Goal: Transaction & Acquisition: Download file/media

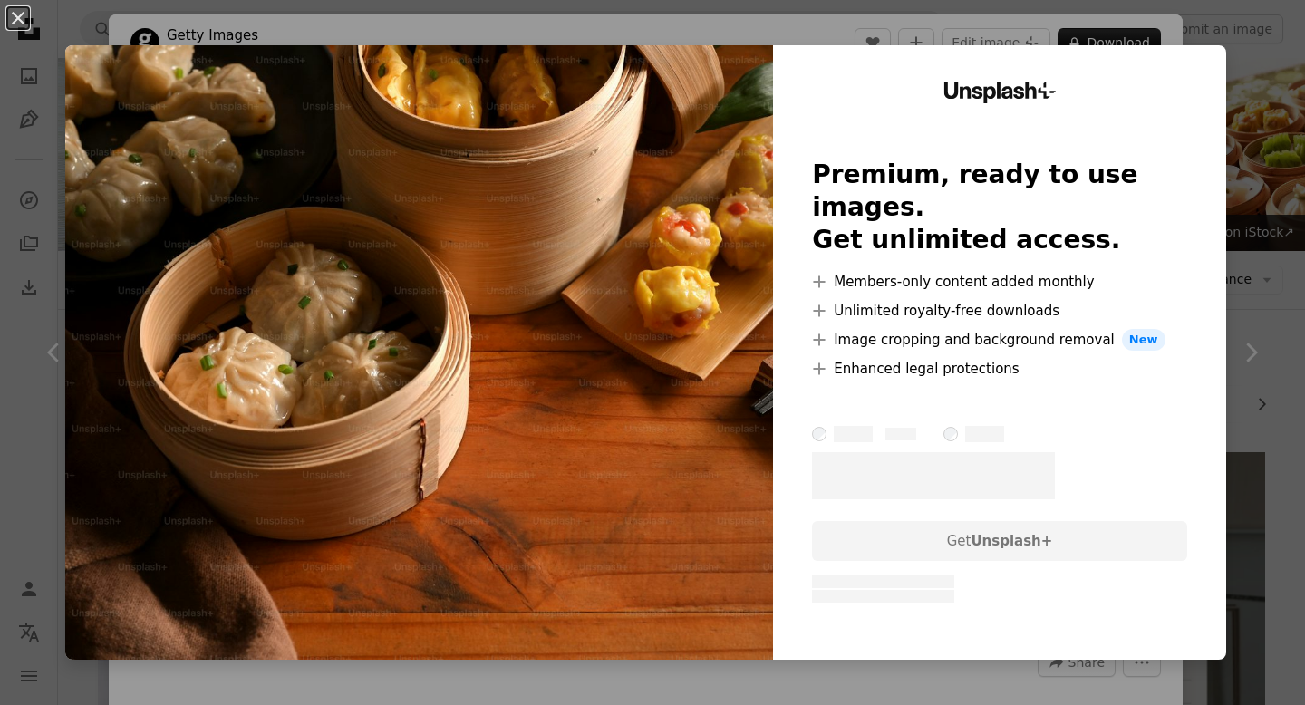
scroll to position [2129, 0]
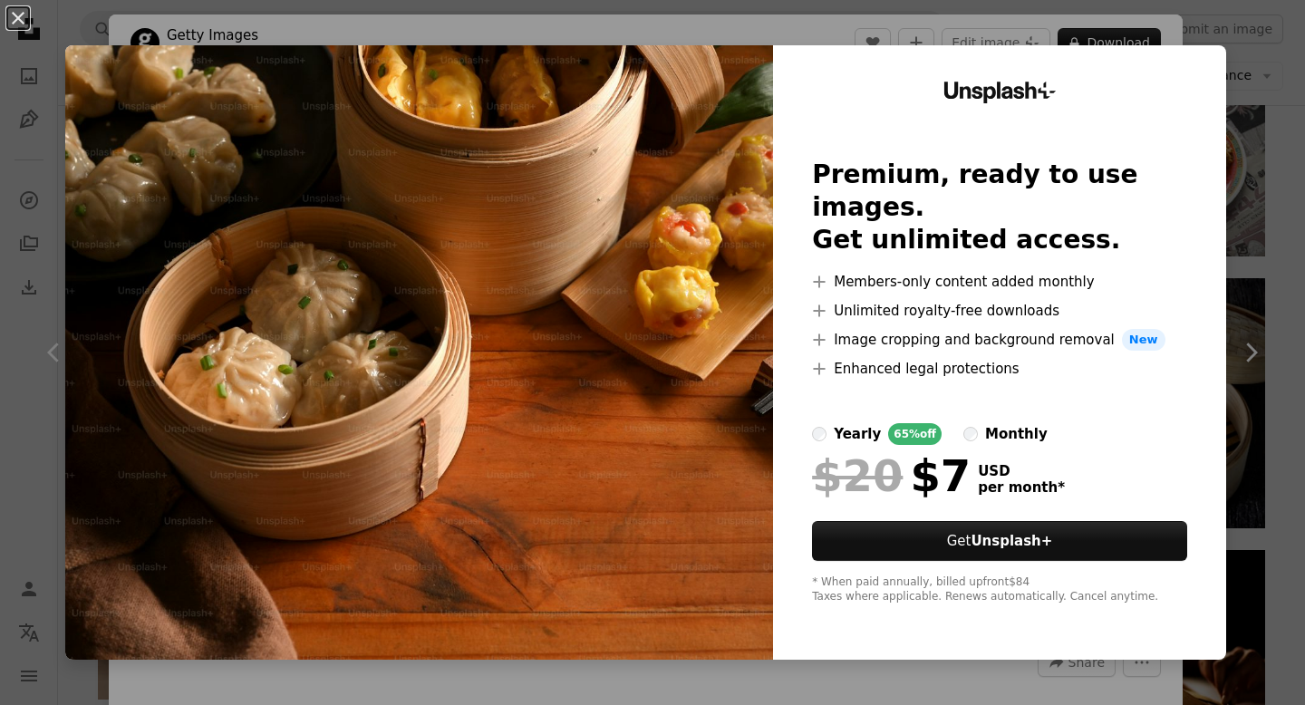
click at [1273, 203] on div "An X shape Unsplash+ Premium, ready to use images. Get unlimited access. A plus…" at bounding box center [652, 352] width 1305 height 705
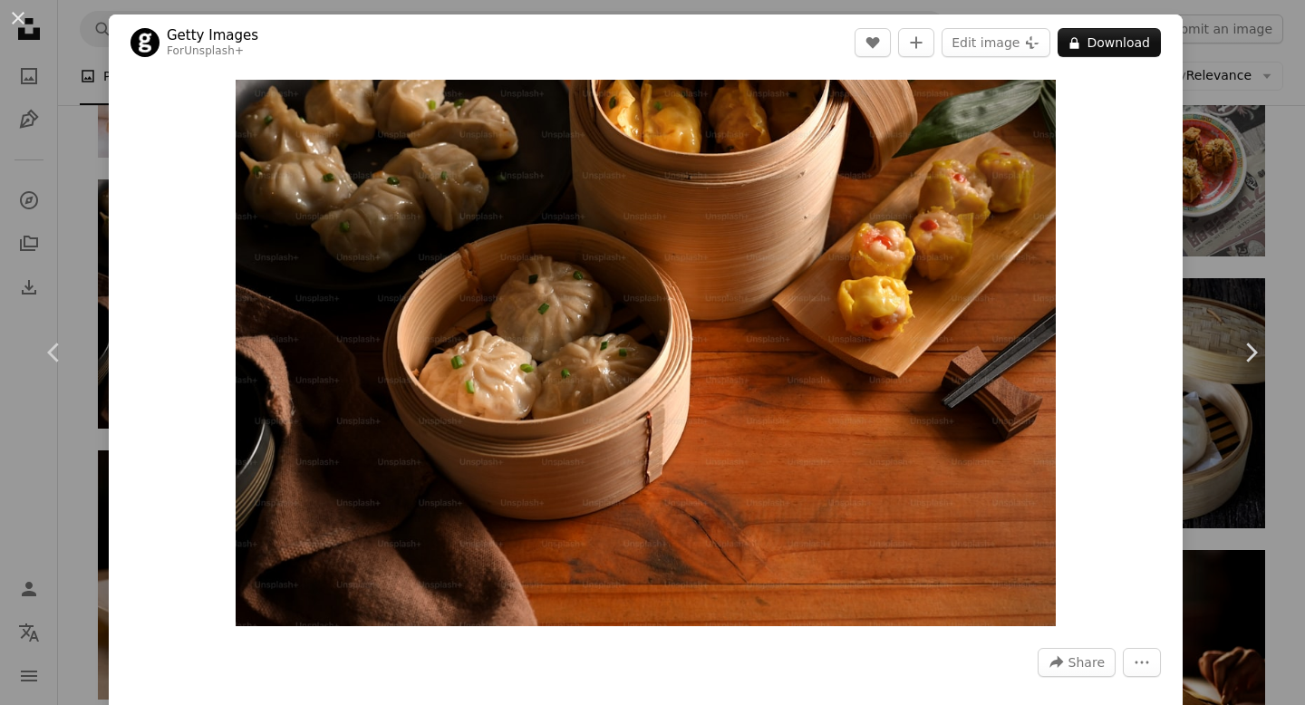
click at [1182, 39] on header "Getty Images For Unsplash+ A heart A plus sign Edit image Plus sign for Unsplas…" at bounding box center [646, 42] width 1074 height 56
click at [1165, 181] on div "Zoom in" at bounding box center [646, 353] width 1074 height 564
click at [14, 7] on button "An X shape" at bounding box center [18, 18] width 22 height 22
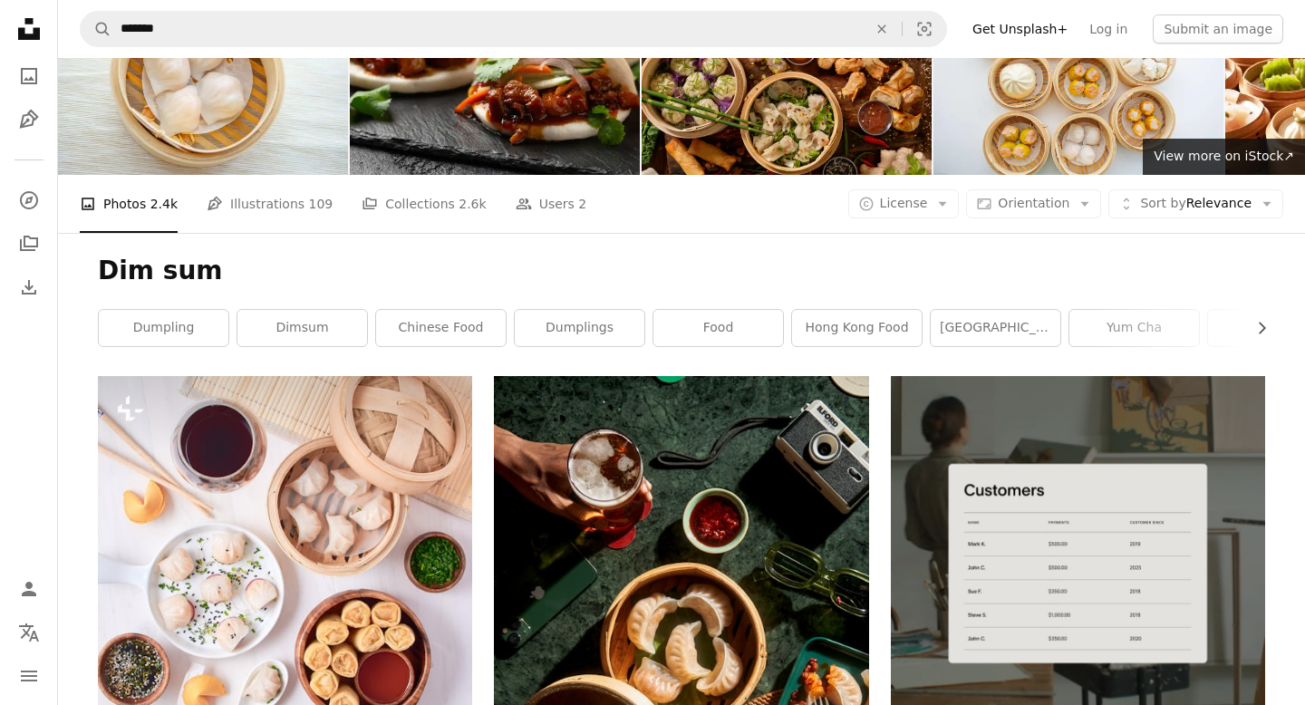
scroll to position [85, 0]
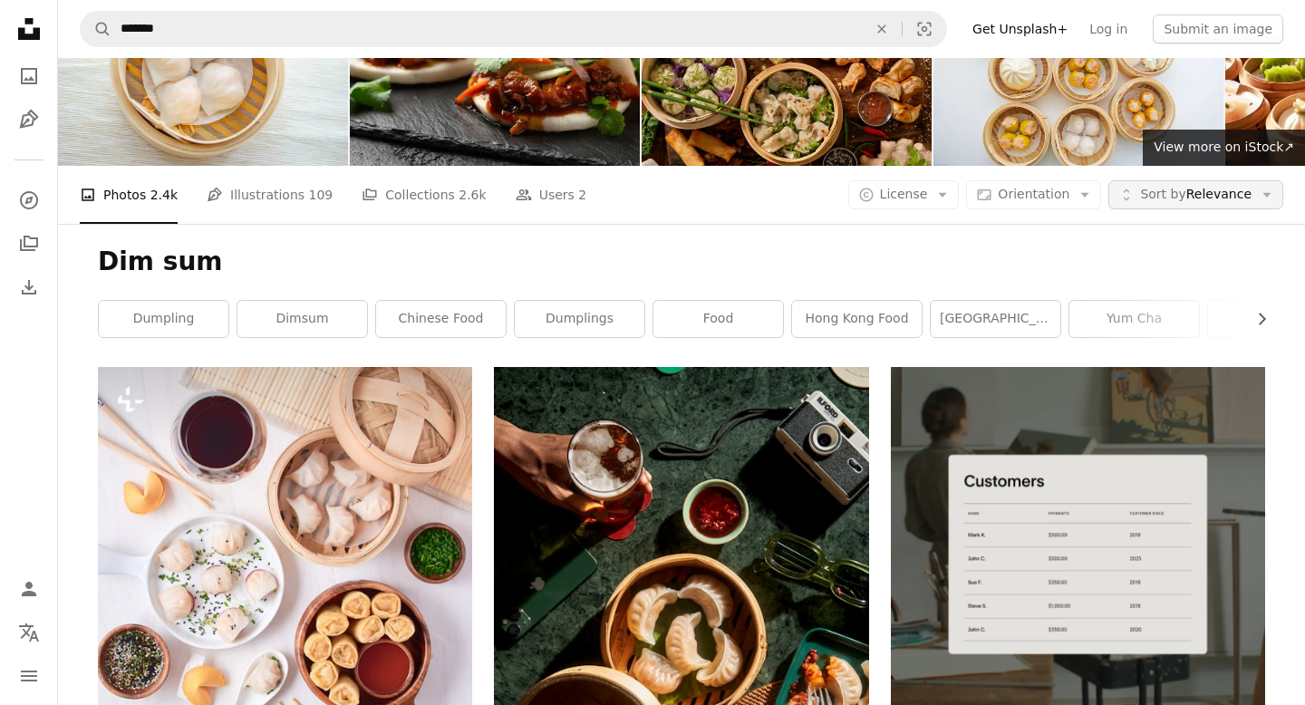
click at [1209, 188] on span "Sort by Relevance" at bounding box center [1195, 195] width 111 height 18
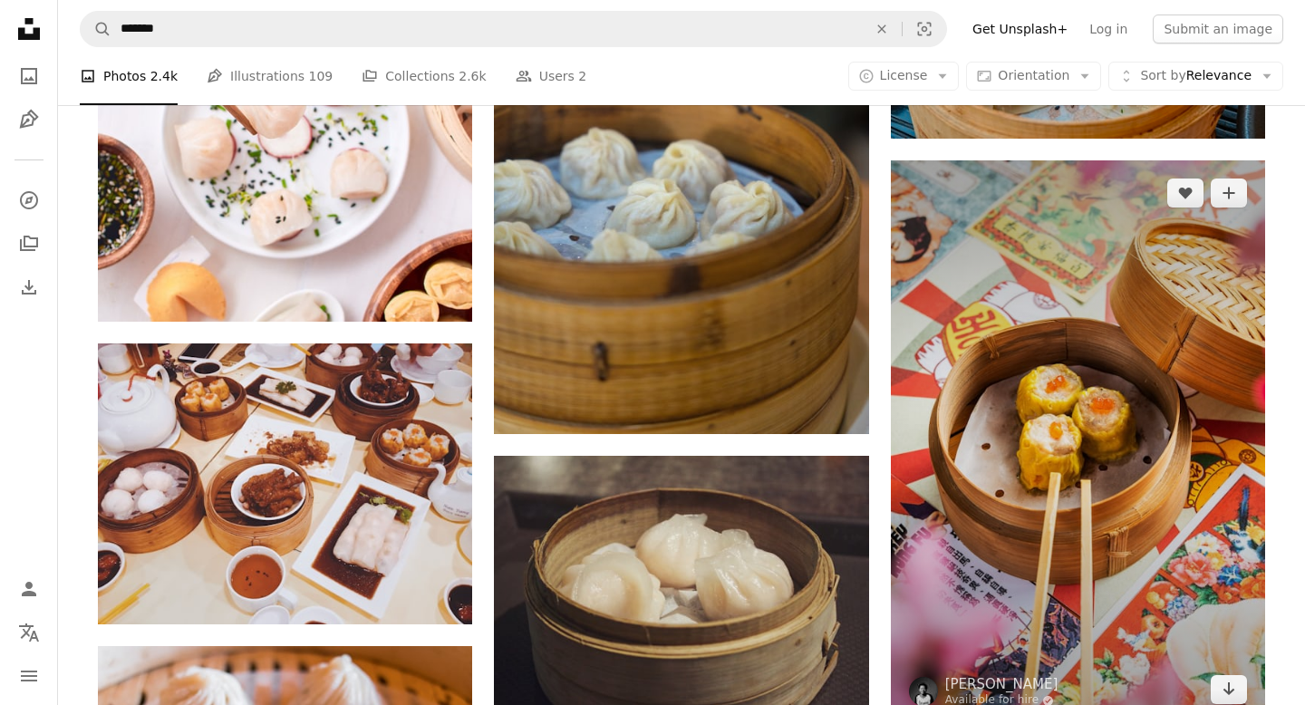
scroll to position [1393, 0]
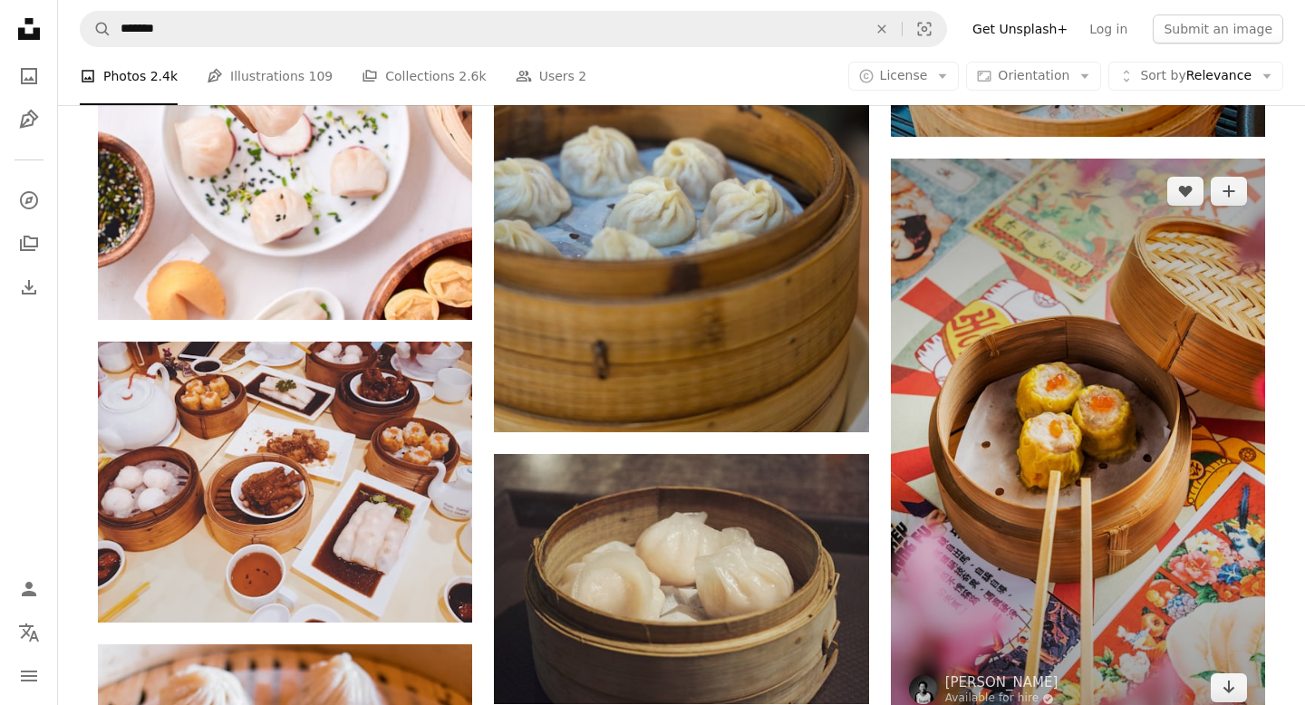
click at [1017, 372] on img at bounding box center [1078, 440] width 374 height 562
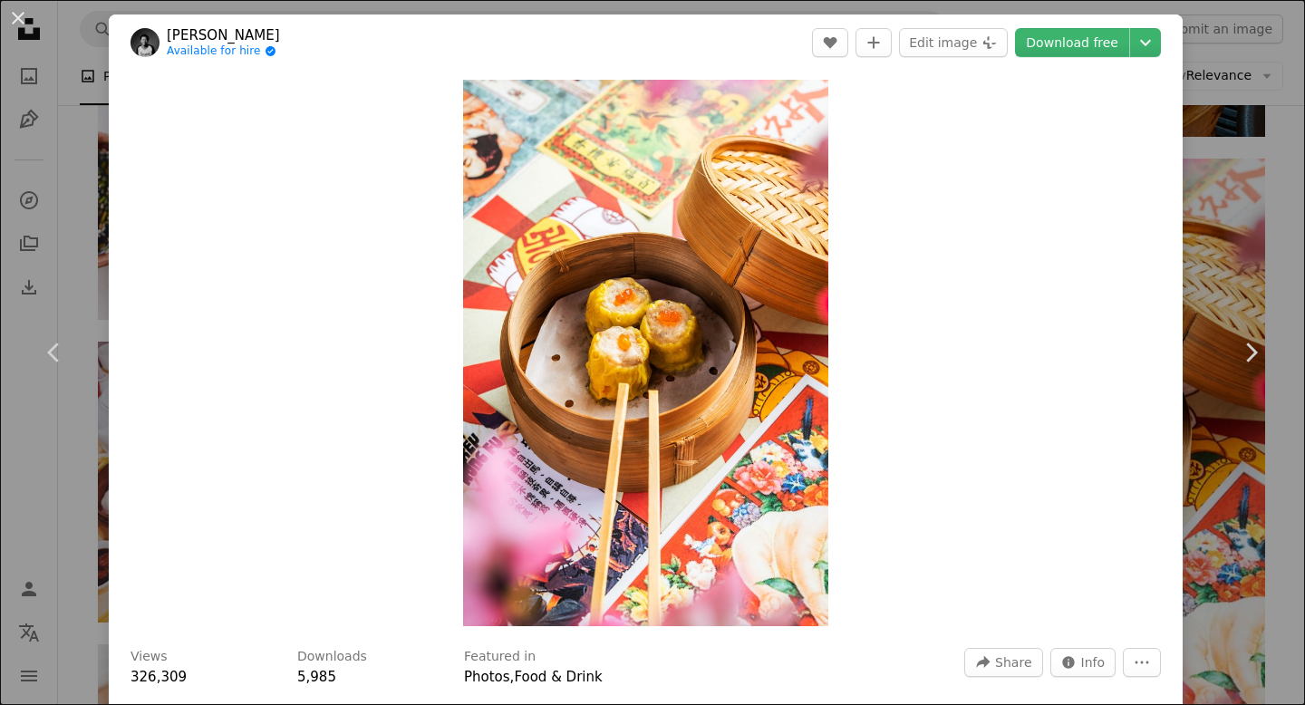
click at [1299, 255] on div "An X shape Chevron left Chevron right Febrian Zakaria Available for hire A chec…" at bounding box center [652, 352] width 1305 height 705
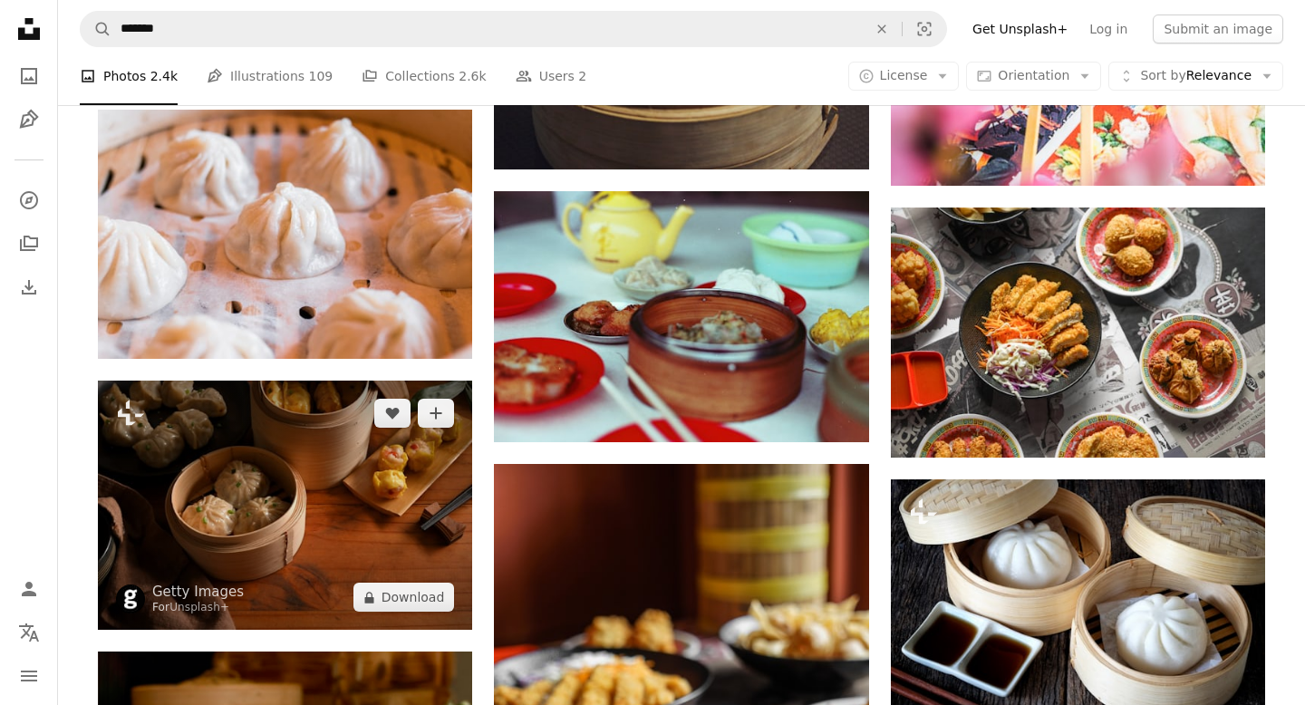
scroll to position [1944, 0]
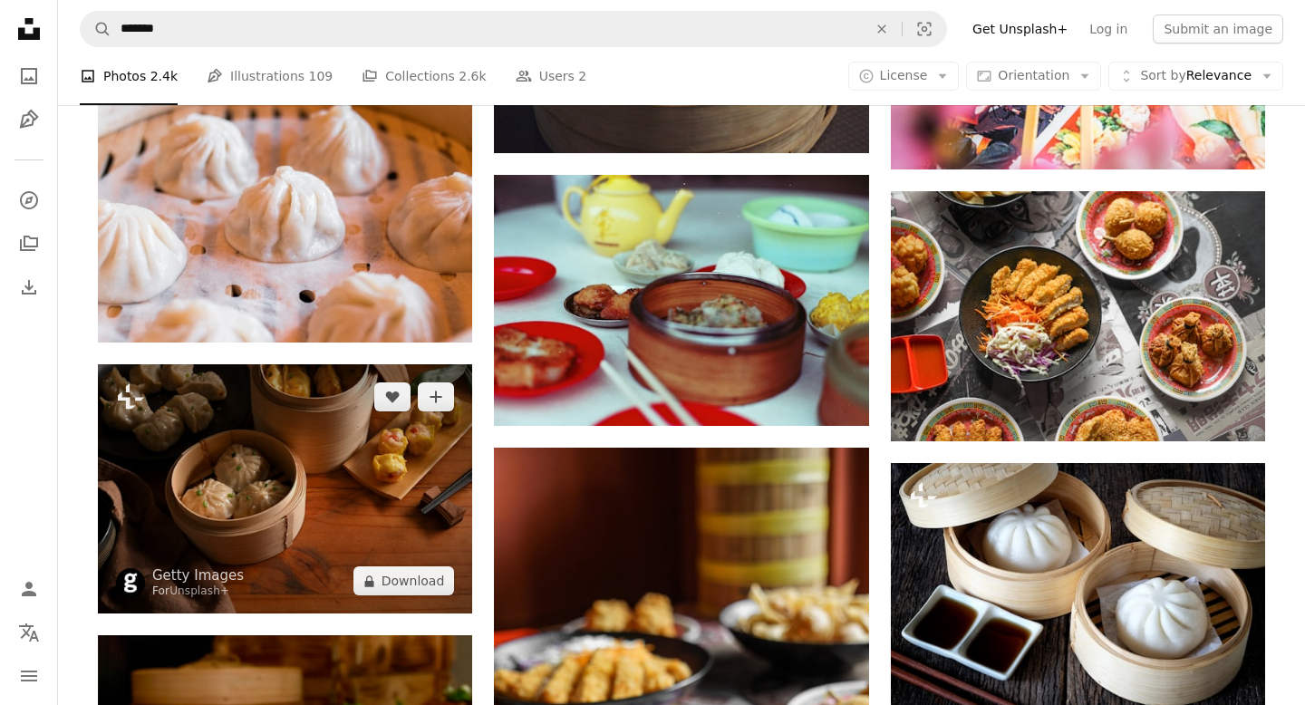
click at [383, 430] on img at bounding box center [285, 488] width 374 height 249
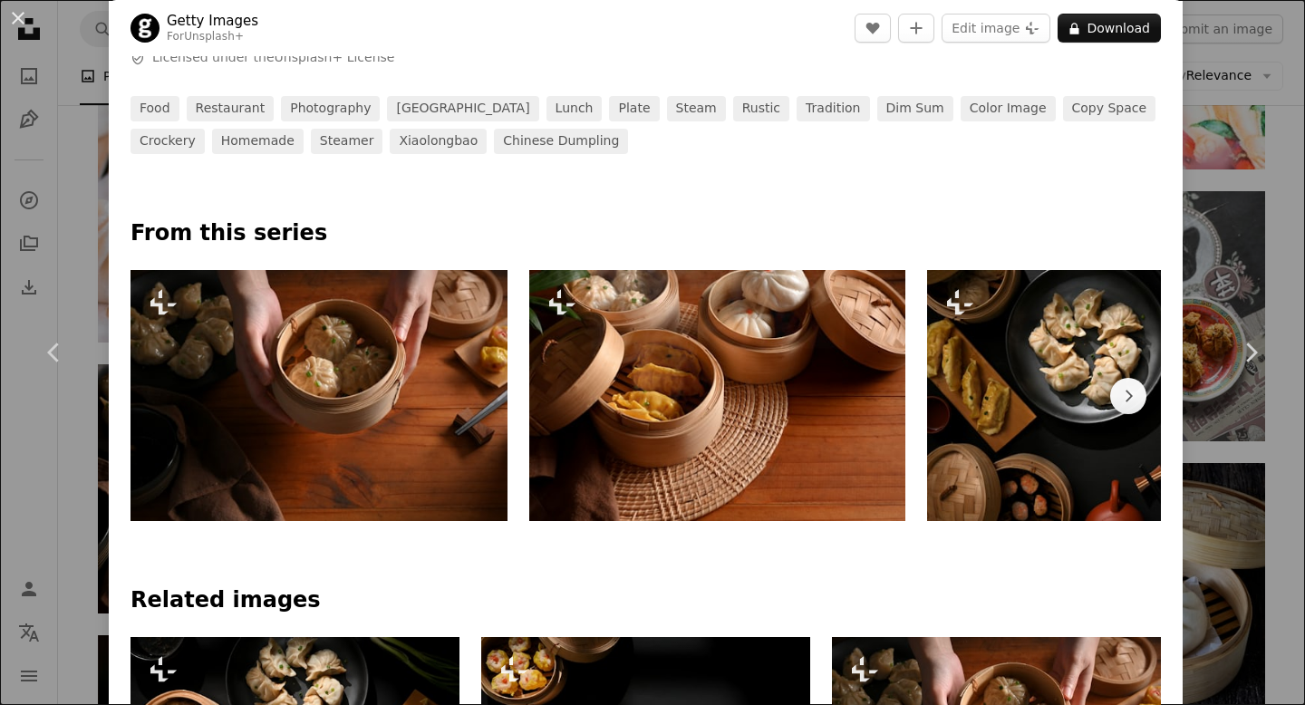
scroll to position [686, 0]
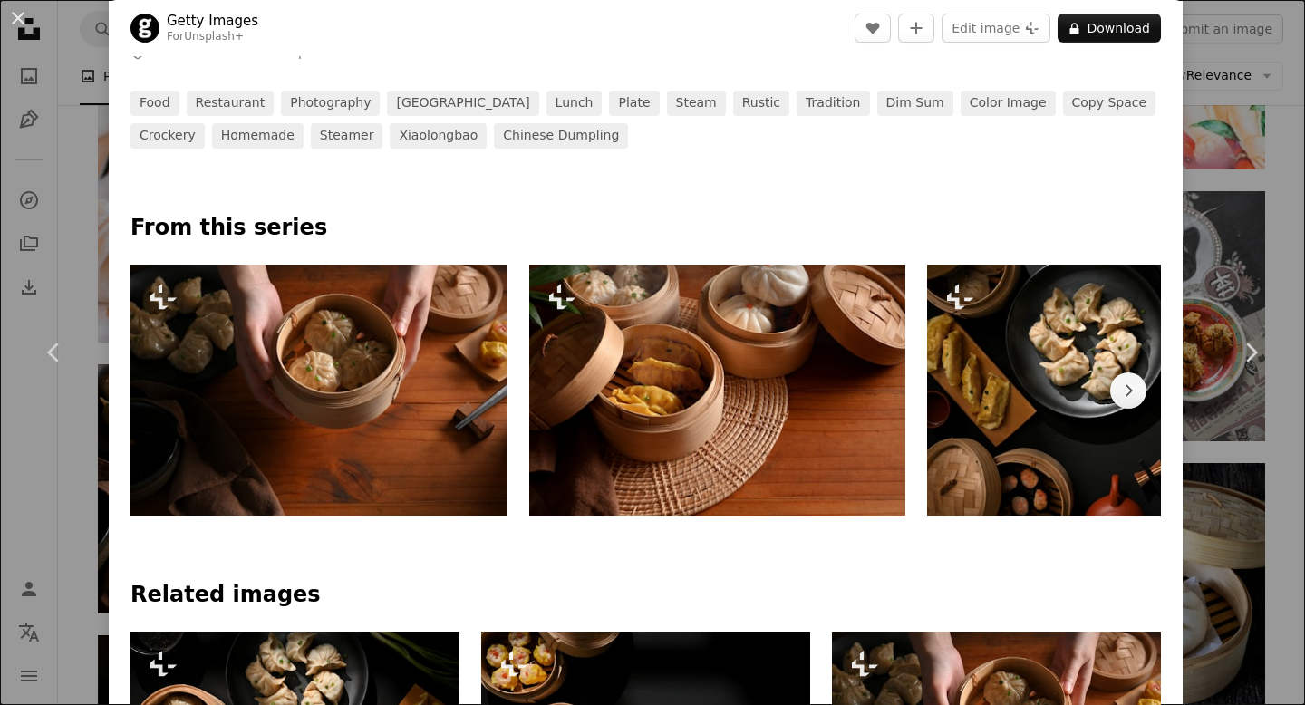
click at [699, 410] on img at bounding box center [717, 390] width 377 height 251
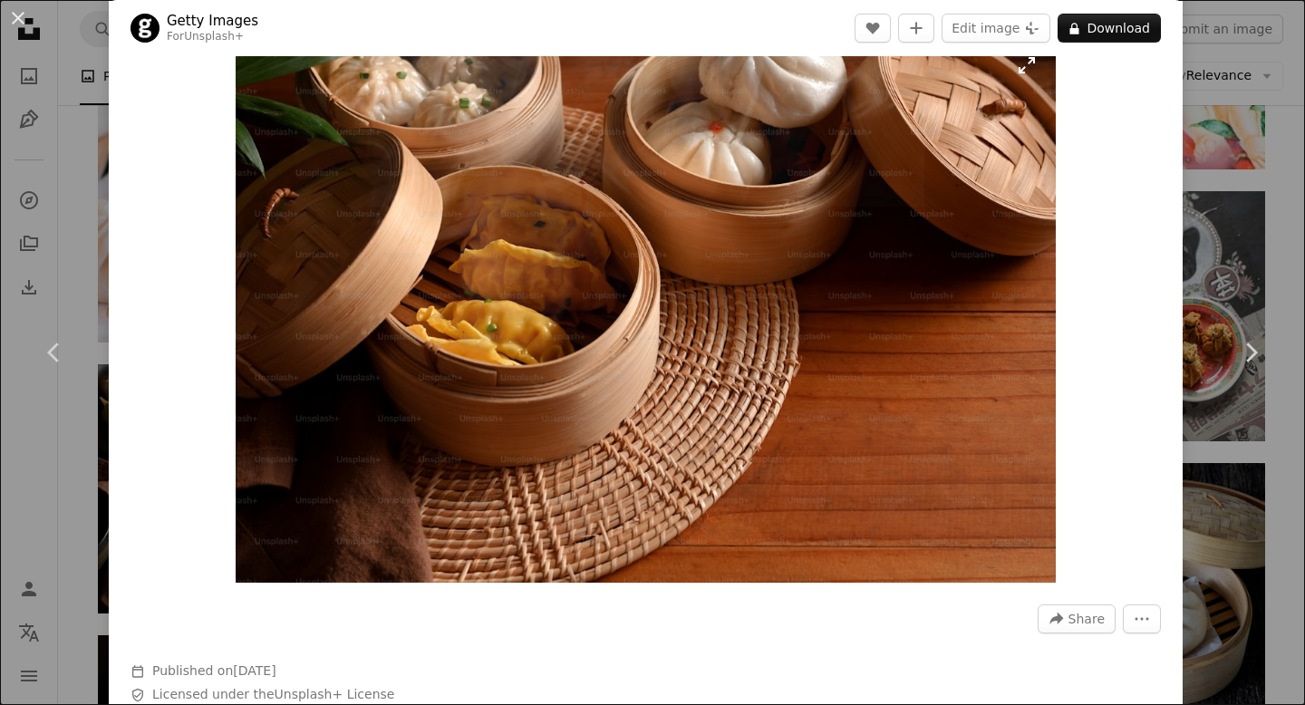
scroll to position [43, 0]
click at [1253, 347] on icon "Chevron right" at bounding box center [1250, 352] width 29 height 29
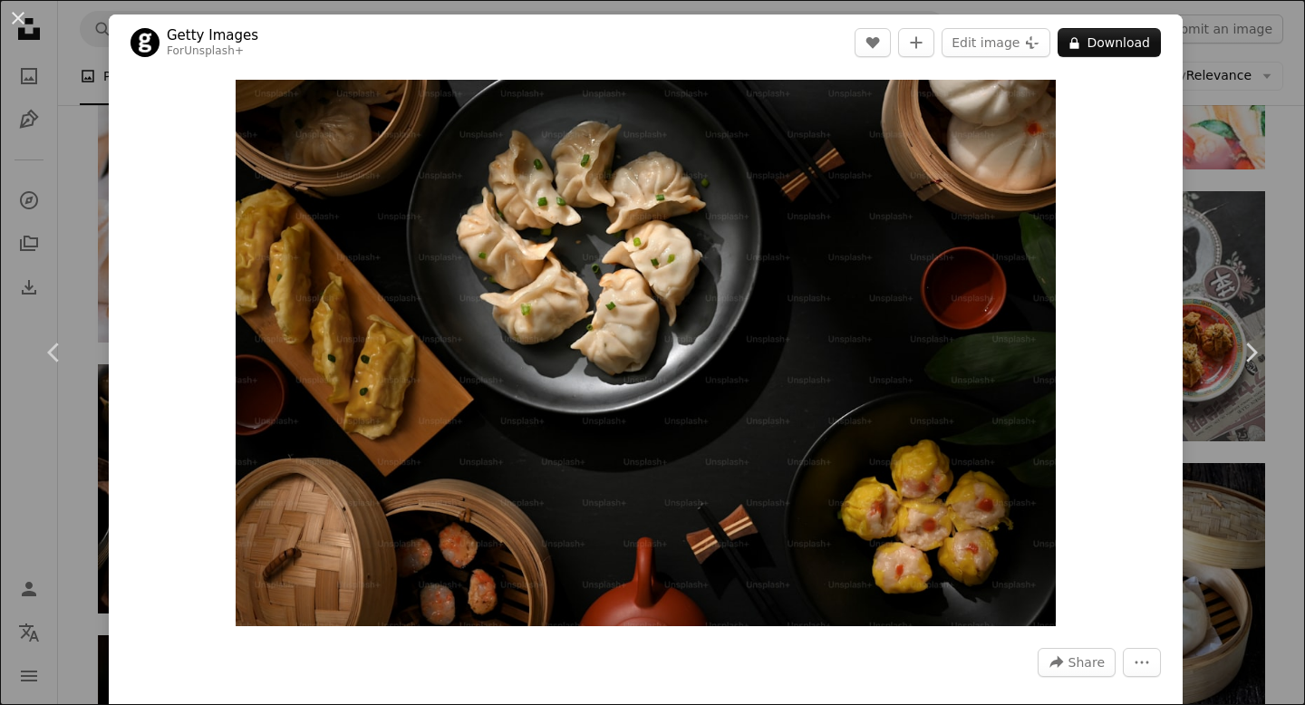
click at [1223, 168] on div "An X shape Chevron left Chevron right Getty Images For Unsplash+ A heart A plus…" at bounding box center [652, 352] width 1305 height 705
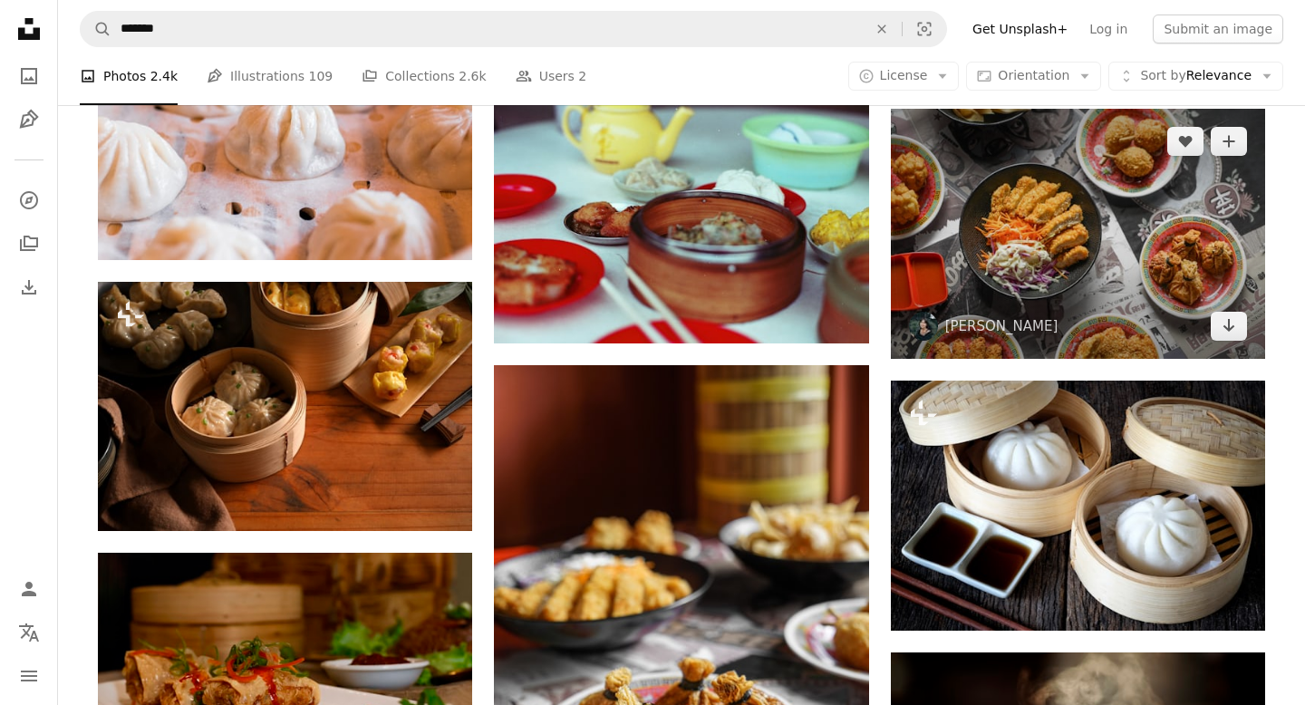
scroll to position [2149, 0]
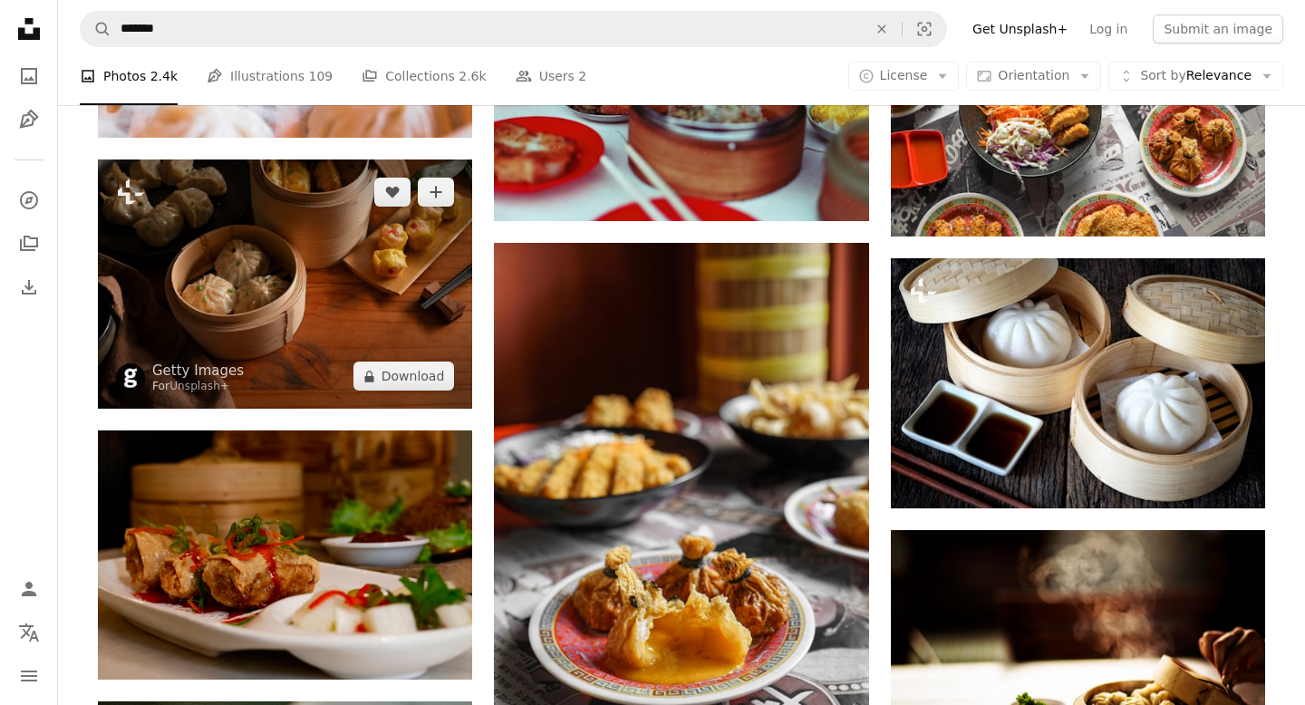
click at [303, 305] on img at bounding box center [285, 283] width 374 height 249
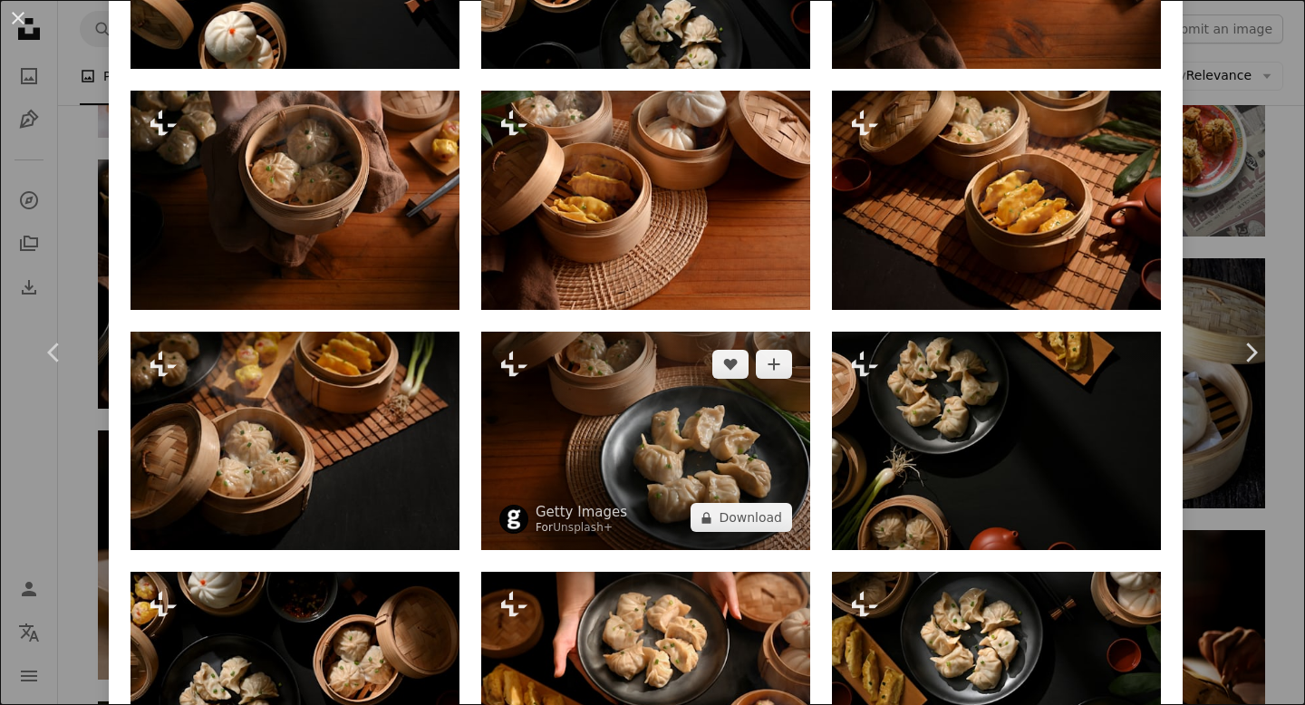
scroll to position [1511, 0]
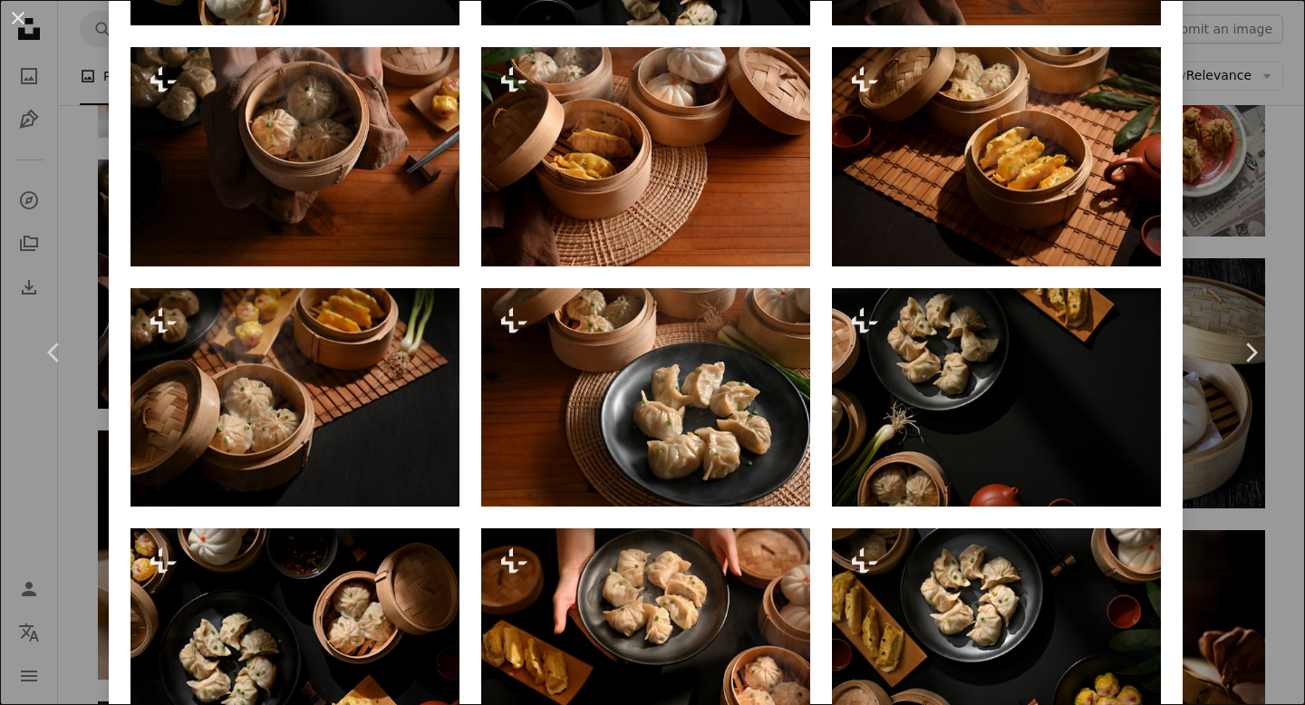
click at [1246, 144] on div "An X shape Chevron left Chevron right Getty Images For Unsplash+ A heart A plus…" at bounding box center [652, 352] width 1305 height 705
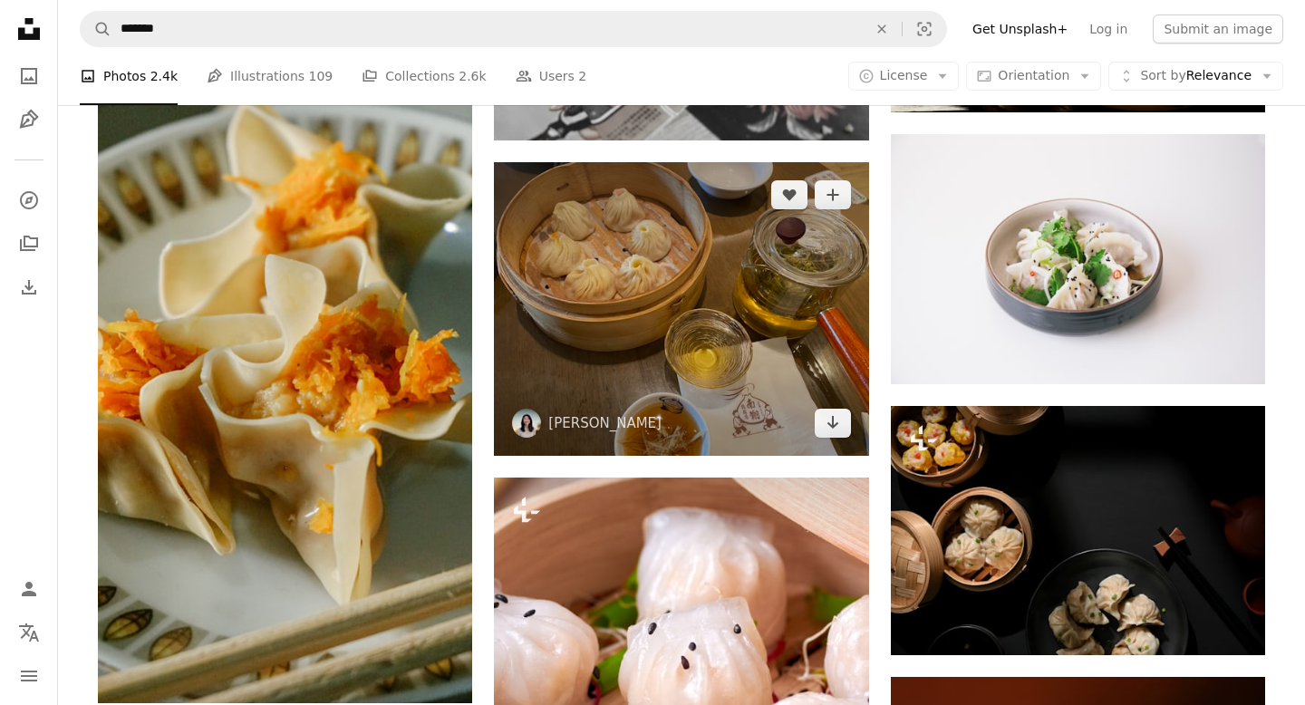
scroll to position [2820, 0]
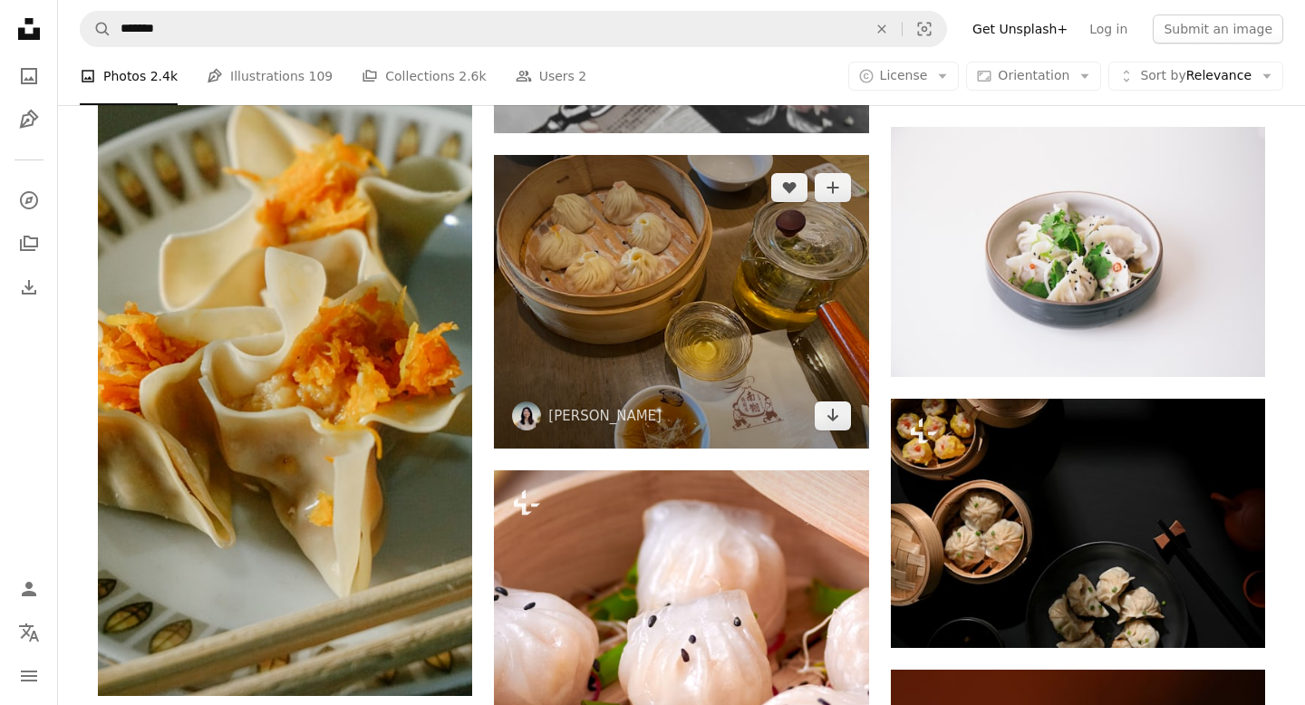
click at [756, 258] on img at bounding box center [681, 302] width 374 height 294
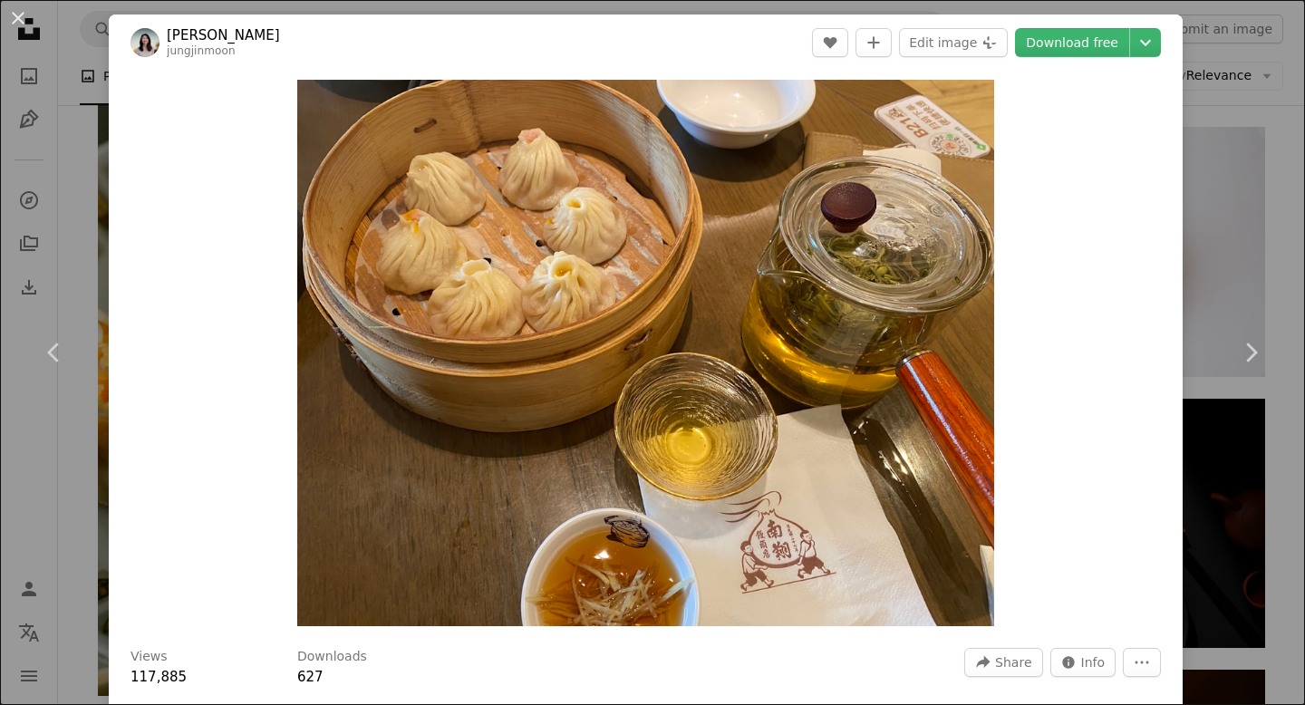
click at [1202, 189] on div "An X shape Chevron left Chevron right [PERSON_NAME] jungjinmoon A heart A plus …" at bounding box center [652, 352] width 1305 height 705
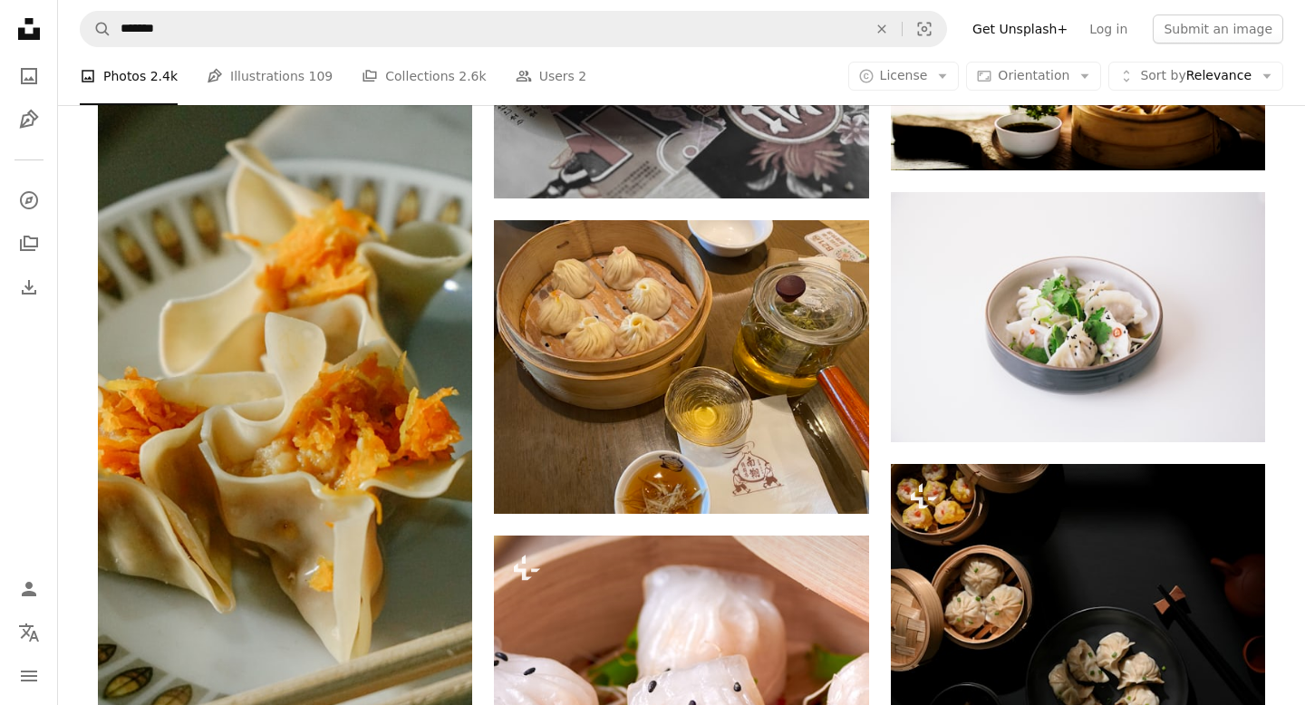
scroll to position [2756, 0]
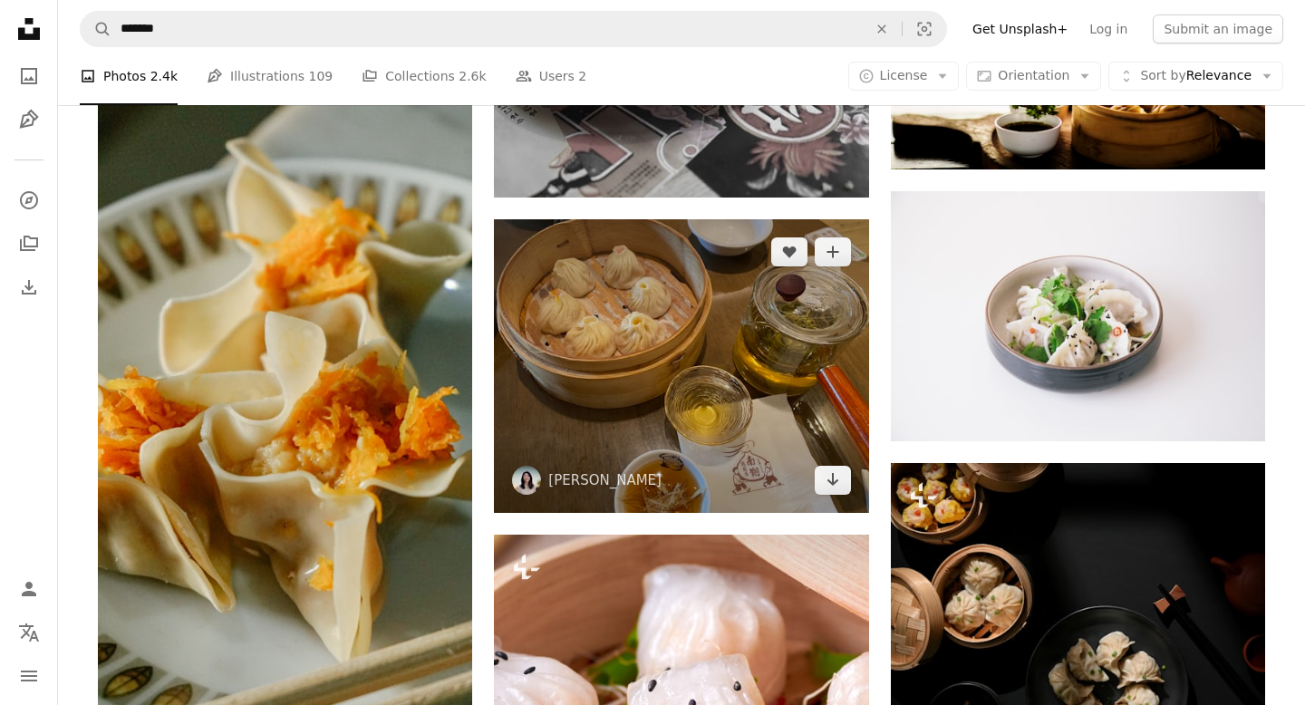
click at [708, 351] on img at bounding box center [681, 366] width 374 height 294
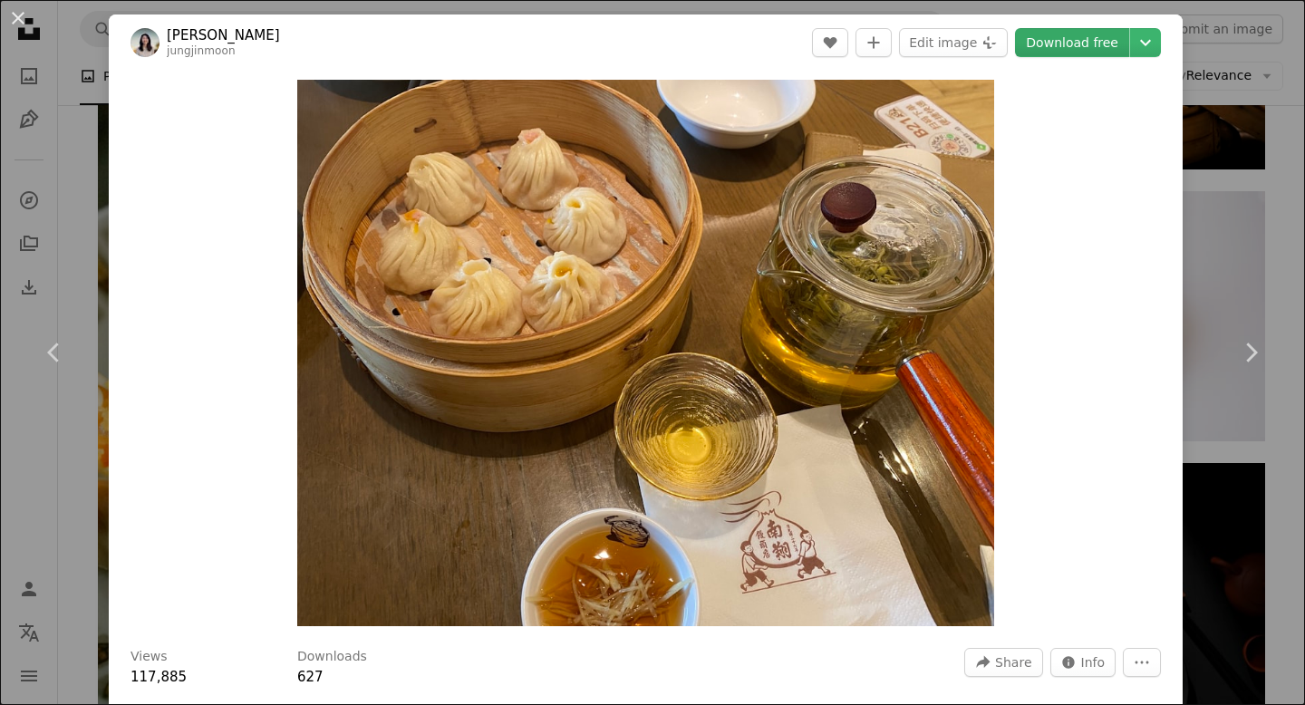
click at [1070, 43] on link "Download free" at bounding box center [1072, 42] width 114 height 29
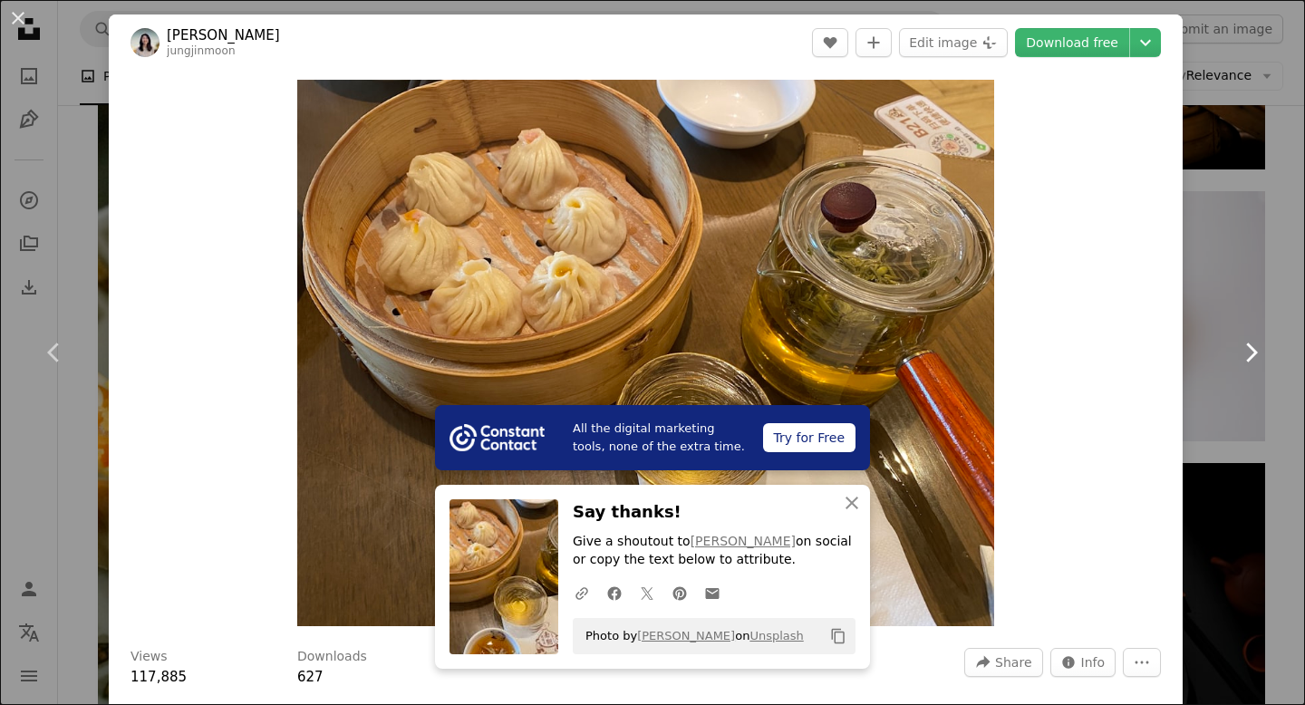
click at [1267, 308] on link "Chevron right" at bounding box center [1250, 352] width 109 height 174
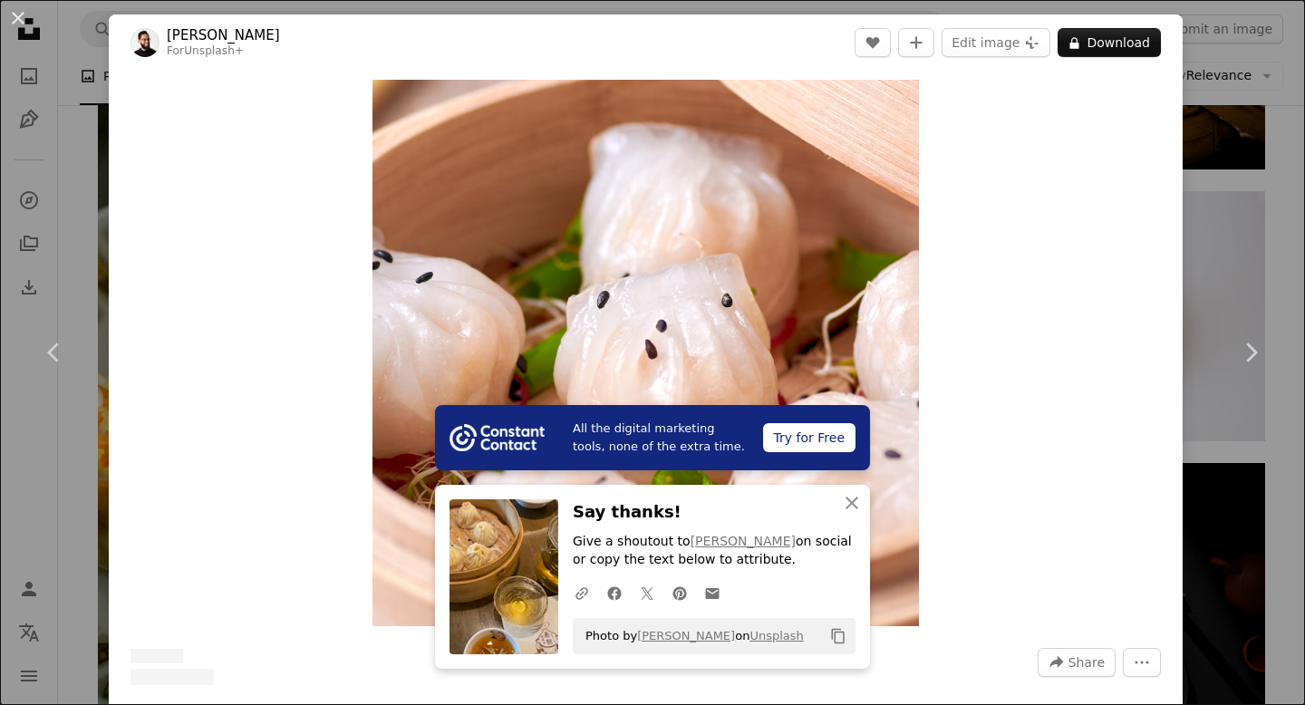
click at [1230, 78] on div "An X shape Chevron left Chevron right All the digital marketing tools, none of …" at bounding box center [652, 352] width 1305 height 705
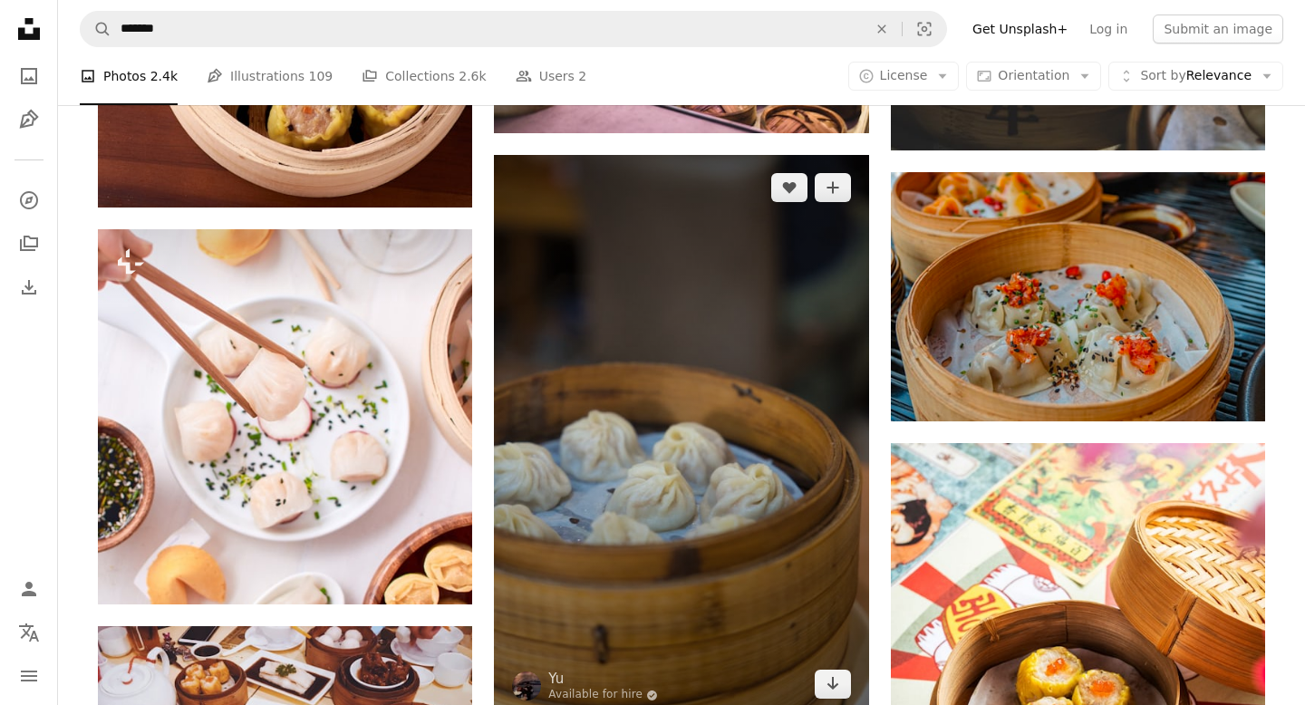
scroll to position [1153, 0]
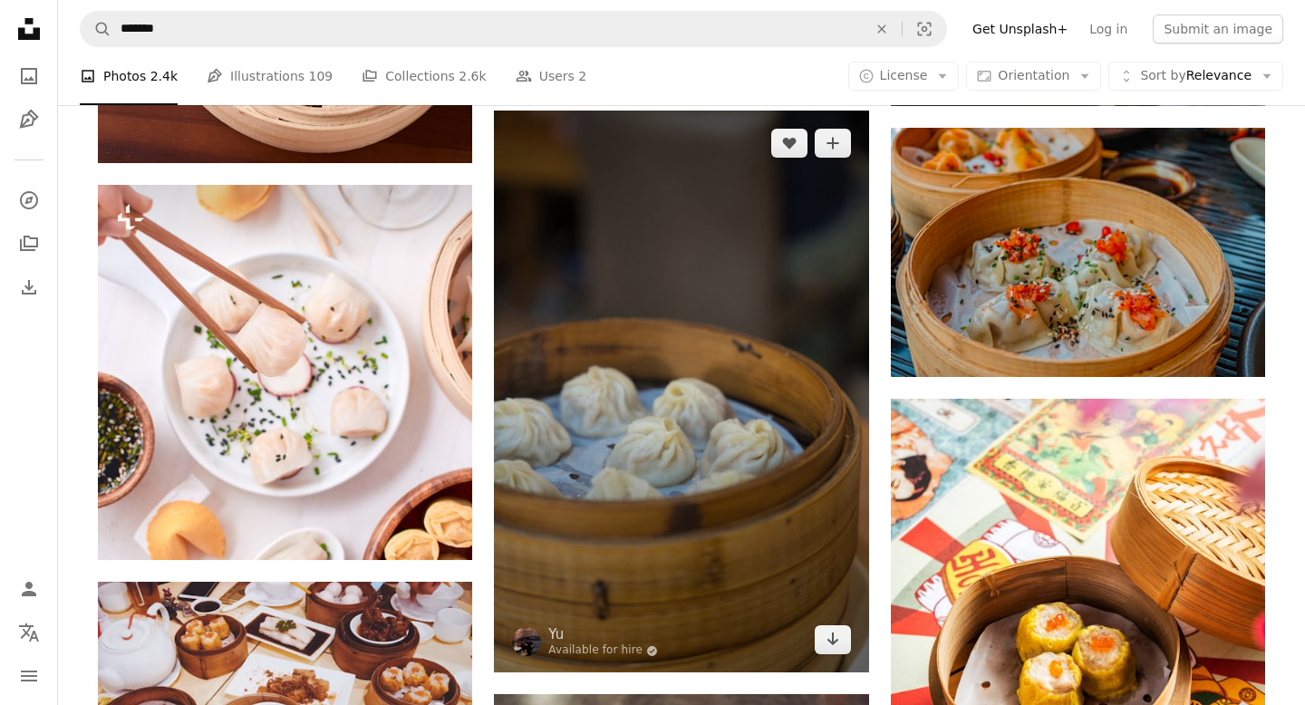
click at [700, 391] on img at bounding box center [681, 392] width 374 height 562
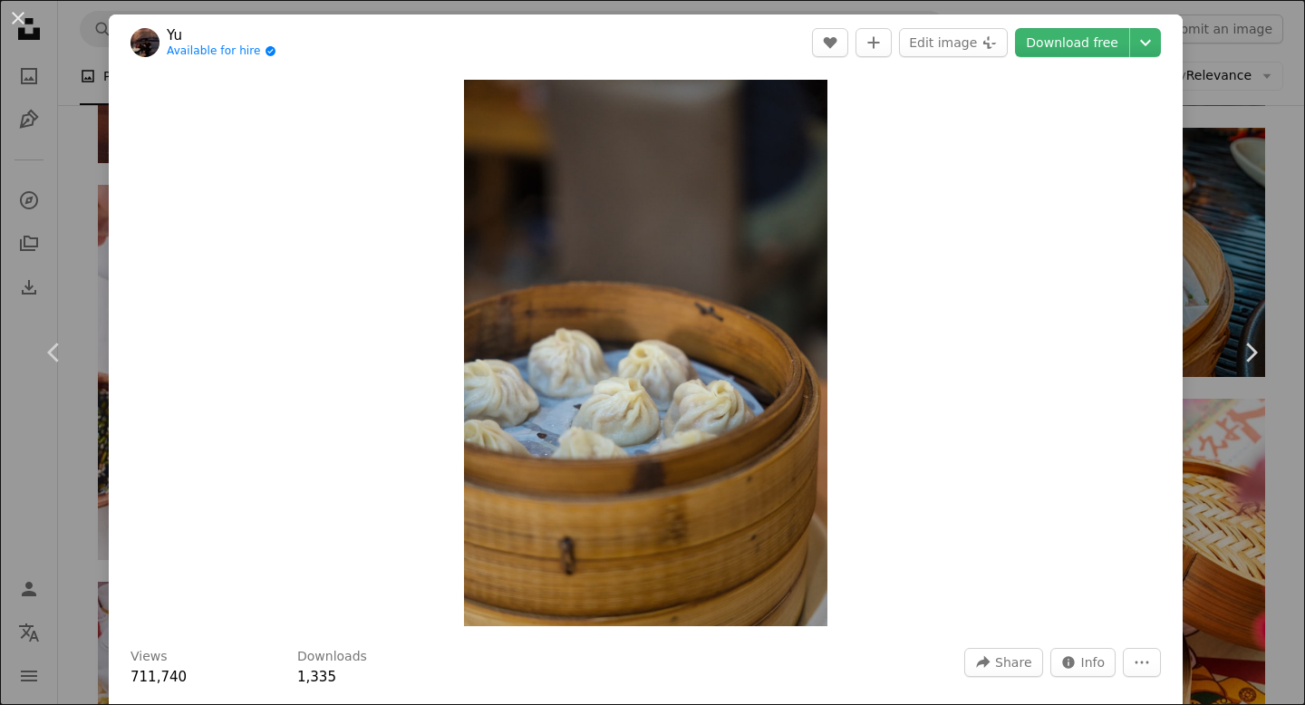
click at [1242, 219] on div "An X shape Chevron left Chevron right Yu Available for hire A checkmark inside …" at bounding box center [652, 352] width 1305 height 705
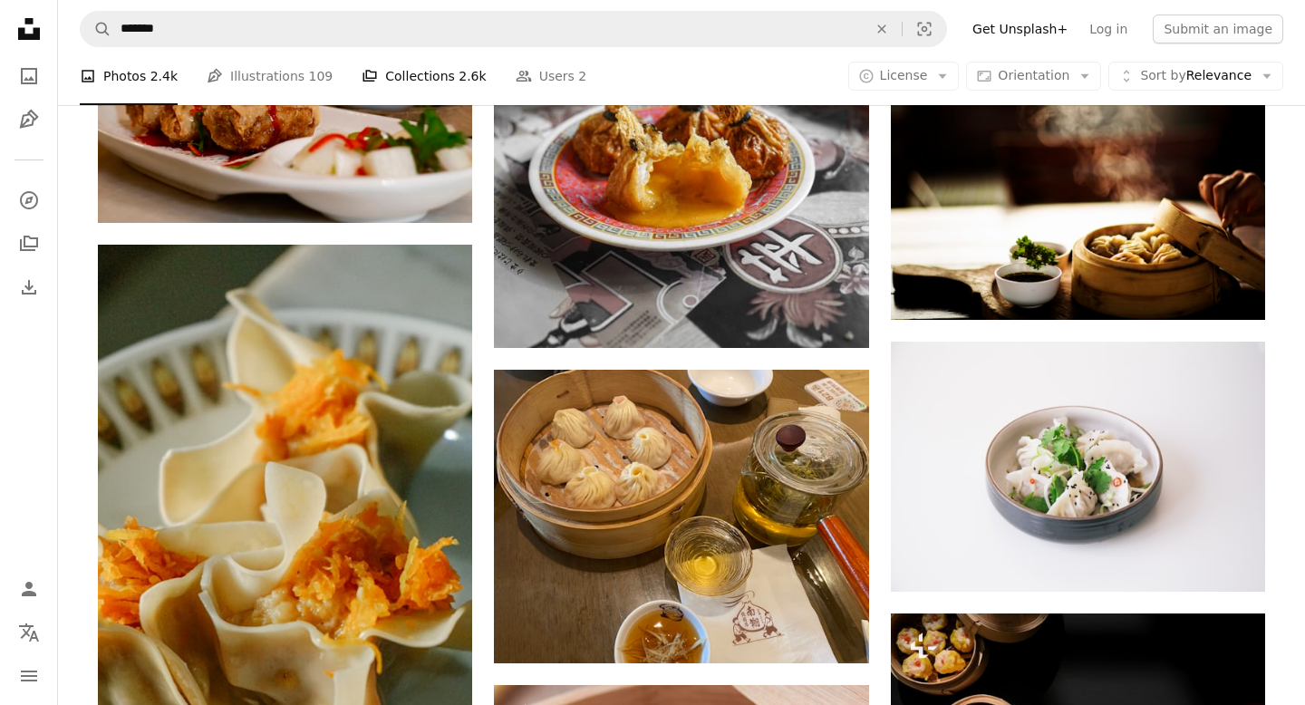
scroll to position [2127, 0]
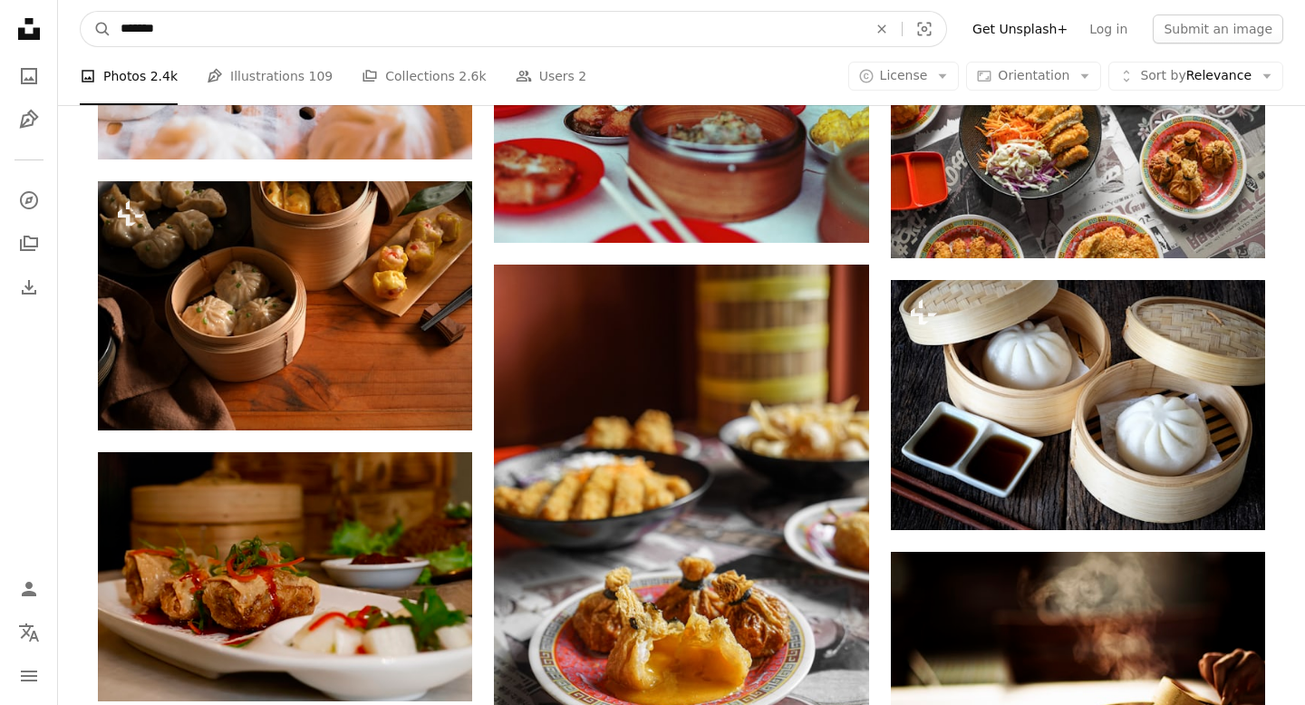
drag, startPoint x: 230, startPoint y: 33, endPoint x: 58, endPoint y: 24, distance: 172.3
click at [60, 24] on nav "A magnifying glass ******* An X shape Visual search Filters Get Unsplash+ Log i…" at bounding box center [681, 29] width 1247 height 58
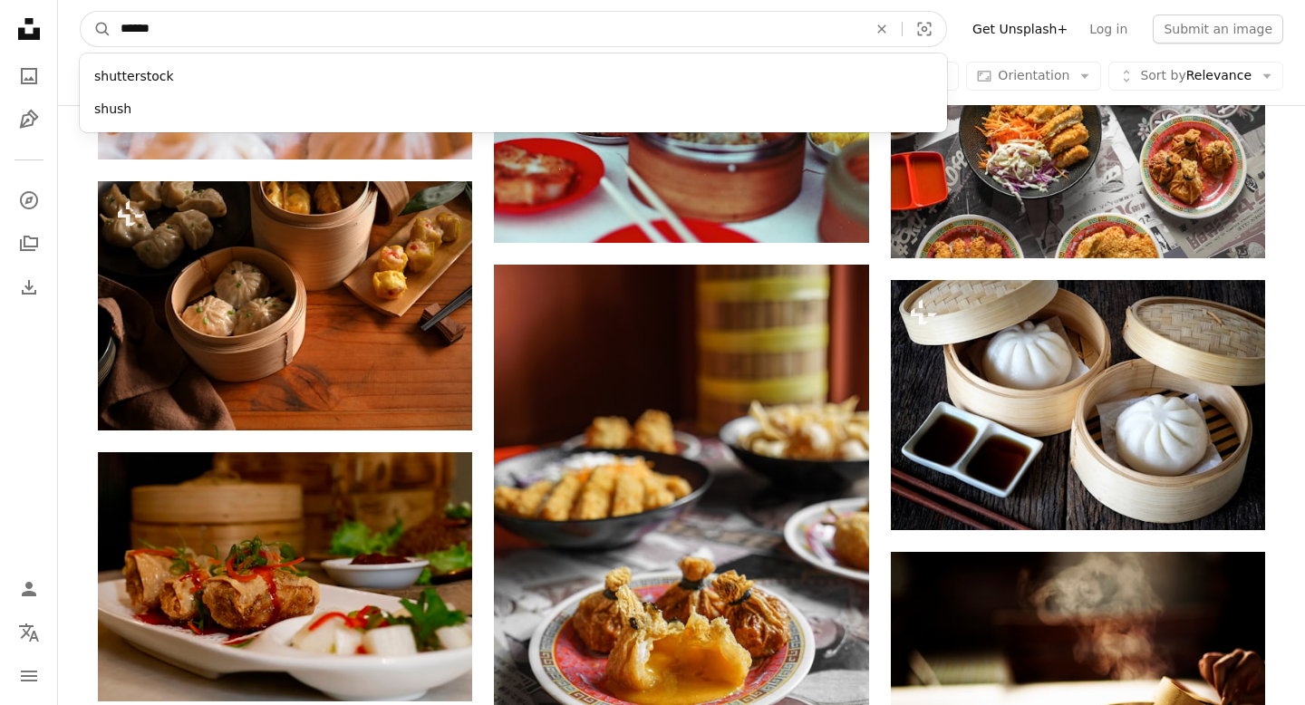
type input "******"
click at [81, 12] on button "A magnifying glass" at bounding box center [96, 29] width 31 height 34
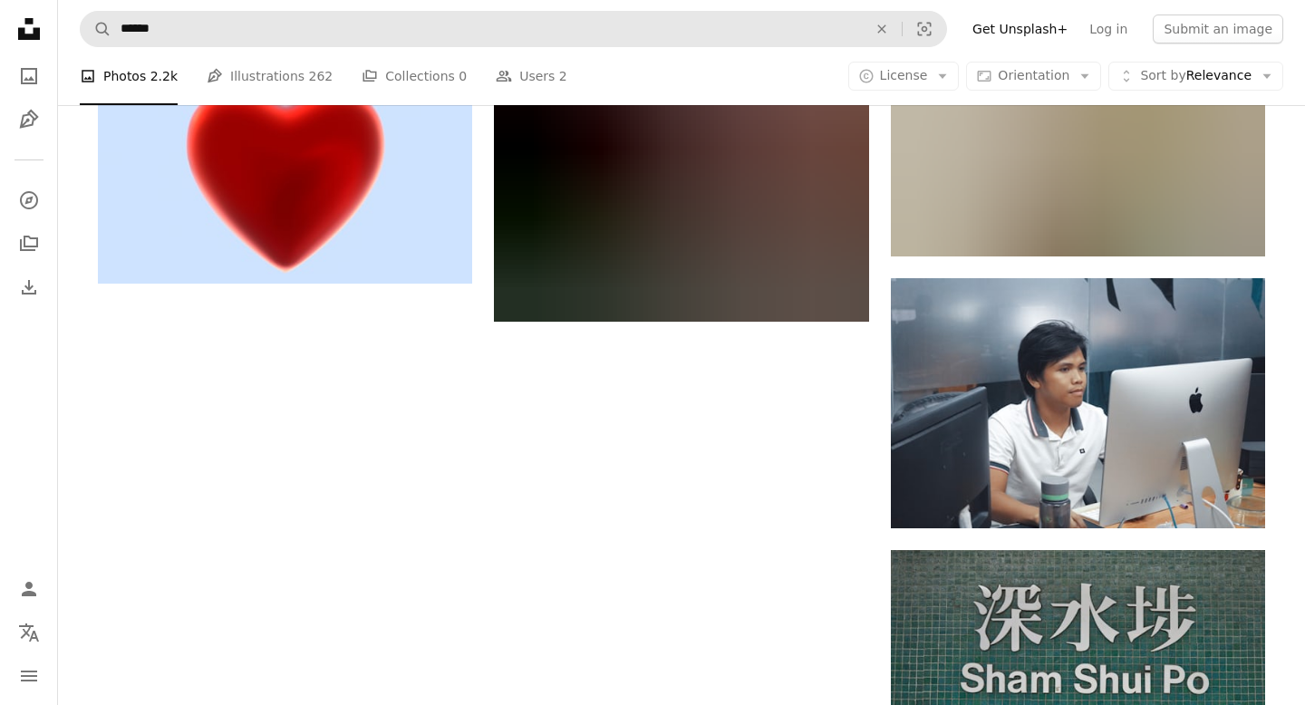
scroll to position [2556, 0]
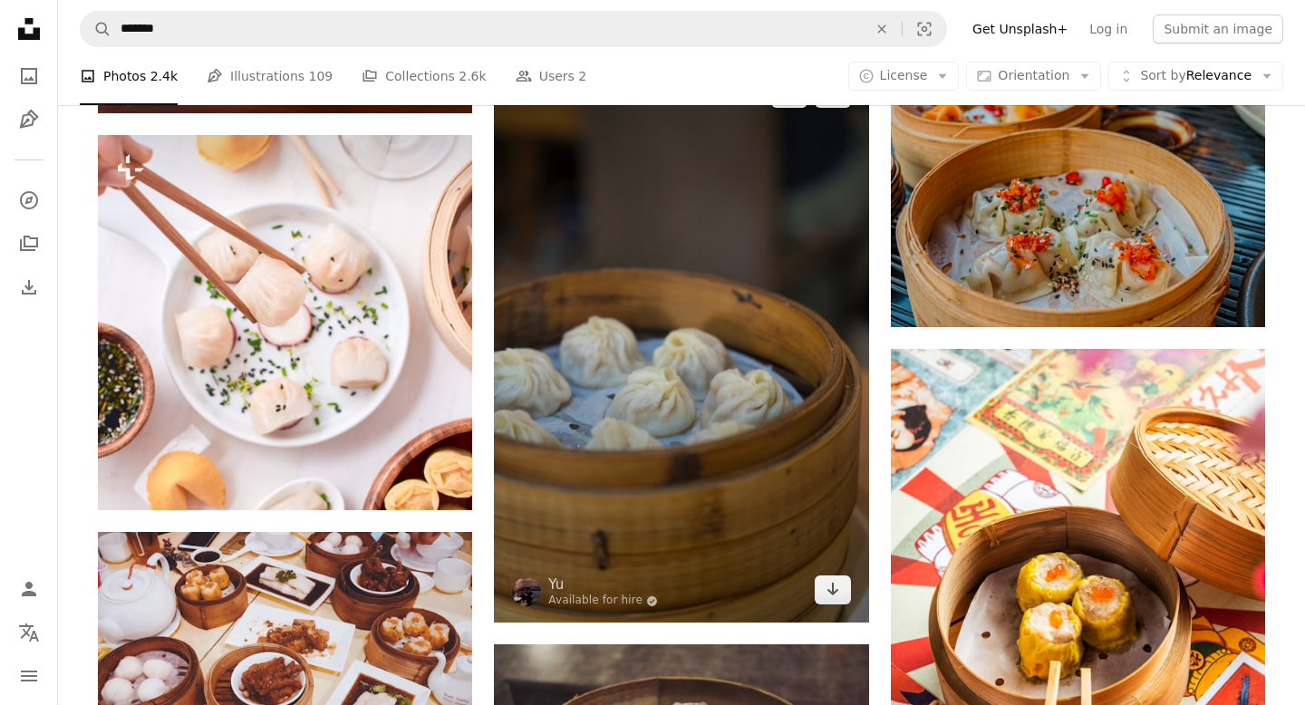
scroll to position [1253, 0]
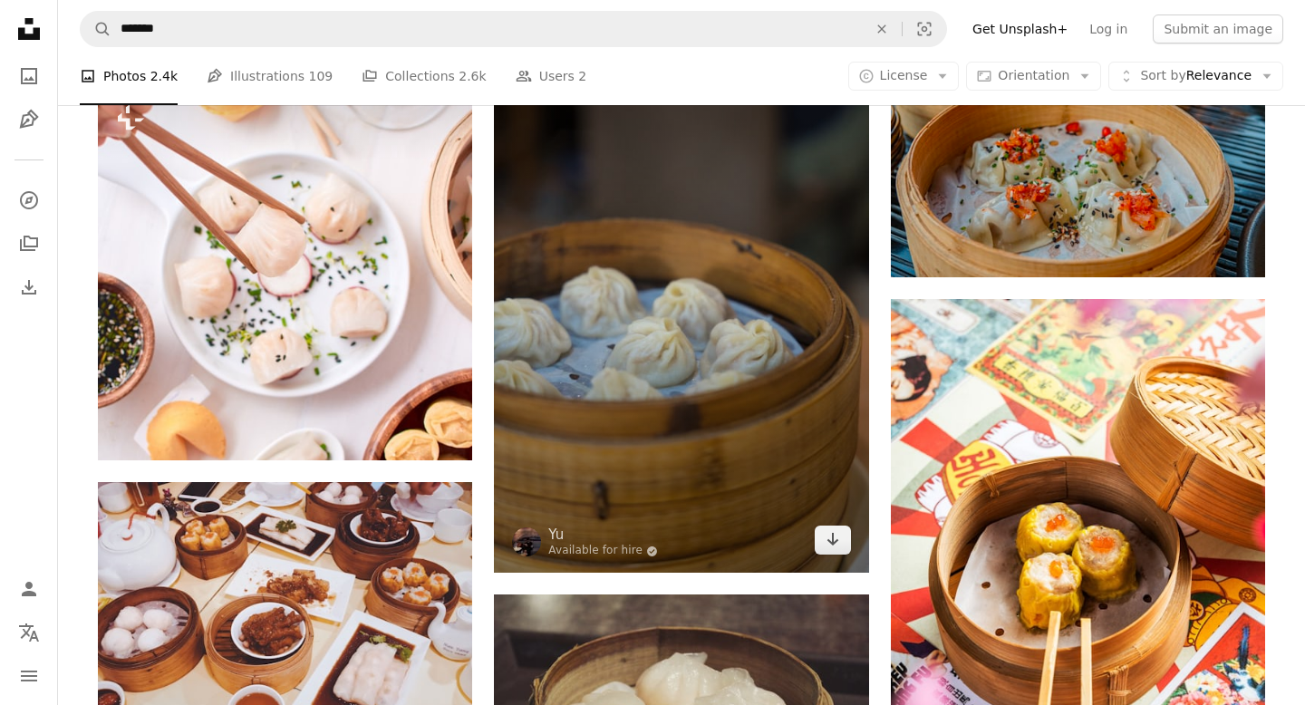
click at [798, 419] on img at bounding box center [681, 292] width 374 height 562
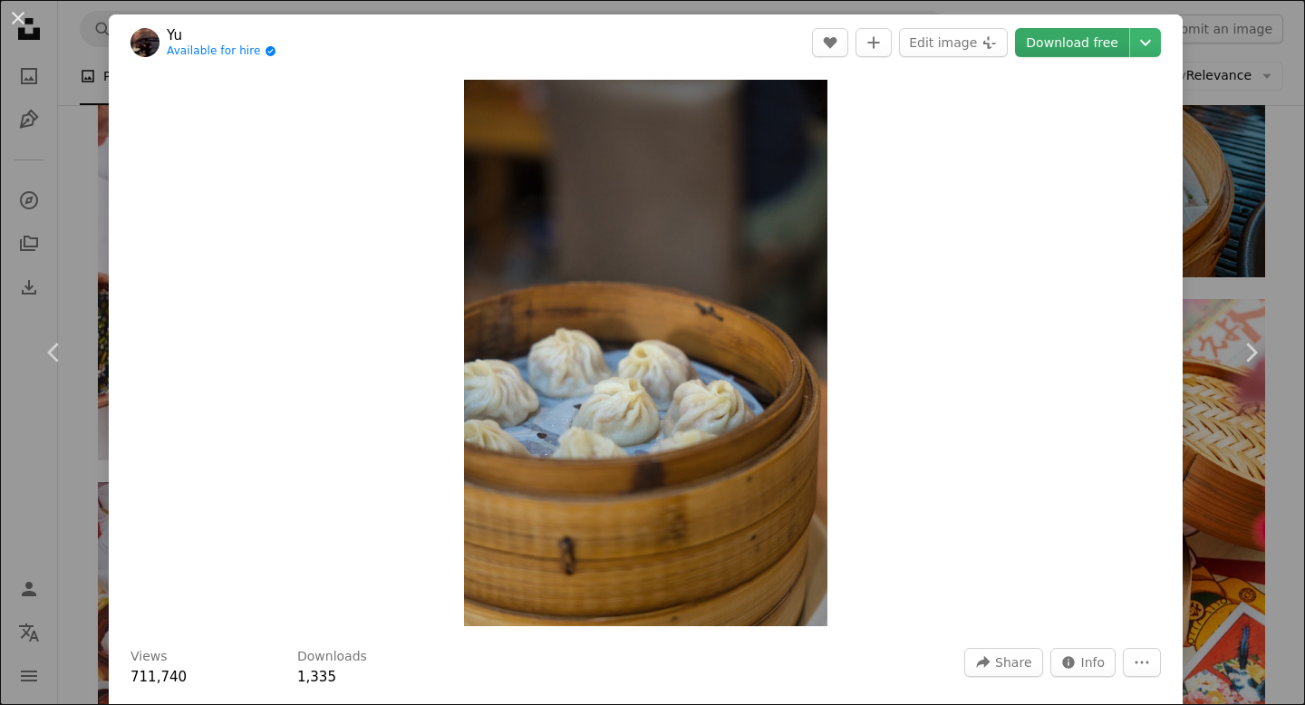
click at [1088, 47] on link "Download free" at bounding box center [1072, 42] width 114 height 29
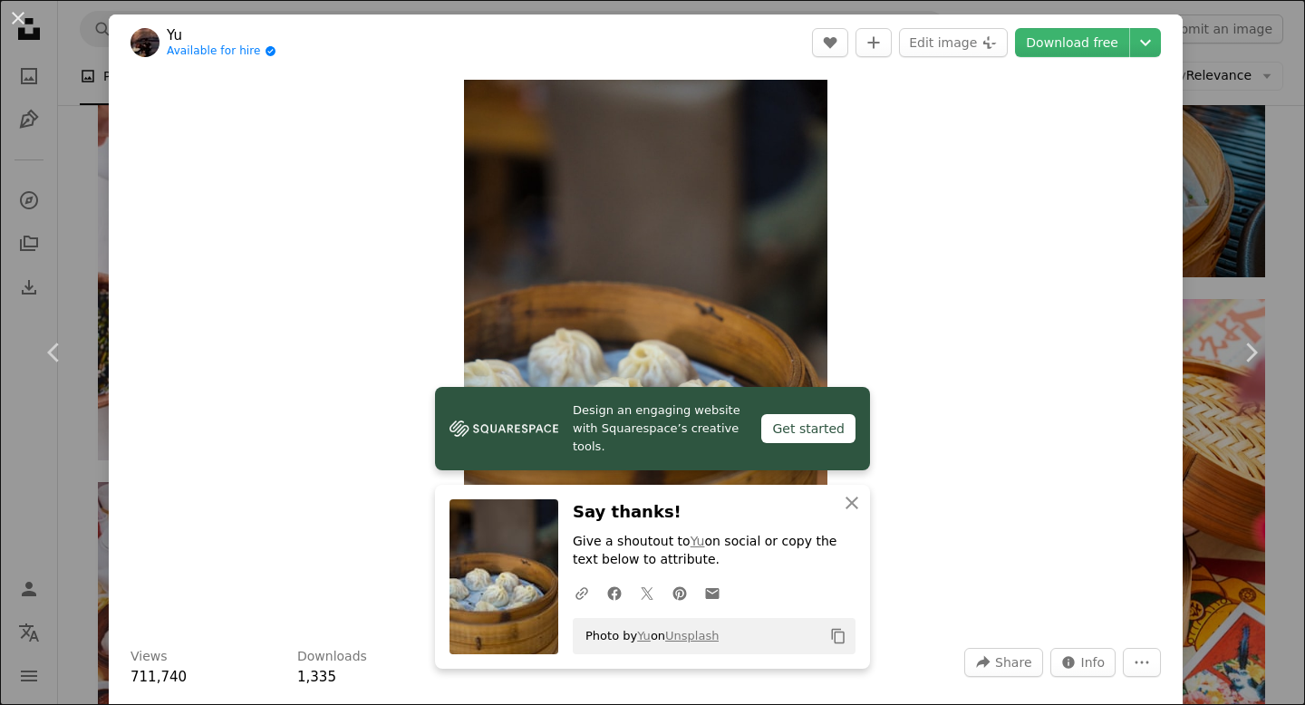
click at [1245, 205] on div "An X shape Chevron left Chevron right Design an engaging website with Squarespa…" at bounding box center [652, 352] width 1305 height 705
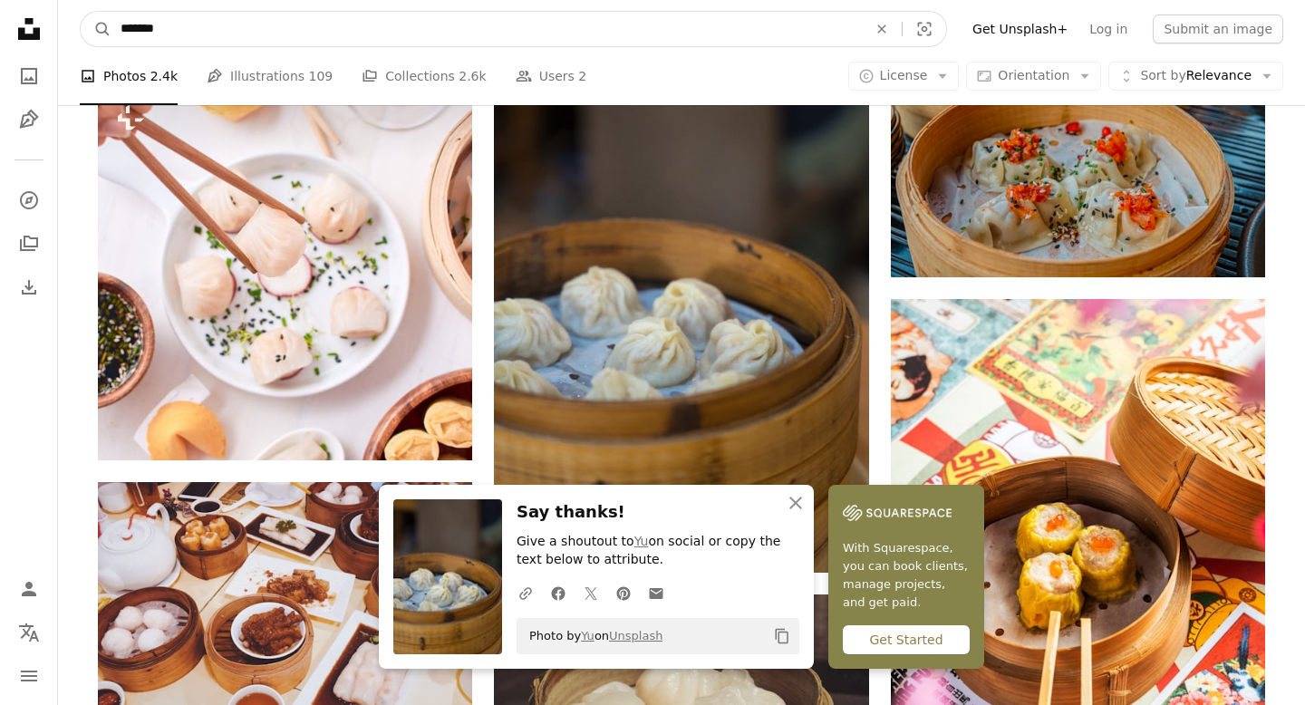
drag, startPoint x: 244, startPoint y: 28, endPoint x: 0, endPoint y: 2, distance: 245.1
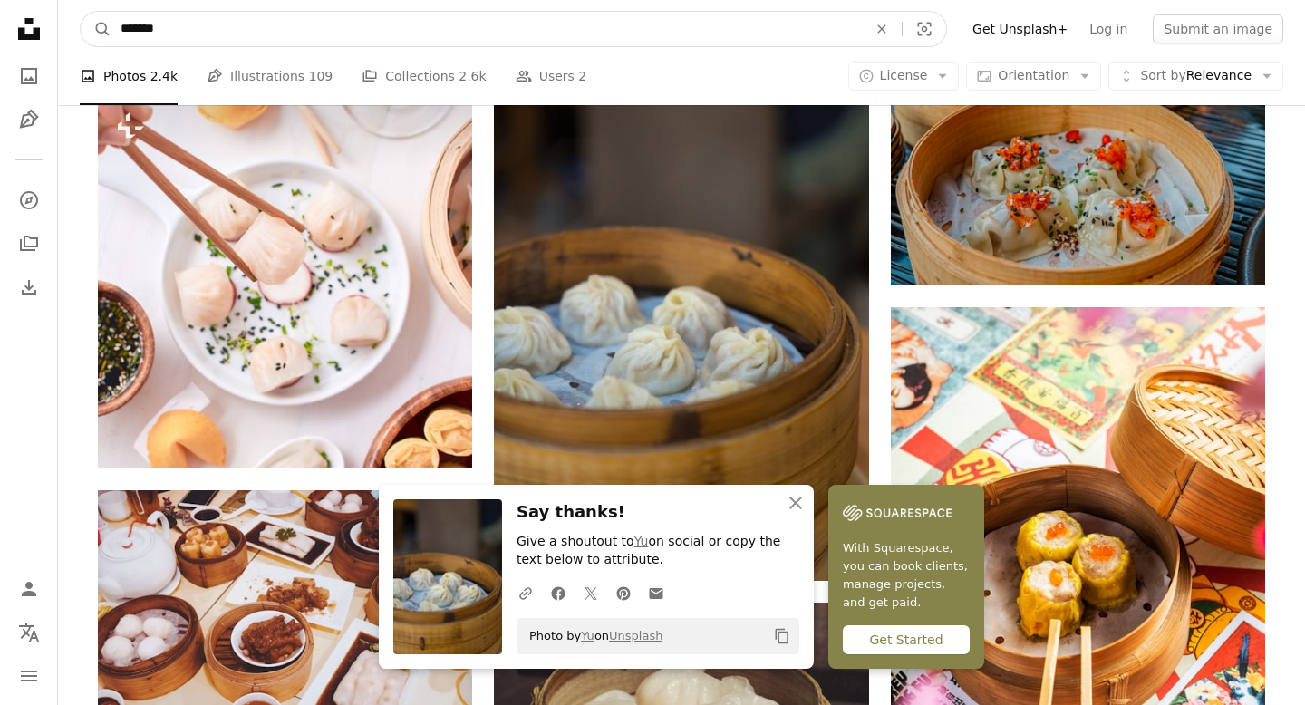
type input "*******"
type input "**********"
click button "A magnifying glass" at bounding box center [96, 29] width 31 height 34
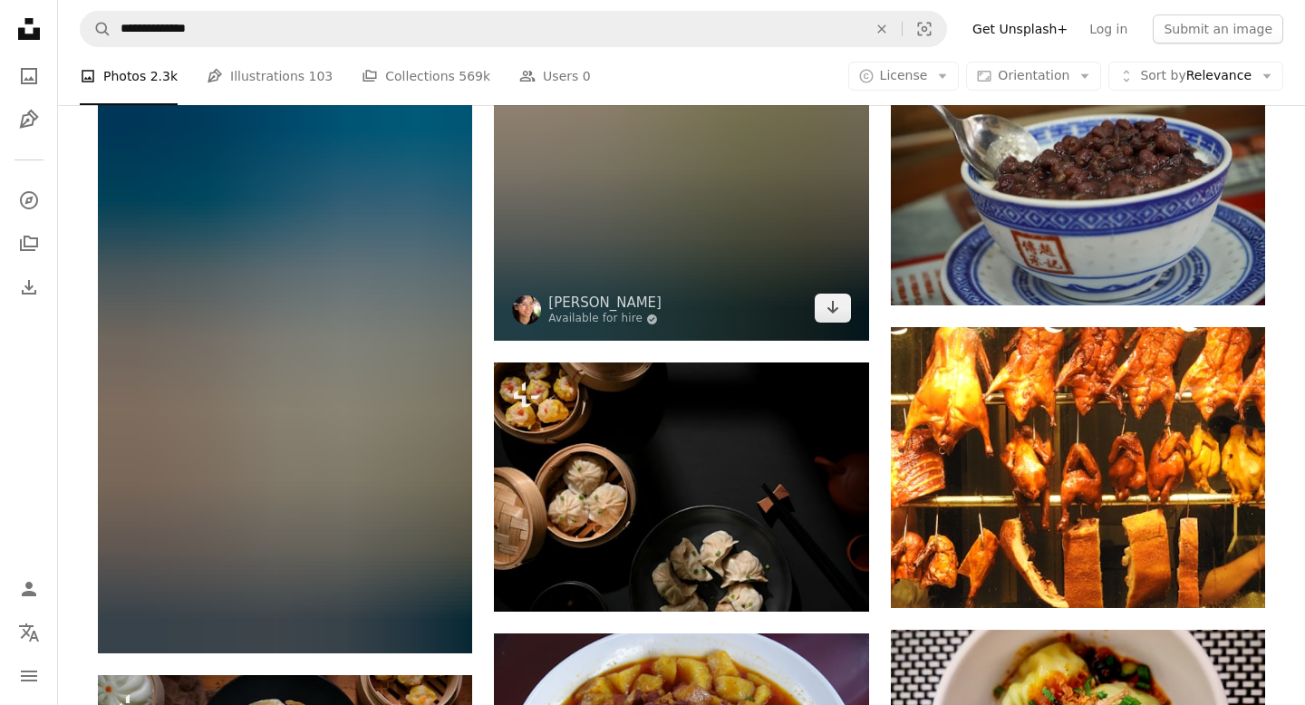
scroll to position [1425, 0]
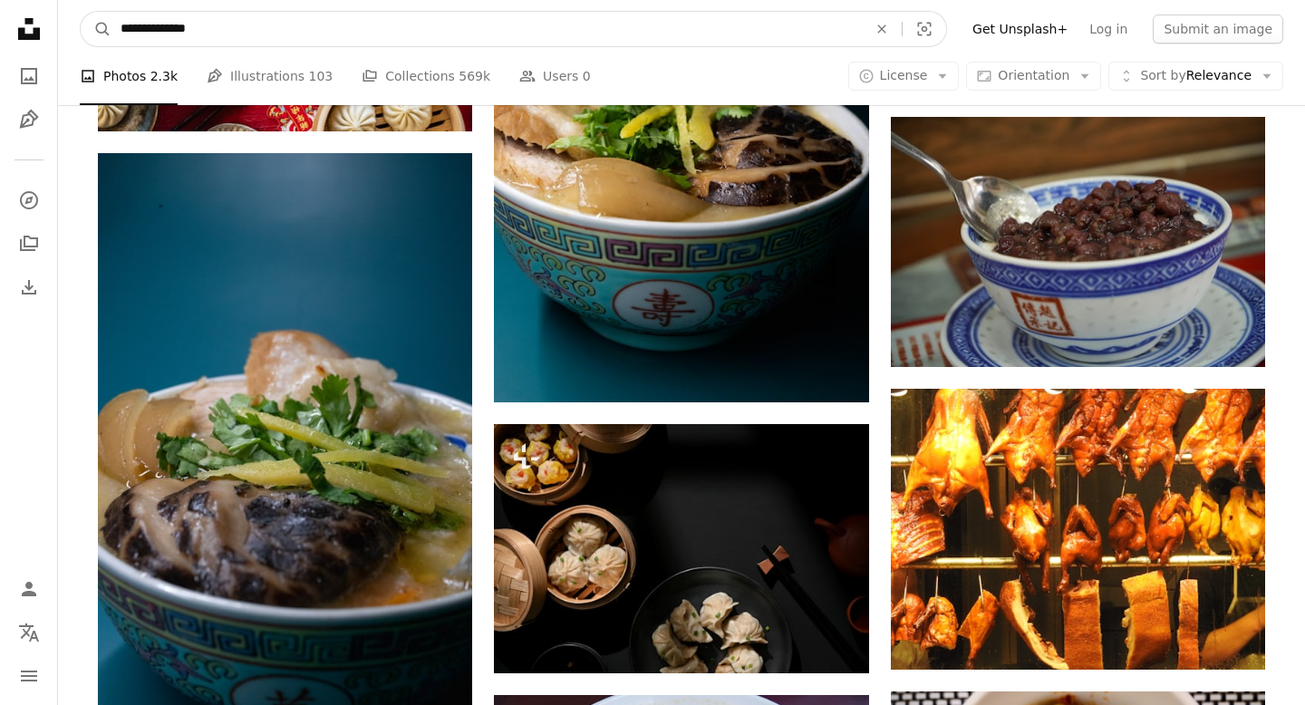
drag, startPoint x: 229, startPoint y: 31, endPoint x: 1, endPoint y: 2, distance: 230.1
click at [9, 5] on div "**********" at bounding box center [652, 606] width 1305 height 4062
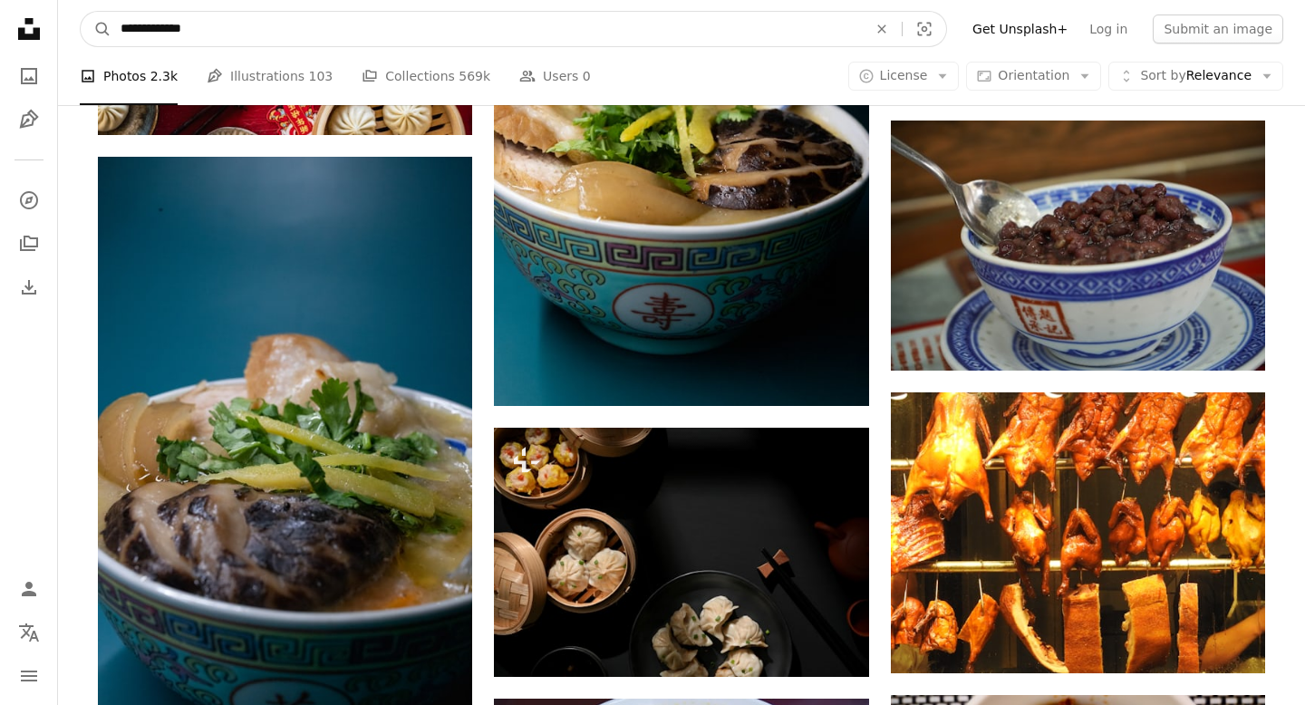
type input "**********"
click button "A magnifying glass" at bounding box center [96, 29] width 31 height 34
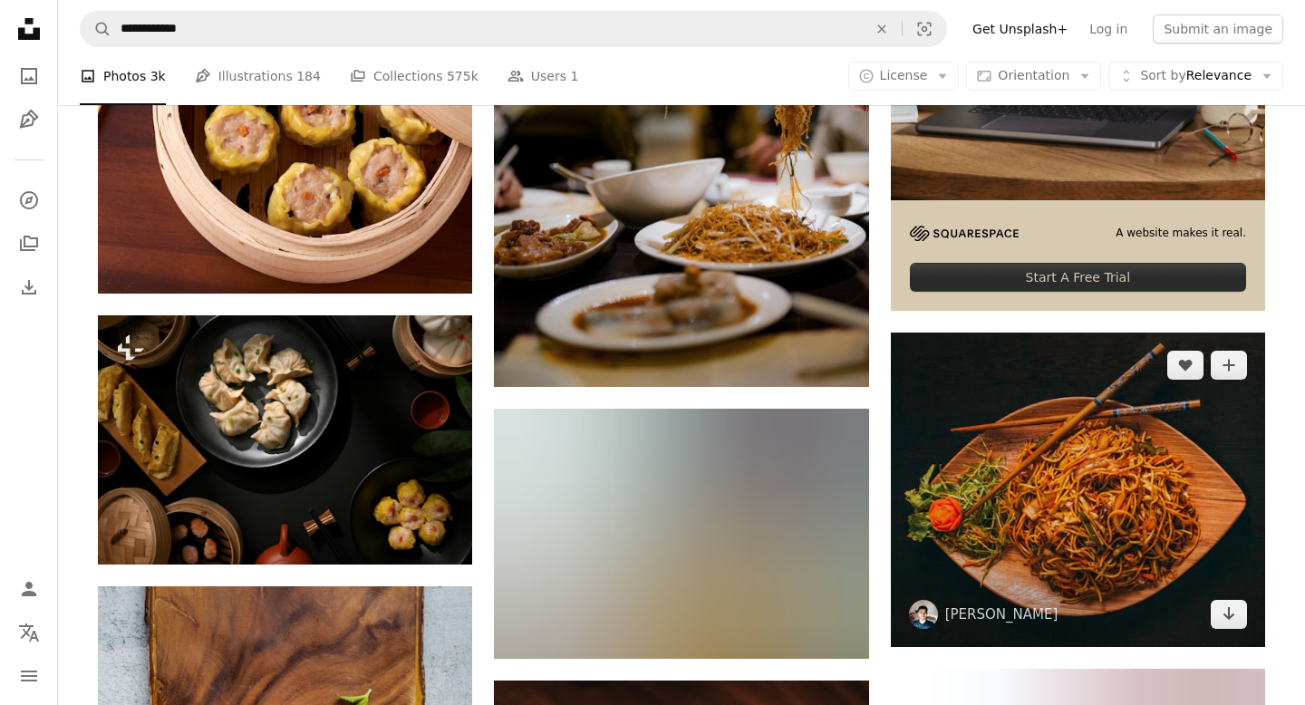
scroll to position [439, 0]
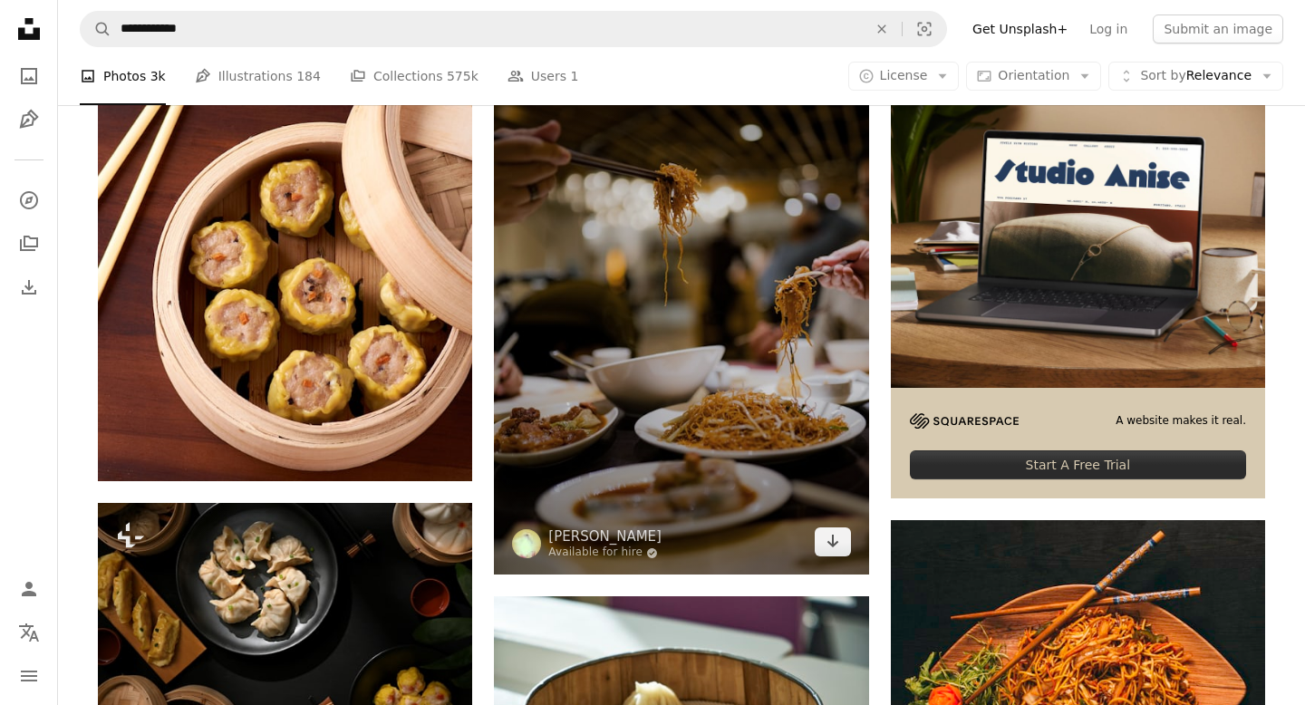
click at [725, 381] on img at bounding box center [681, 294] width 374 height 562
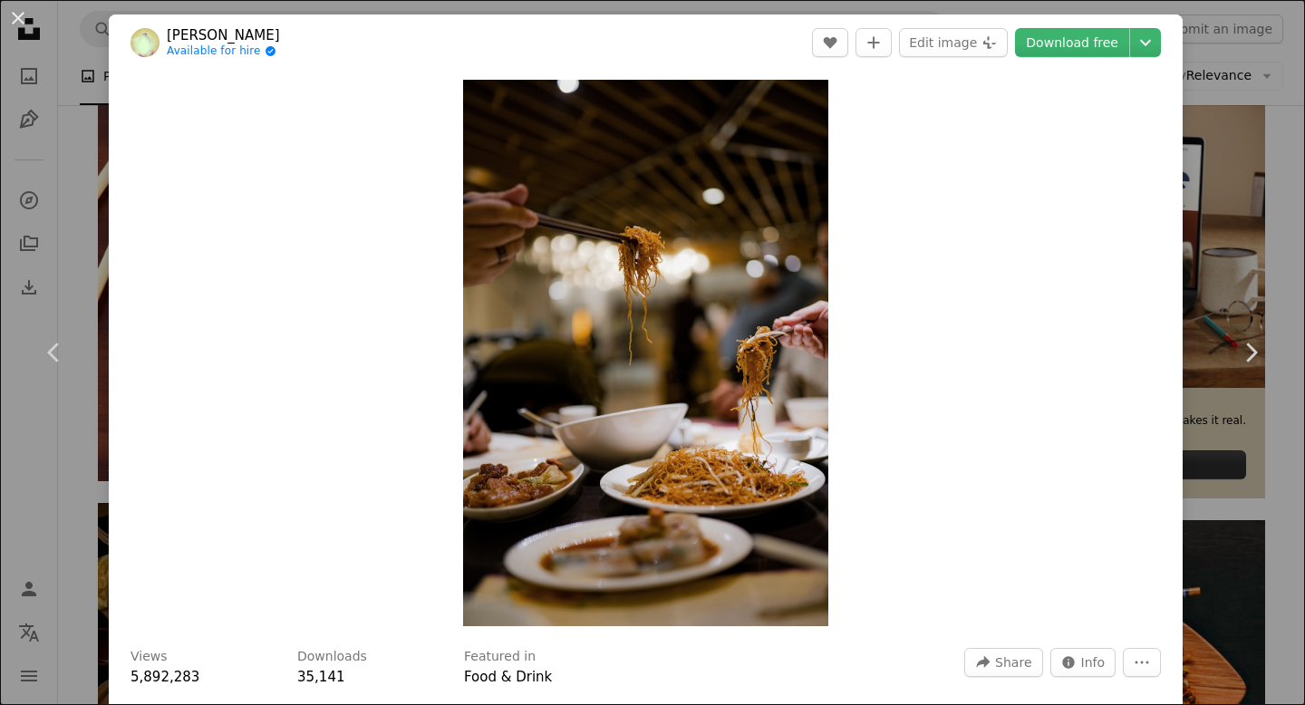
click at [1082, 24] on header "[PERSON_NAME] Available for hire A checkmark inside of a circle A heart A plus …" at bounding box center [646, 42] width 1074 height 56
click at [1079, 36] on link "Download free" at bounding box center [1072, 42] width 114 height 29
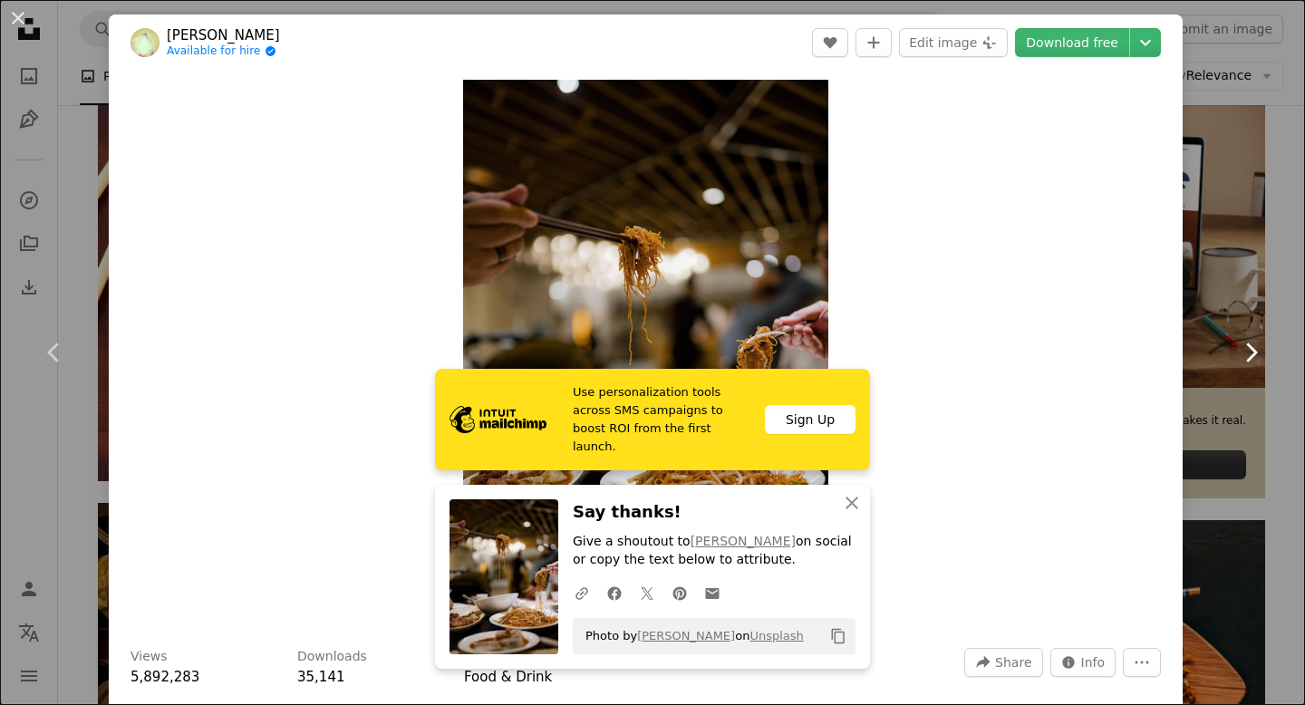
click at [1304, 361] on link "Chevron right" at bounding box center [1250, 352] width 109 height 174
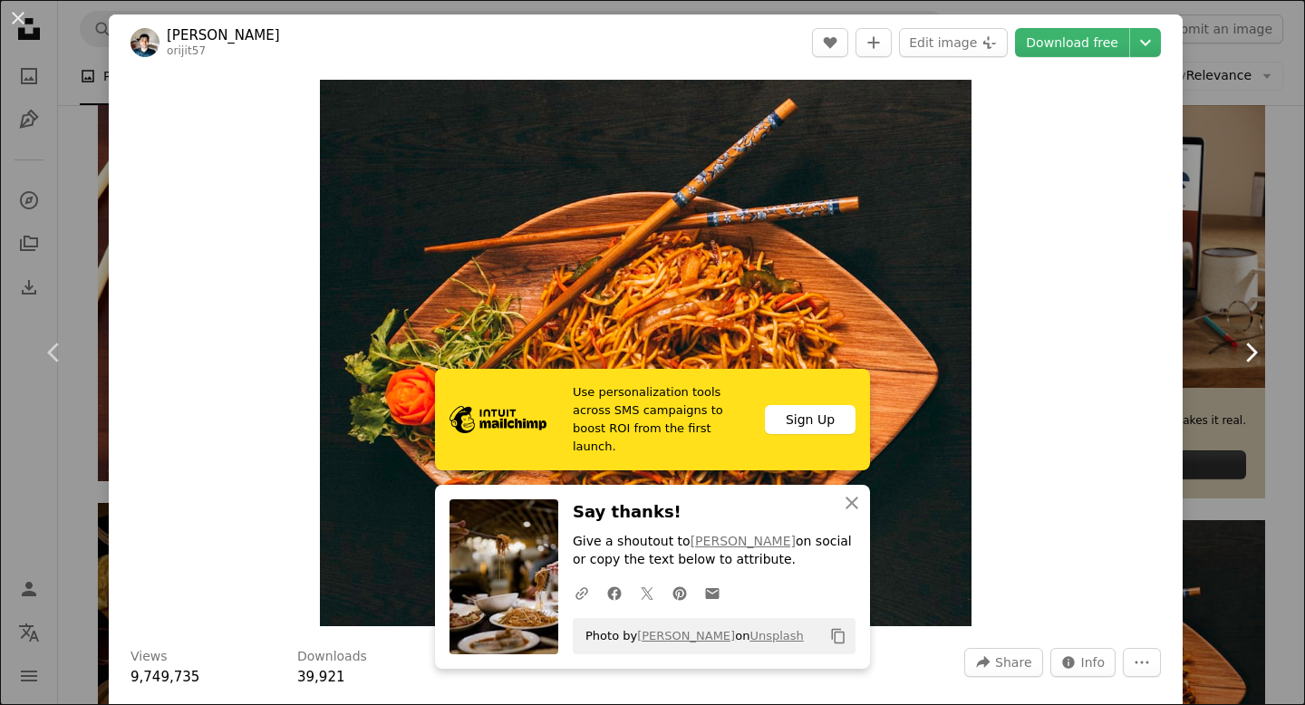
click at [1240, 289] on link "Chevron right" at bounding box center [1250, 352] width 109 height 174
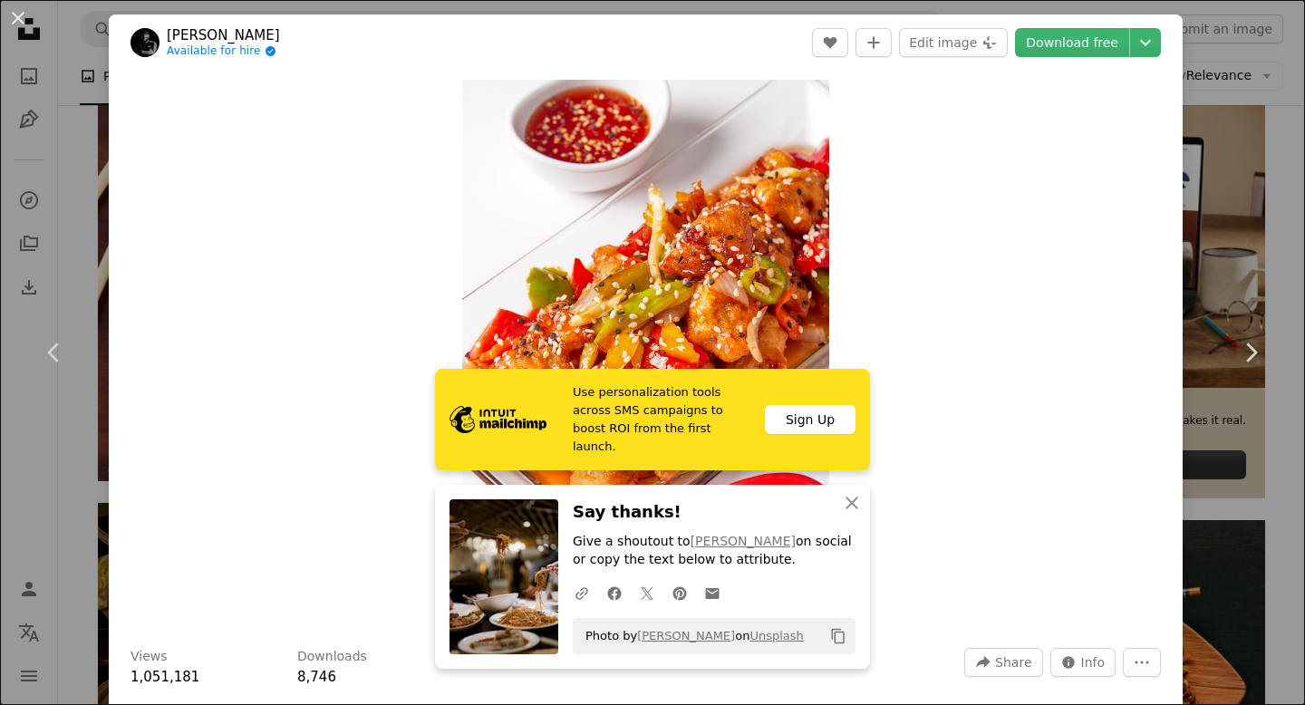
click at [16, 12] on button "An X shape" at bounding box center [18, 18] width 22 height 22
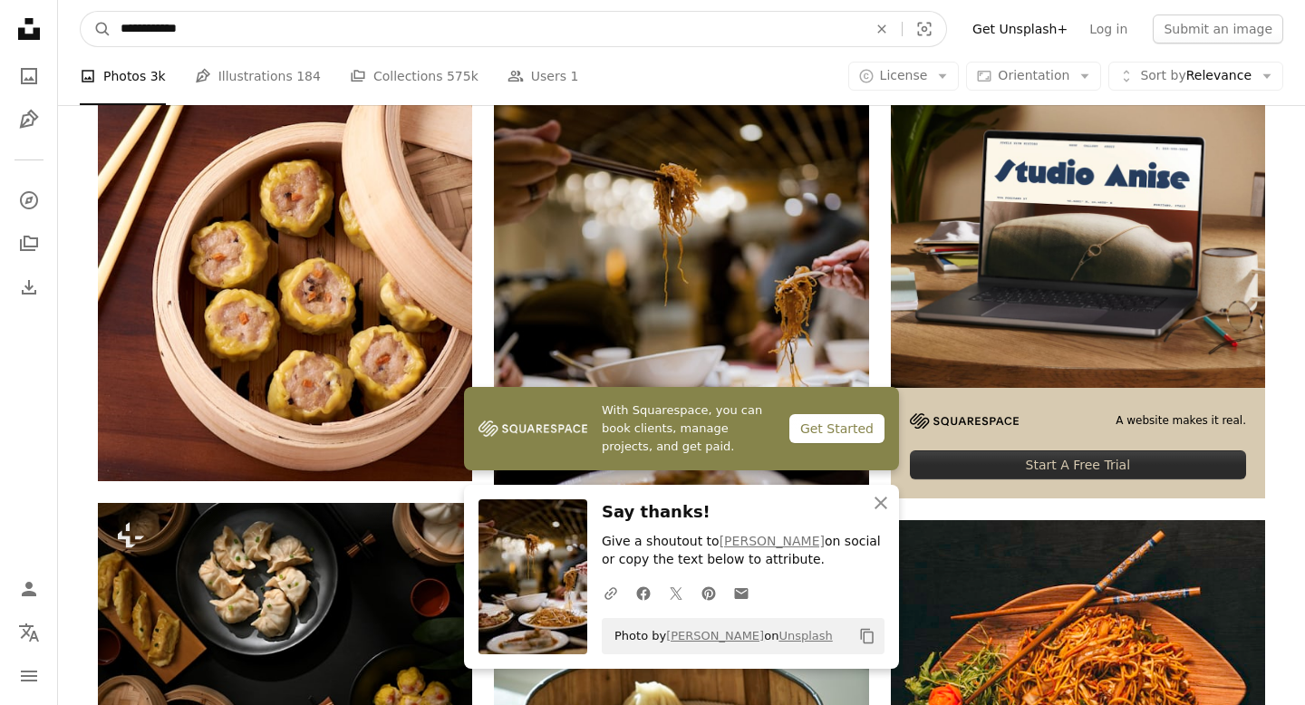
drag, startPoint x: 233, startPoint y: 20, endPoint x: 25, endPoint y: 19, distance: 207.5
type input "*******"
click at [81, 12] on button "A magnifying glass" at bounding box center [96, 29] width 31 height 34
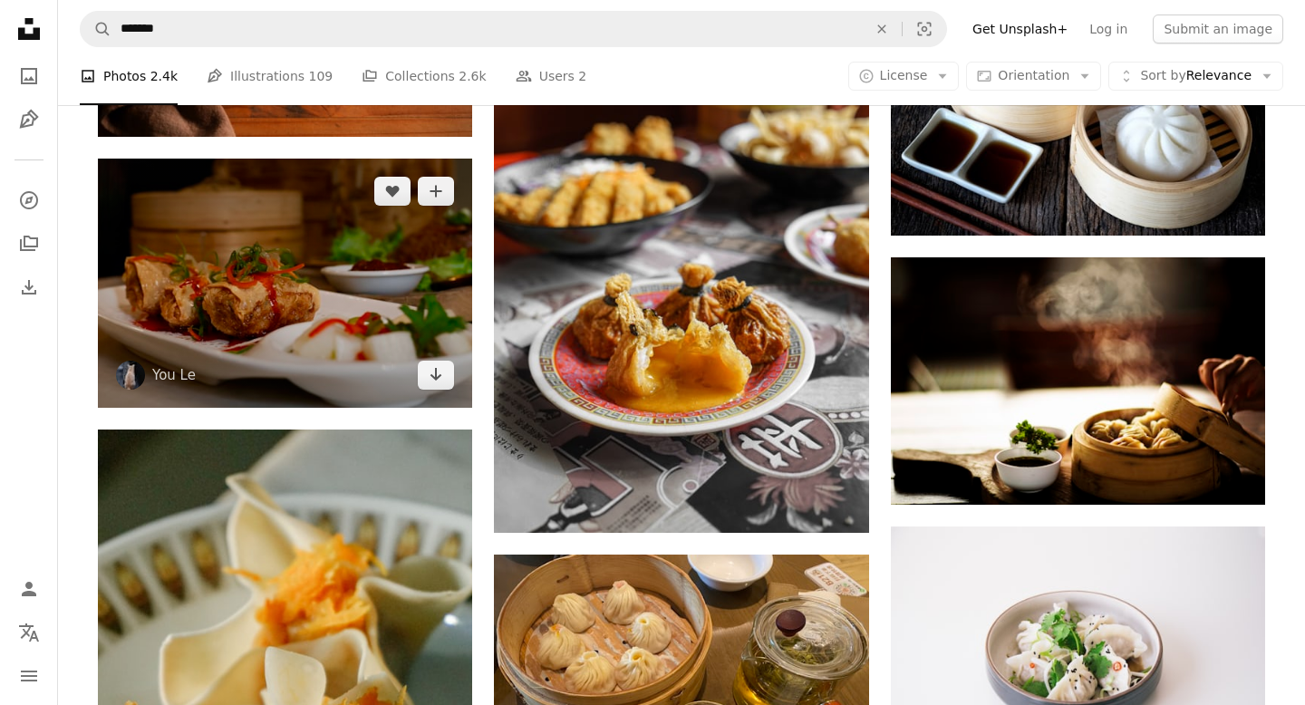
scroll to position [2327, 0]
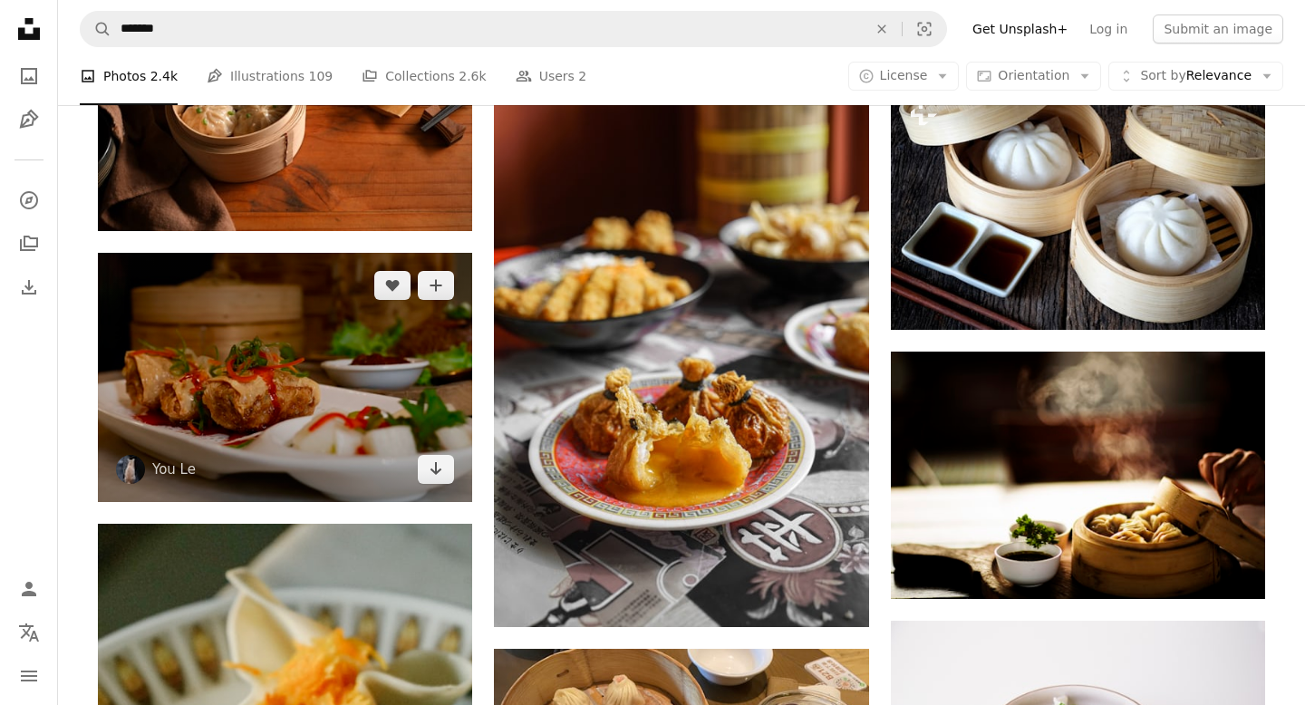
click at [239, 331] on img at bounding box center [285, 377] width 374 height 249
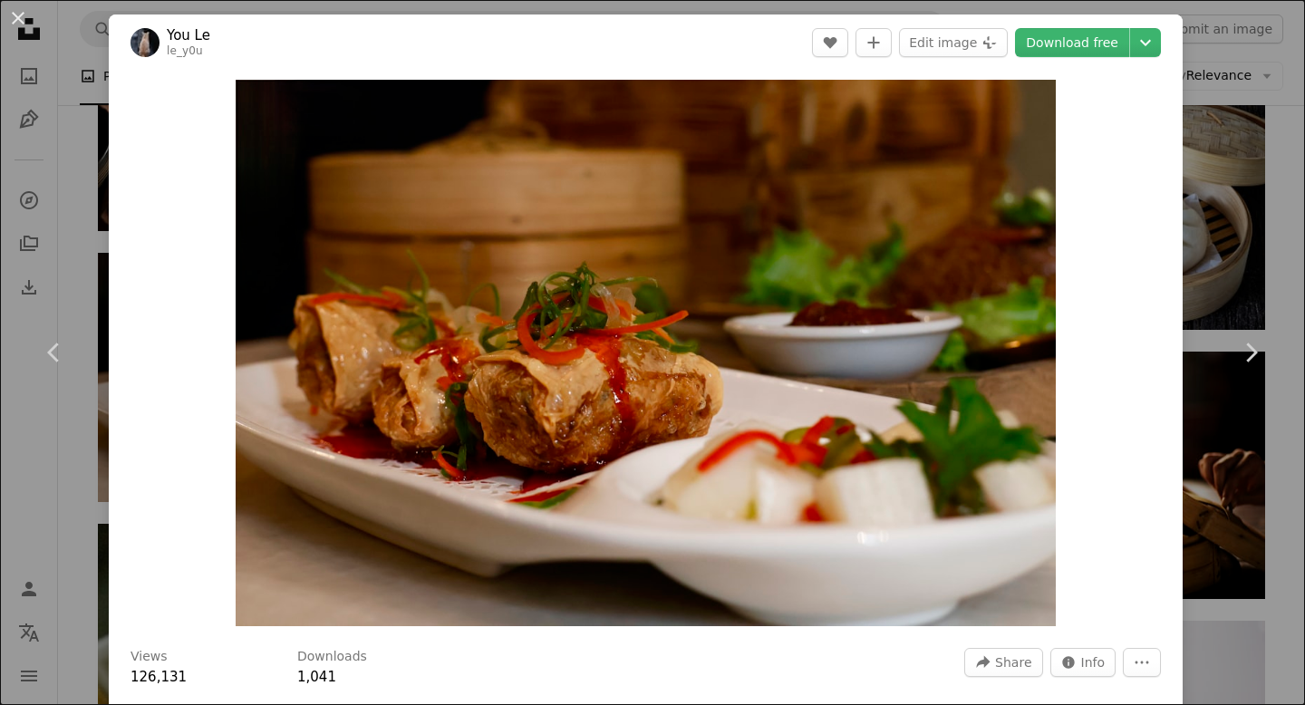
click at [1085, 60] on header "You Le le_y0u A heart A plus sign Edit image Plus sign for Unsplash+ Download f…" at bounding box center [646, 42] width 1074 height 56
click at [1084, 51] on link "Download free" at bounding box center [1072, 42] width 114 height 29
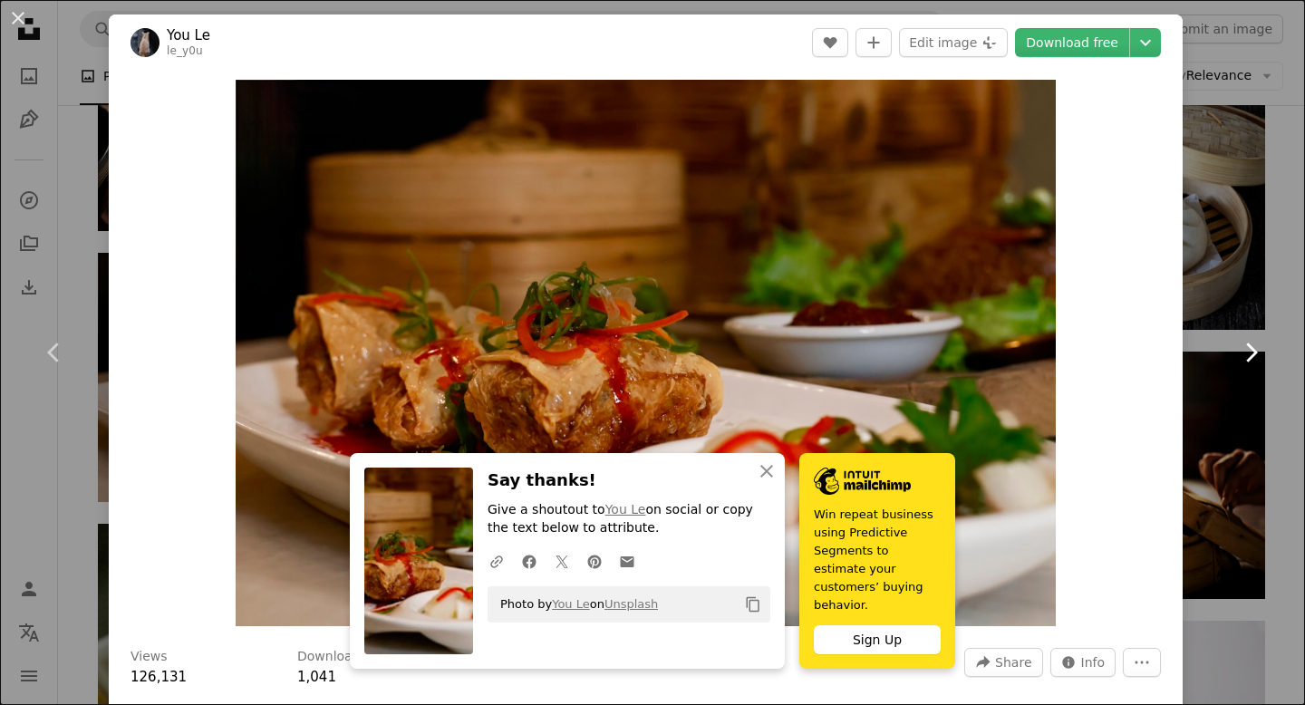
click at [1304, 304] on link "Chevron right" at bounding box center [1250, 352] width 109 height 174
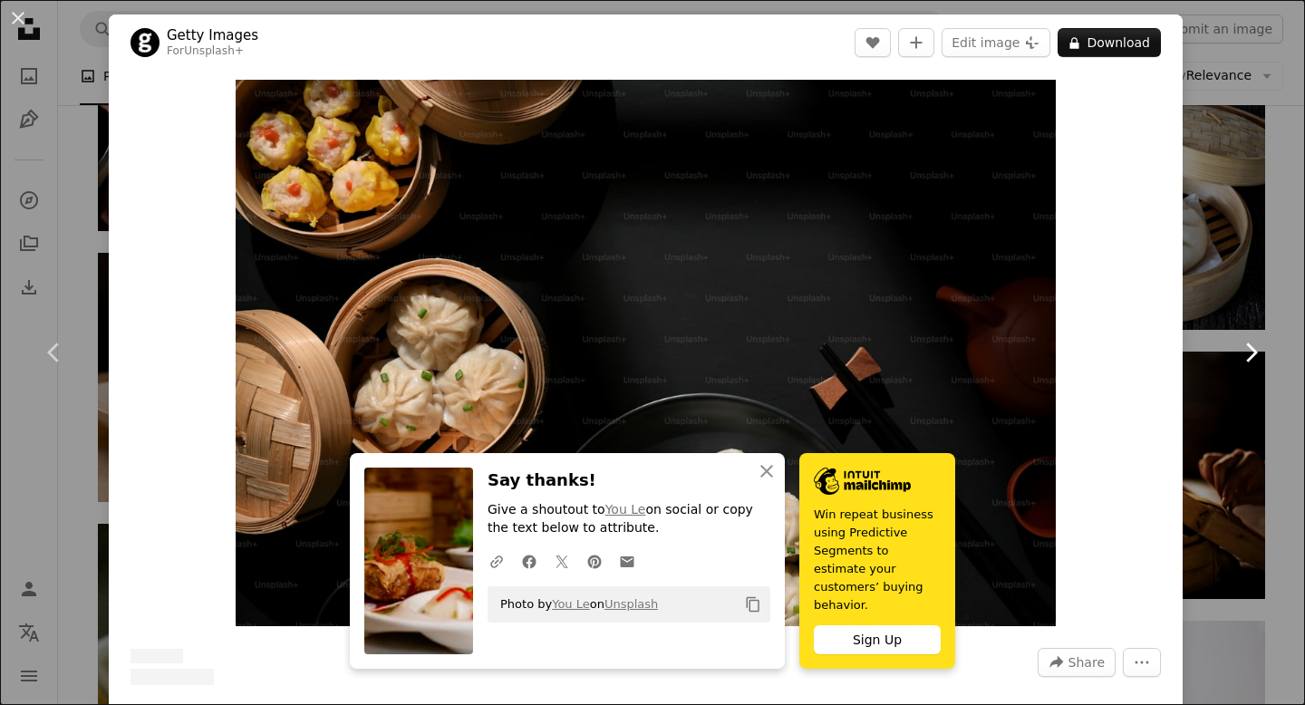
click at [1259, 277] on link "Chevron right" at bounding box center [1250, 352] width 109 height 174
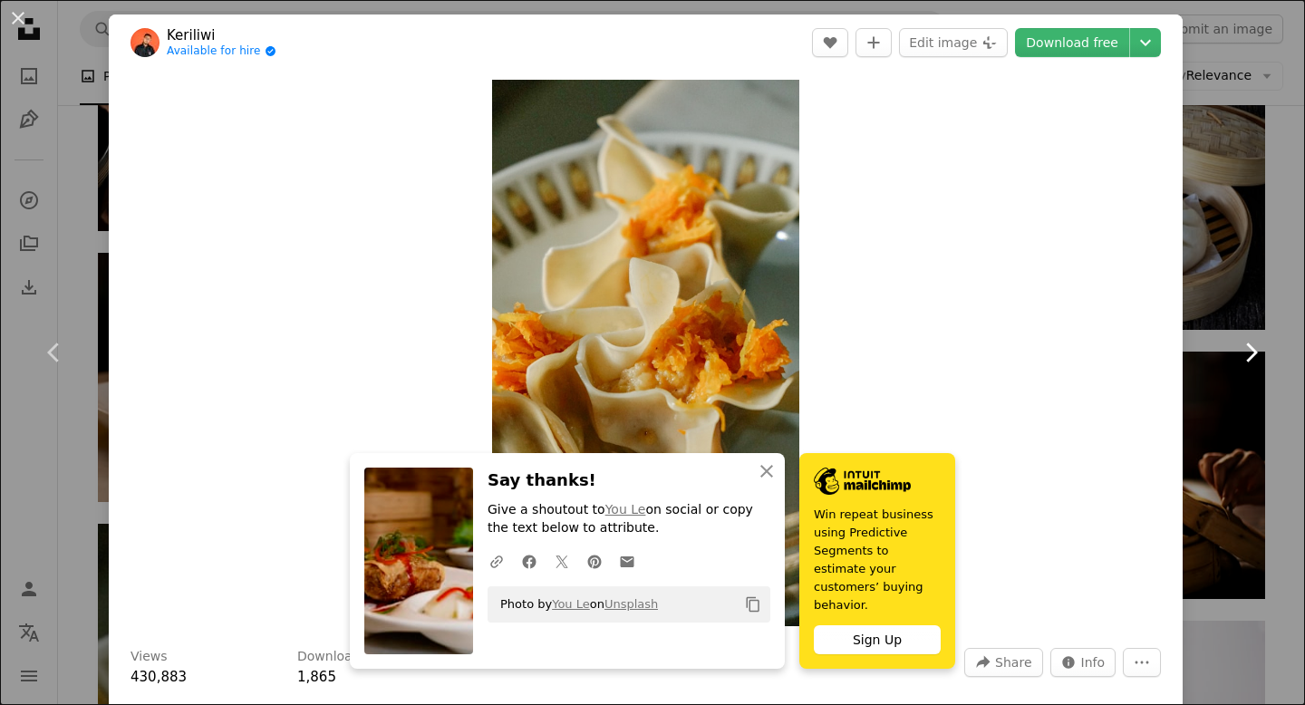
click at [1207, 372] on link "Chevron right" at bounding box center [1250, 352] width 109 height 174
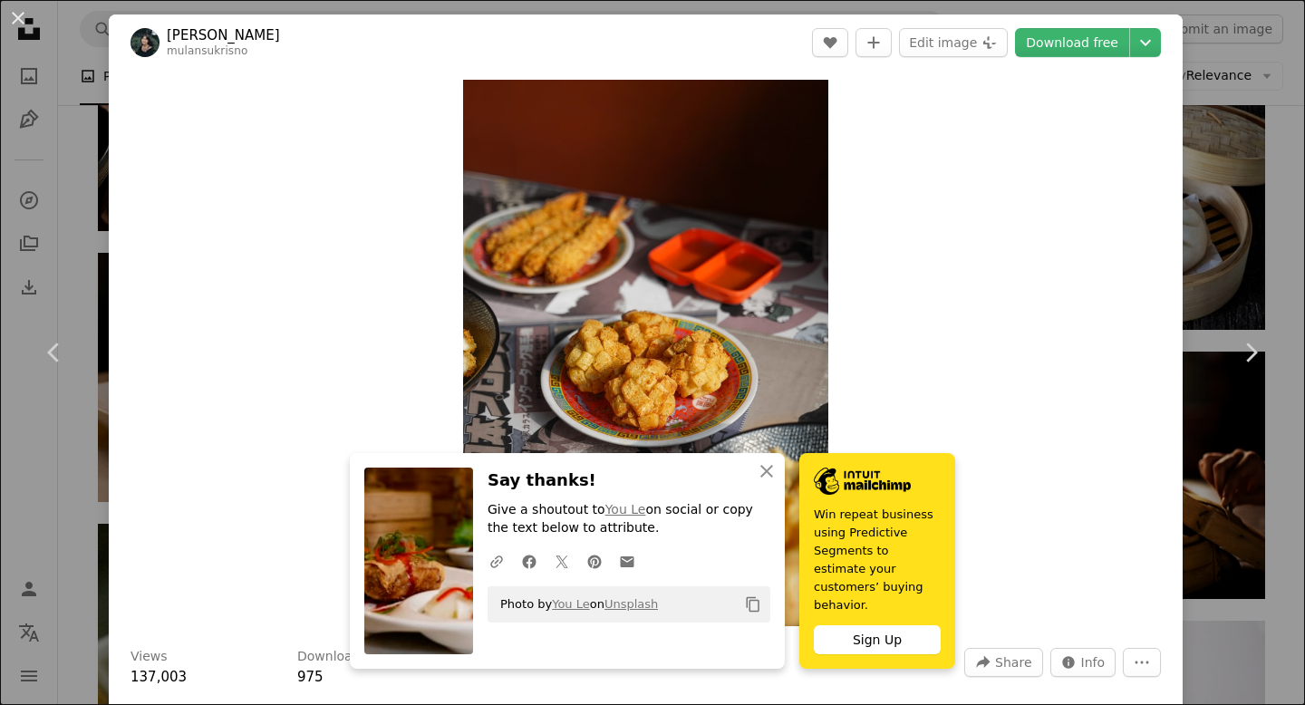
click at [1267, 232] on div "An X shape Chevron left Chevron right An X shape Close Say thanks! Give a shout…" at bounding box center [652, 352] width 1305 height 705
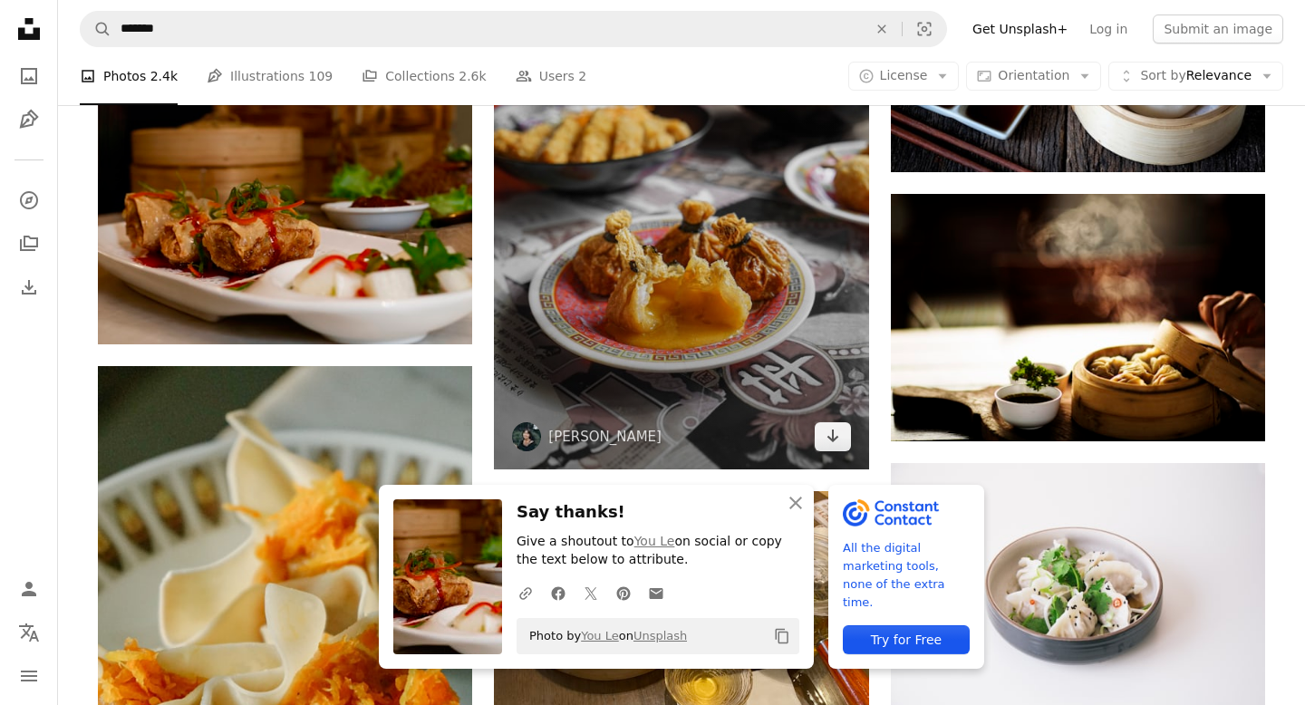
scroll to position [2483, 0]
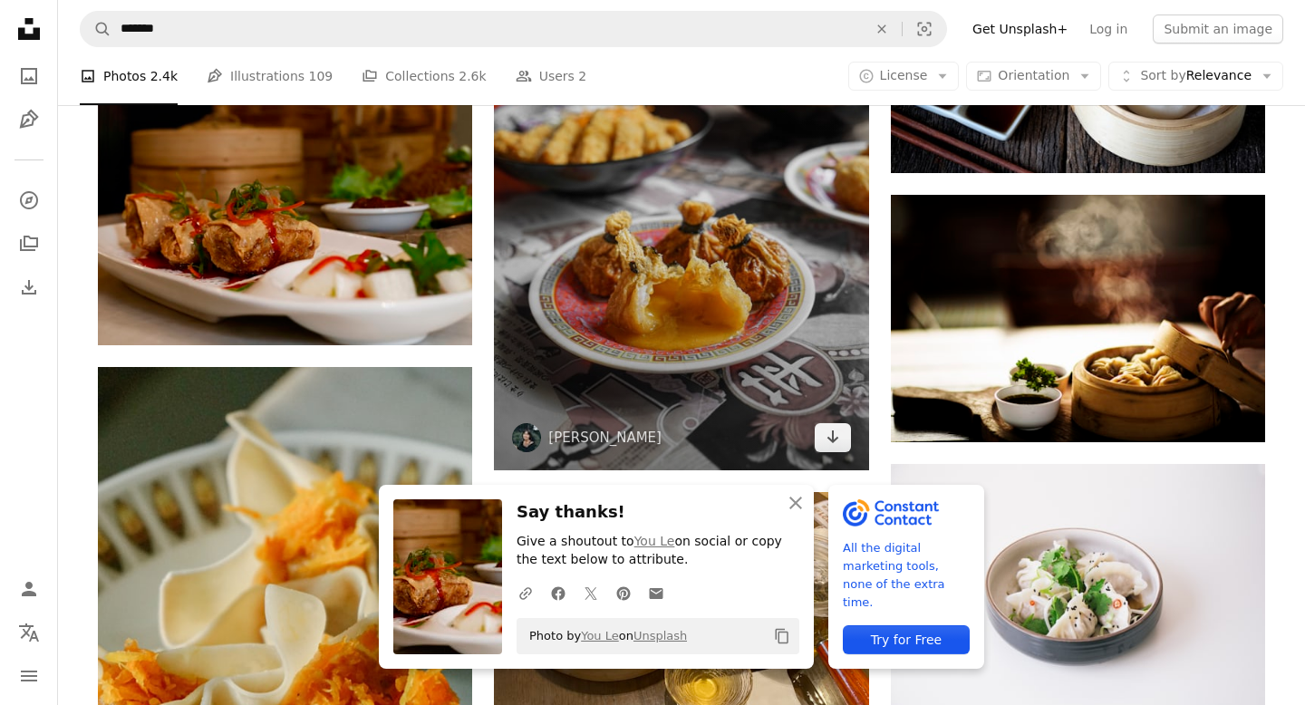
click at [645, 247] on img at bounding box center [681, 189] width 374 height 562
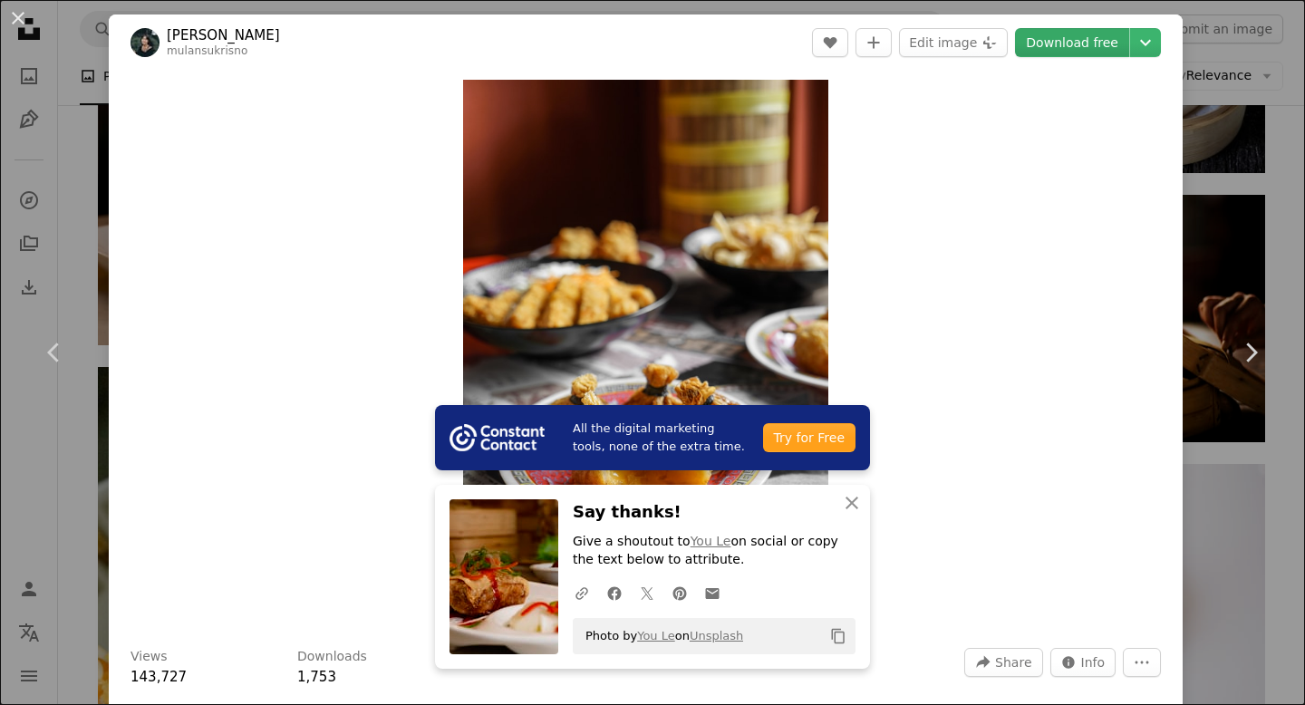
click at [1080, 46] on link "Download free" at bounding box center [1072, 42] width 114 height 29
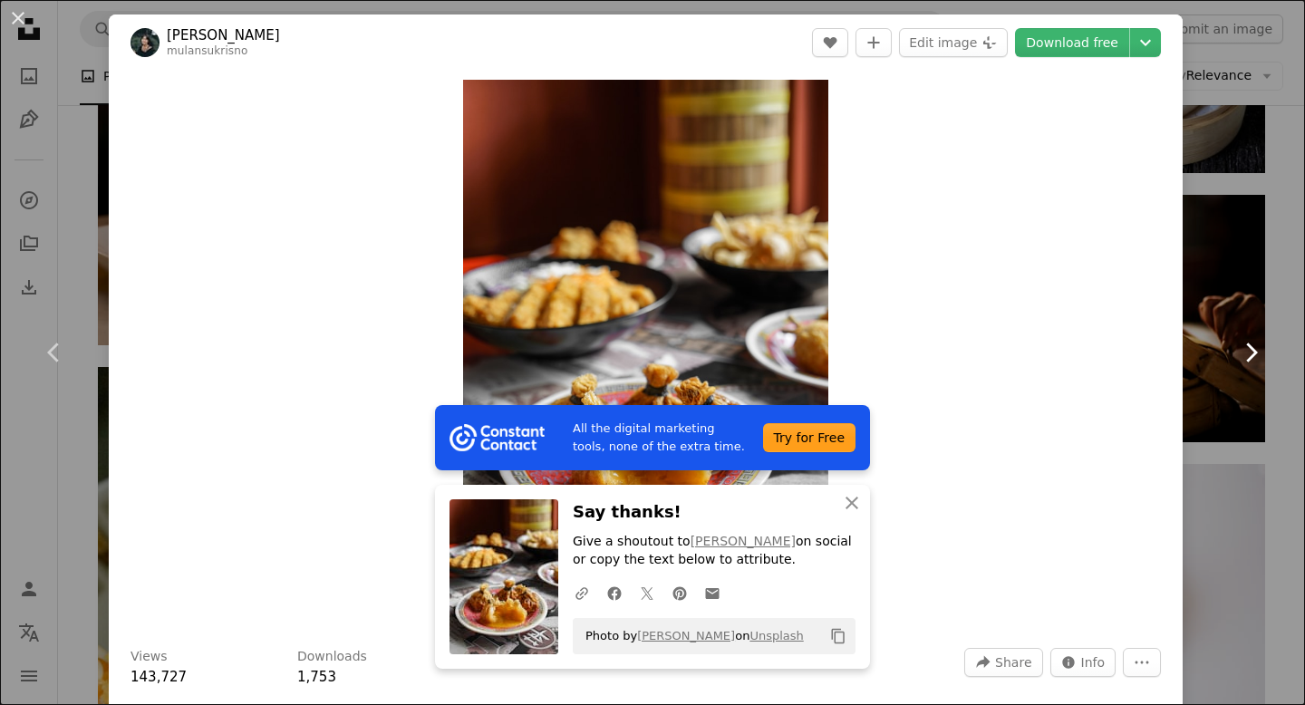
click at [1272, 296] on link "Chevron right" at bounding box center [1250, 352] width 109 height 174
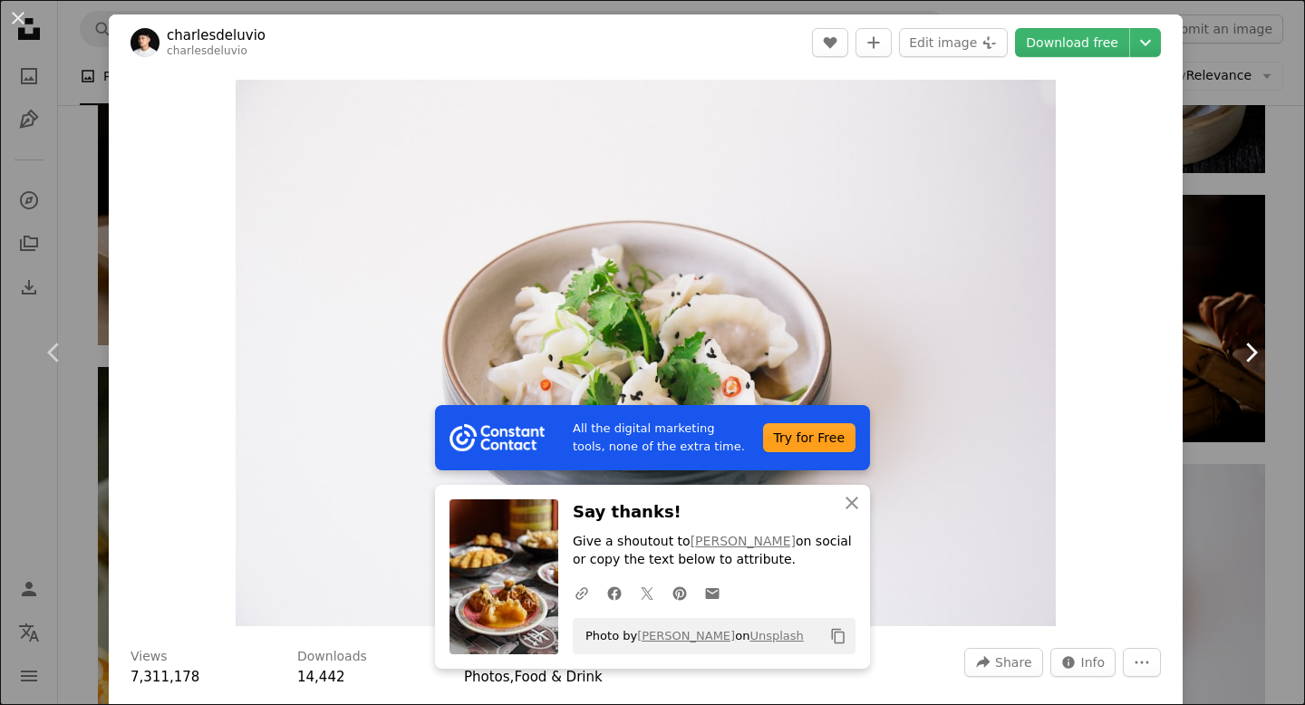
click at [1277, 335] on link "Chevron right" at bounding box center [1250, 352] width 109 height 174
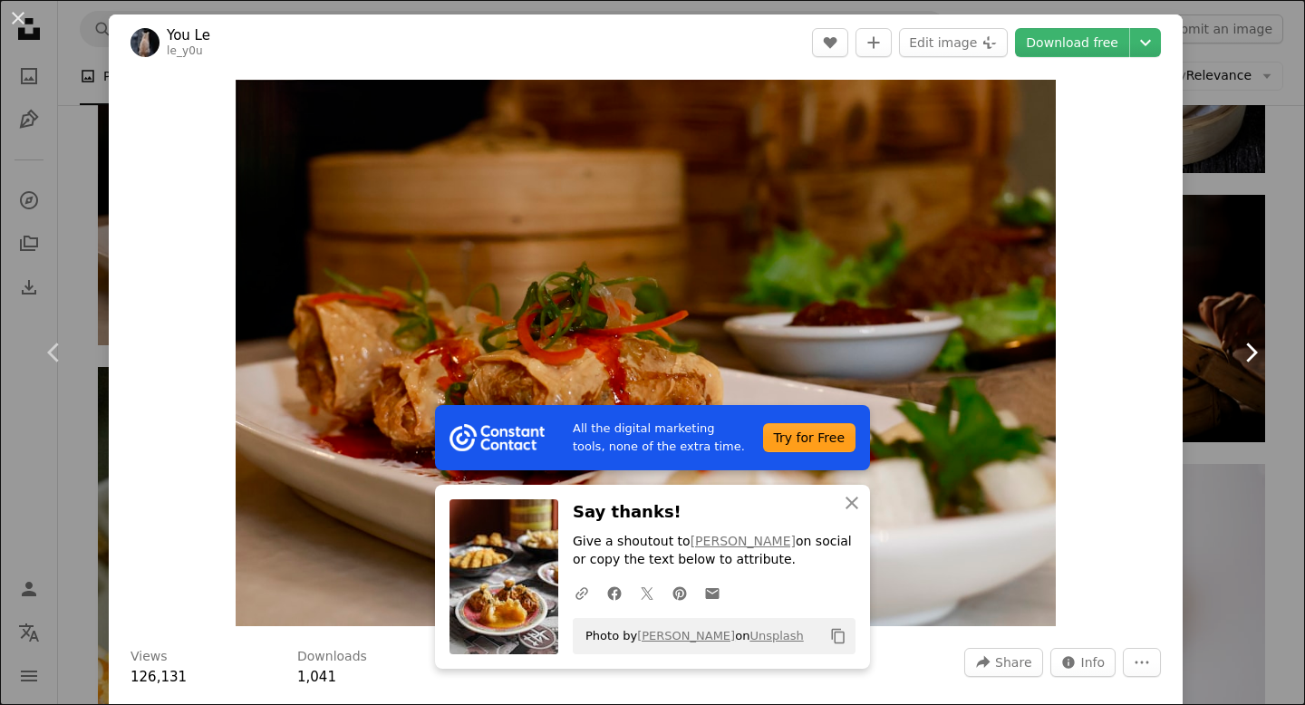
click at [1248, 301] on link "Chevron right" at bounding box center [1250, 352] width 109 height 174
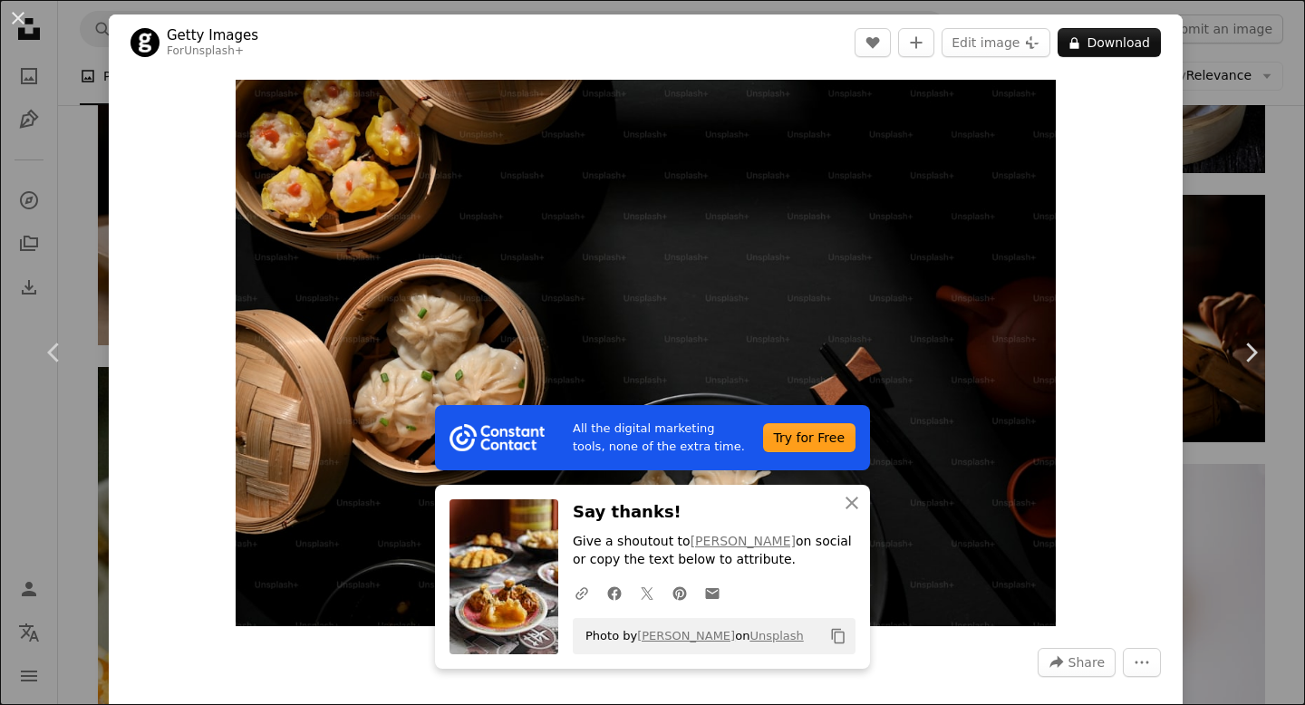
click at [1273, 173] on div "An X shape Chevron left Chevron right All the digital marketing tools, none of …" at bounding box center [652, 352] width 1305 height 705
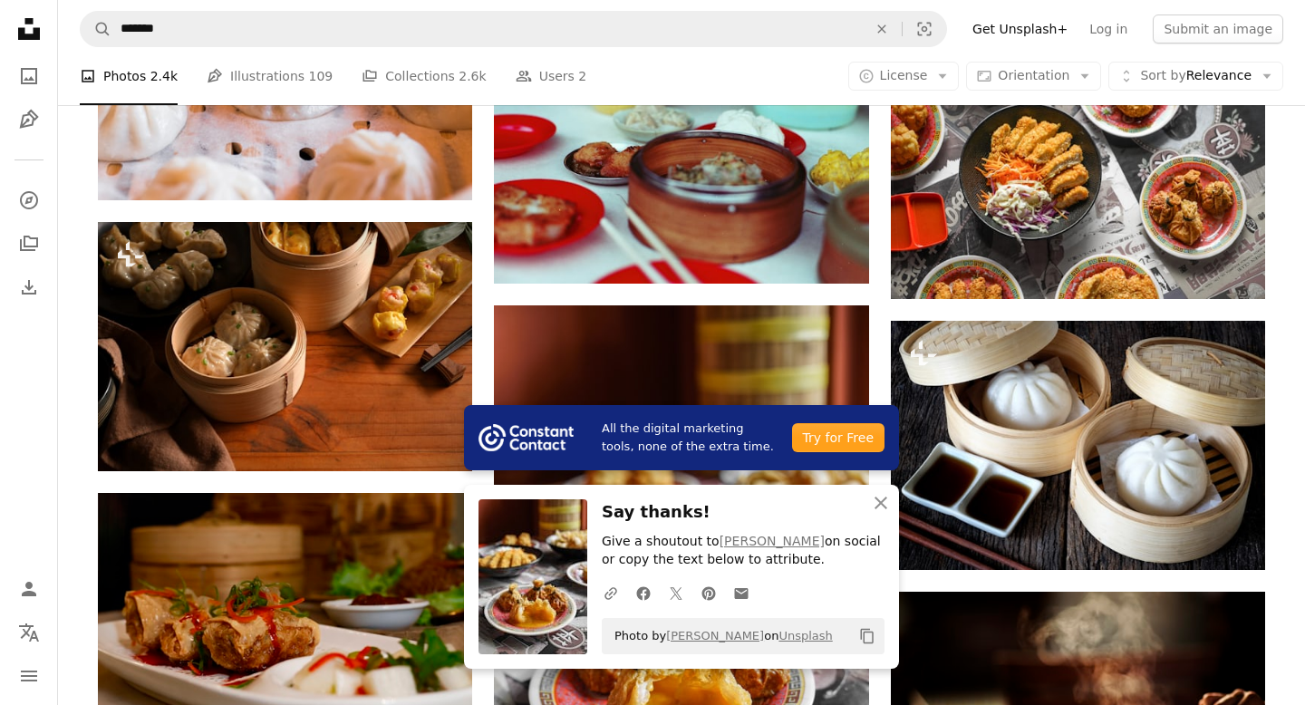
scroll to position [2056, 0]
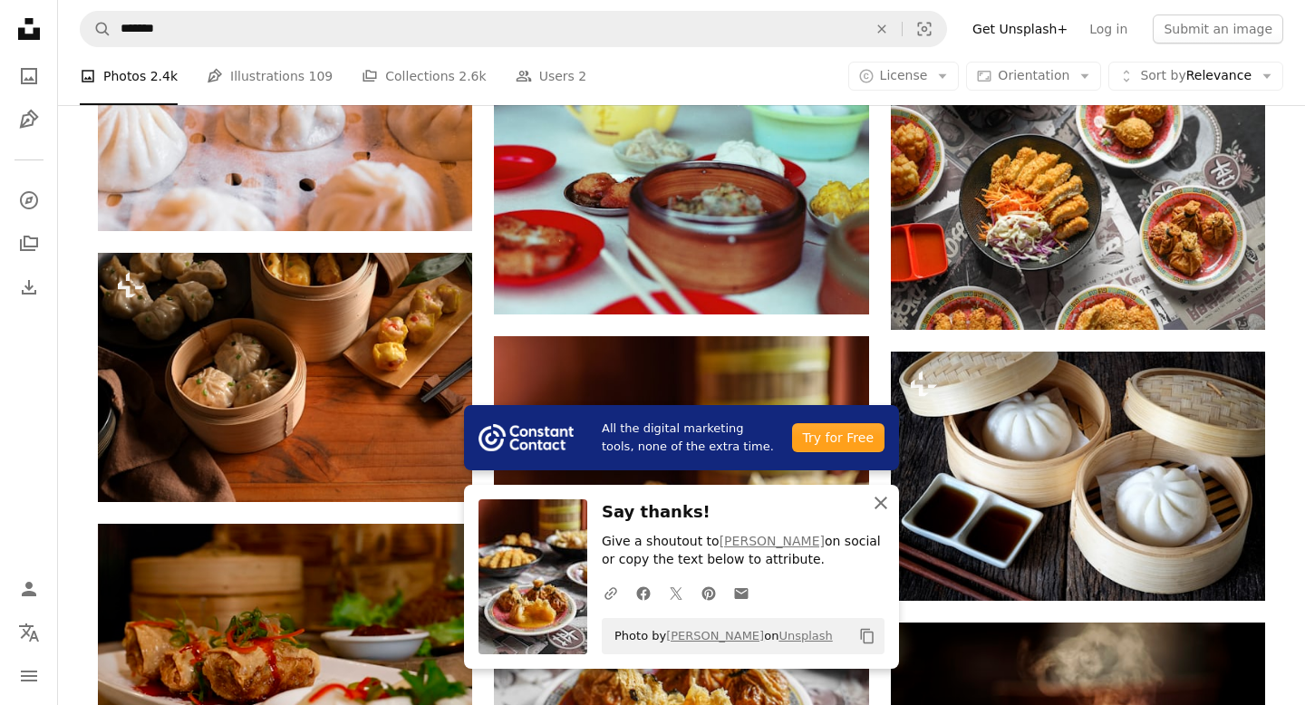
click at [881, 503] on icon "button" at bounding box center [880, 502] width 13 height 13
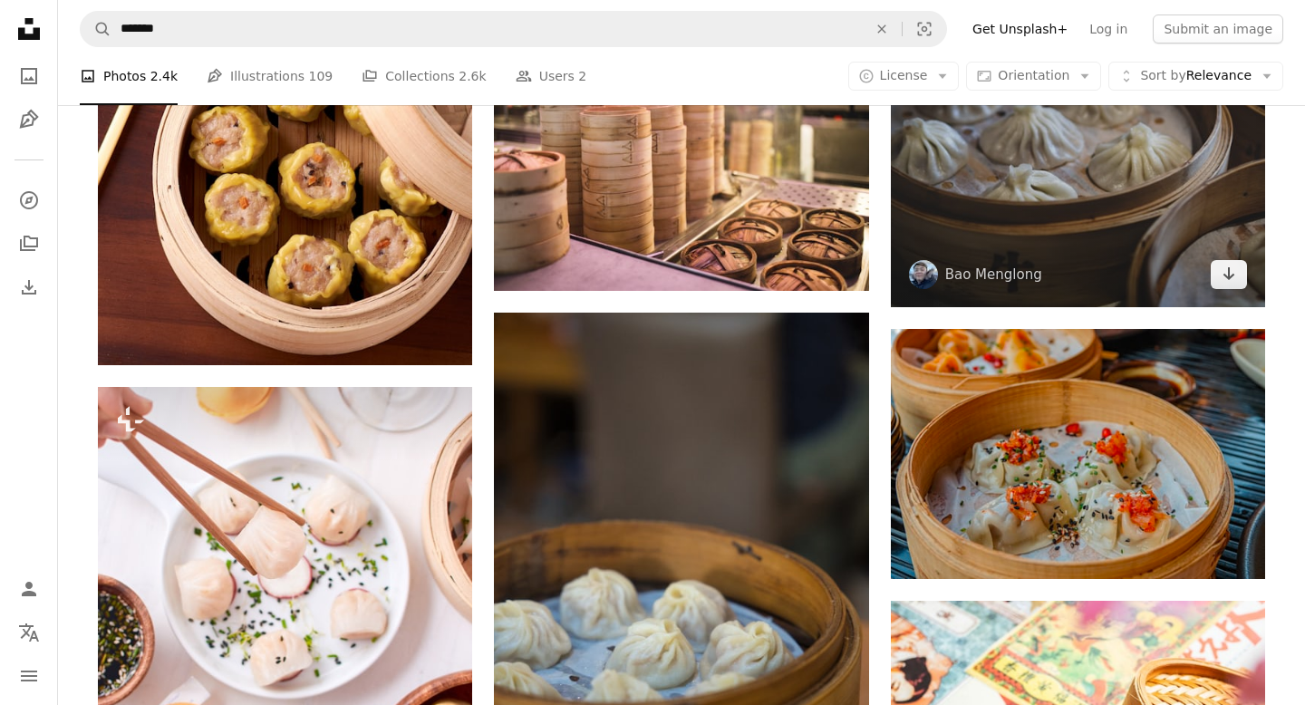
scroll to position [950, 0]
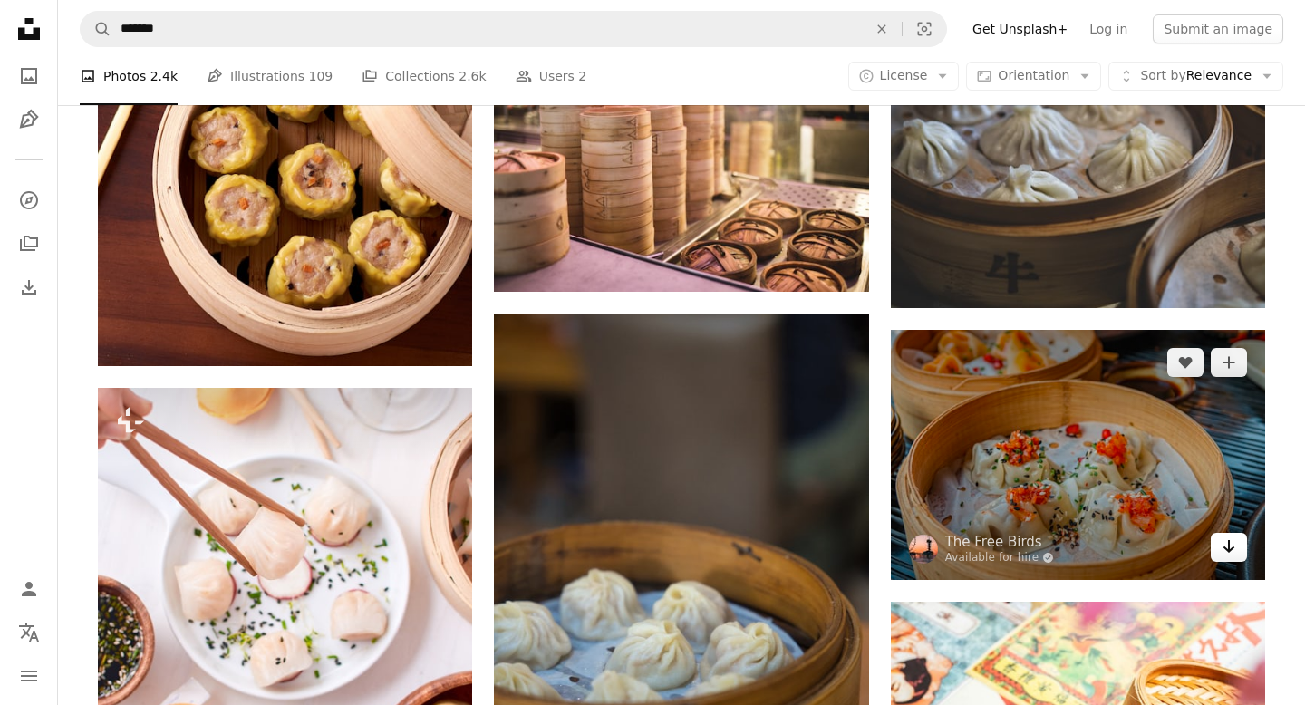
click at [1235, 547] on icon "Arrow pointing down" at bounding box center [1228, 546] width 14 height 22
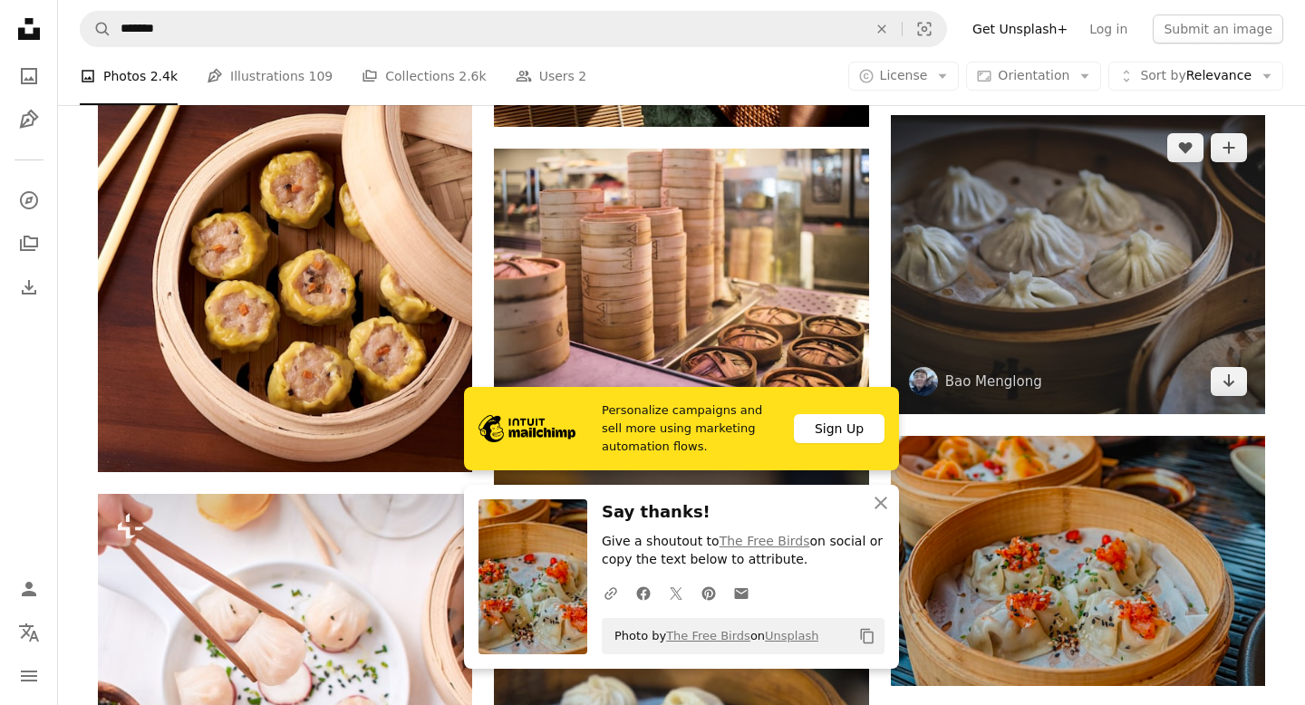
scroll to position [766, 0]
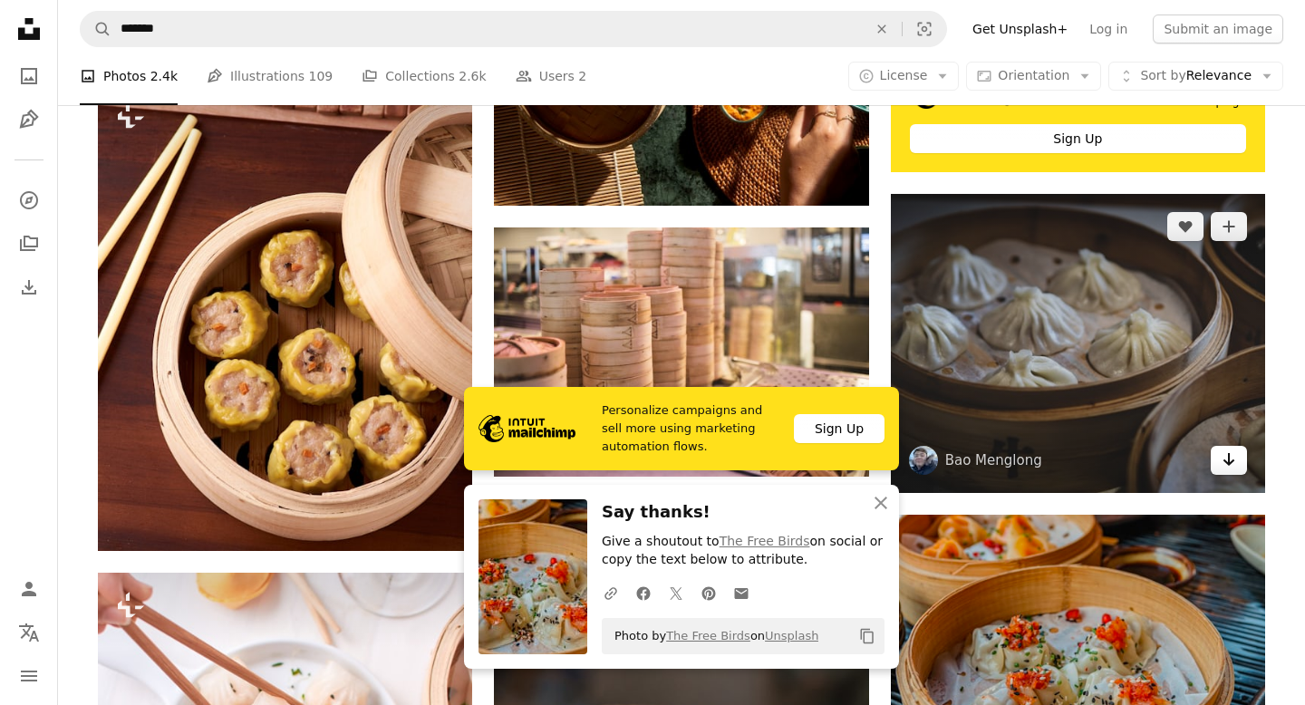
click at [1227, 461] on icon "Arrow pointing down" at bounding box center [1228, 459] width 14 height 22
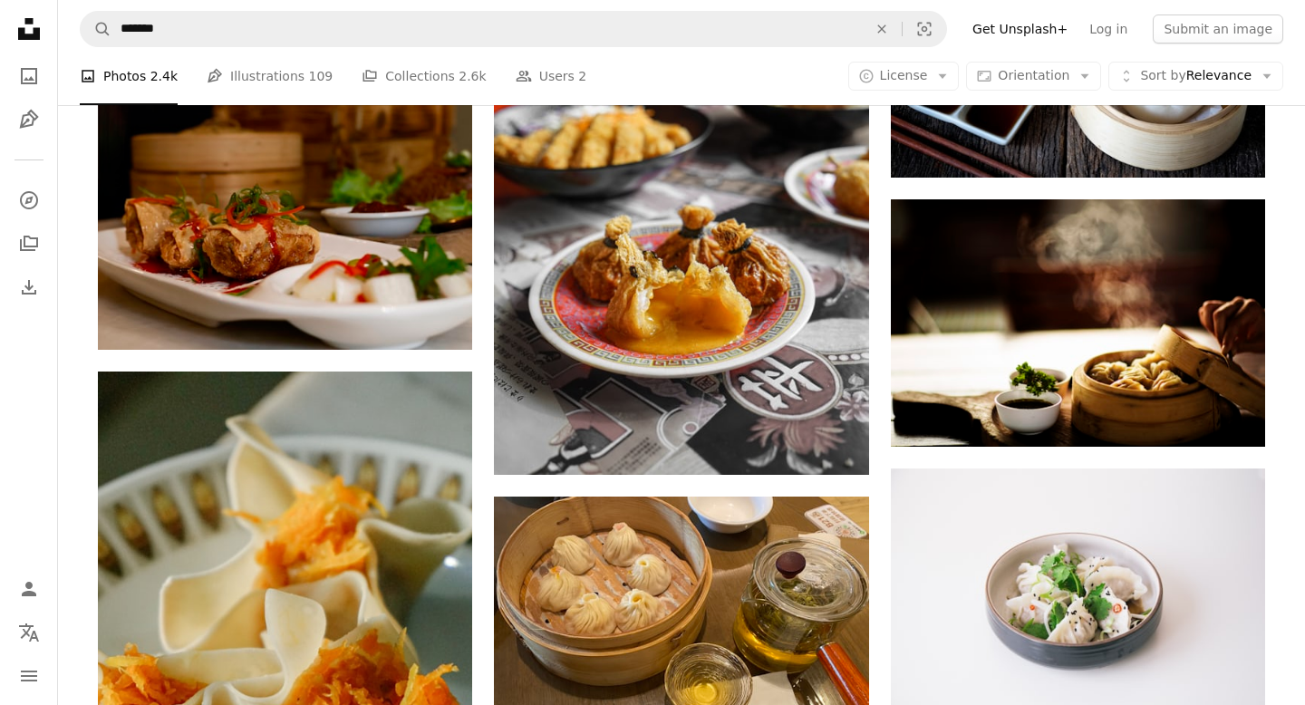
scroll to position [2247, 0]
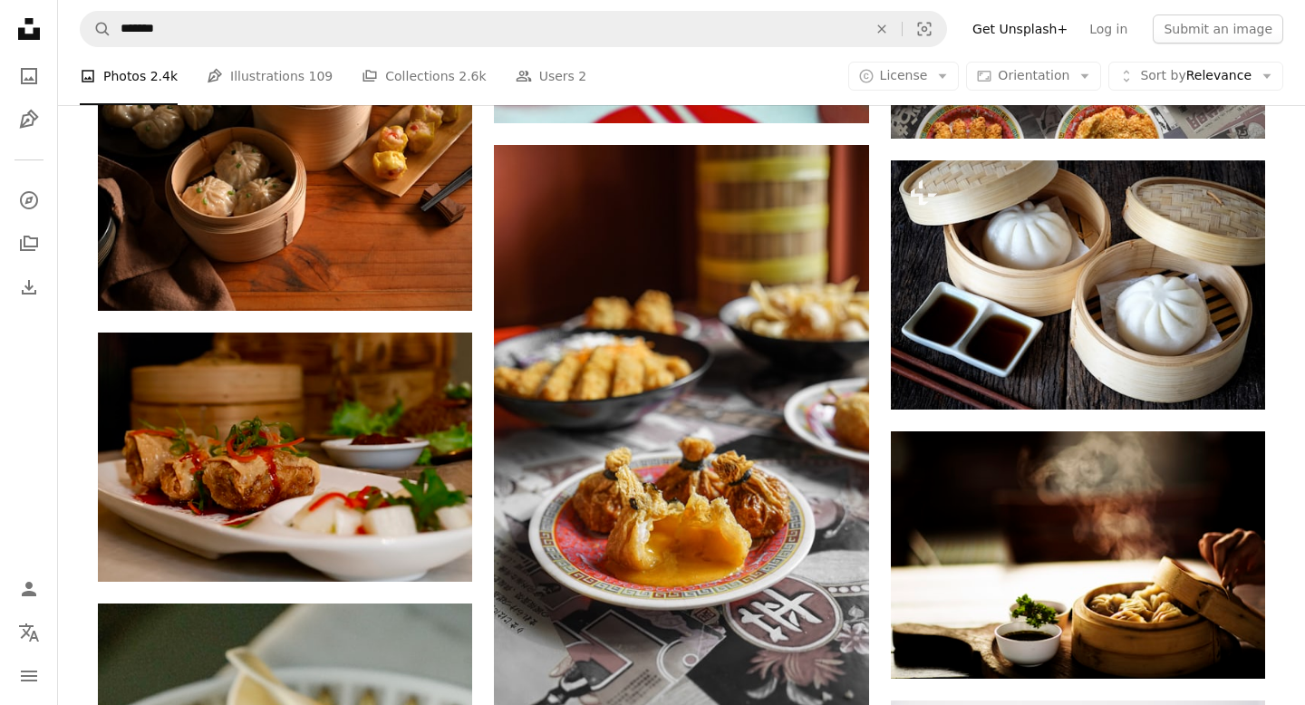
click at [331, 58] on ul "A photo Photos 2.4k Pen Tool Illustrations 109 A stack of folders Collections 2…" at bounding box center [333, 76] width 506 height 58
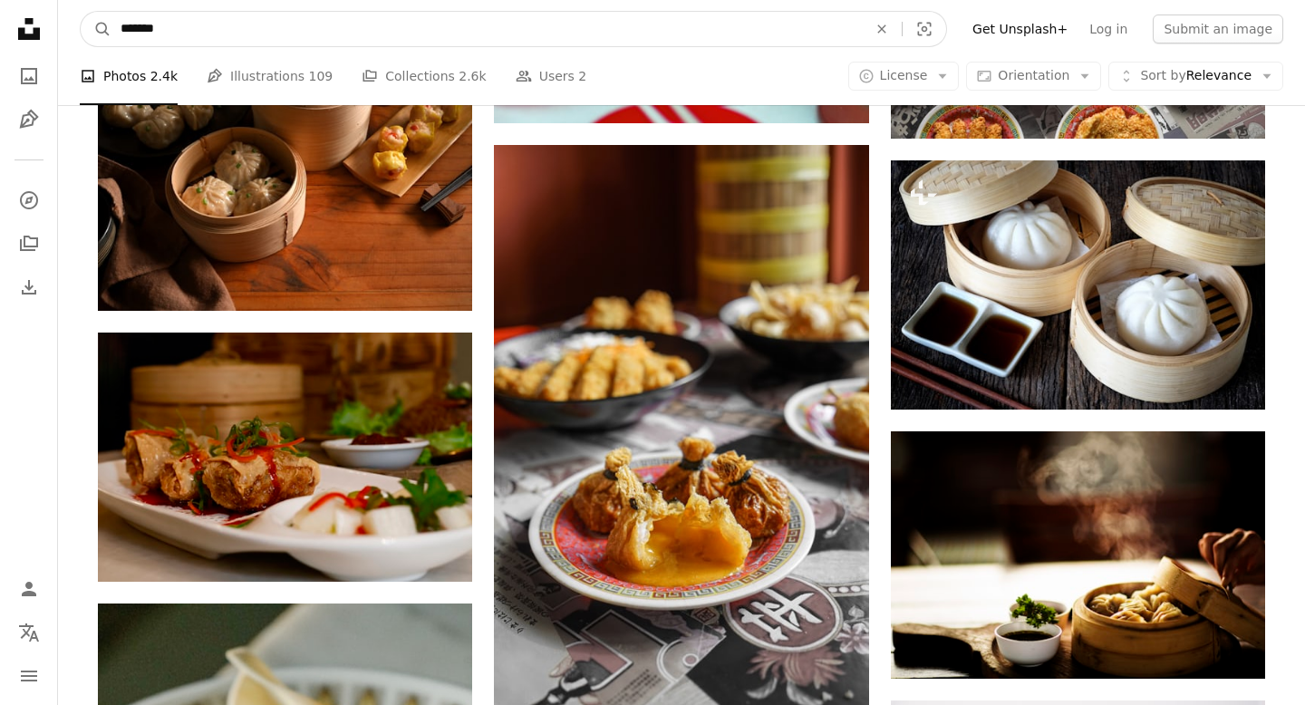
click at [314, 34] on input "*******" at bounding box center [486, 29] width 750 height 34
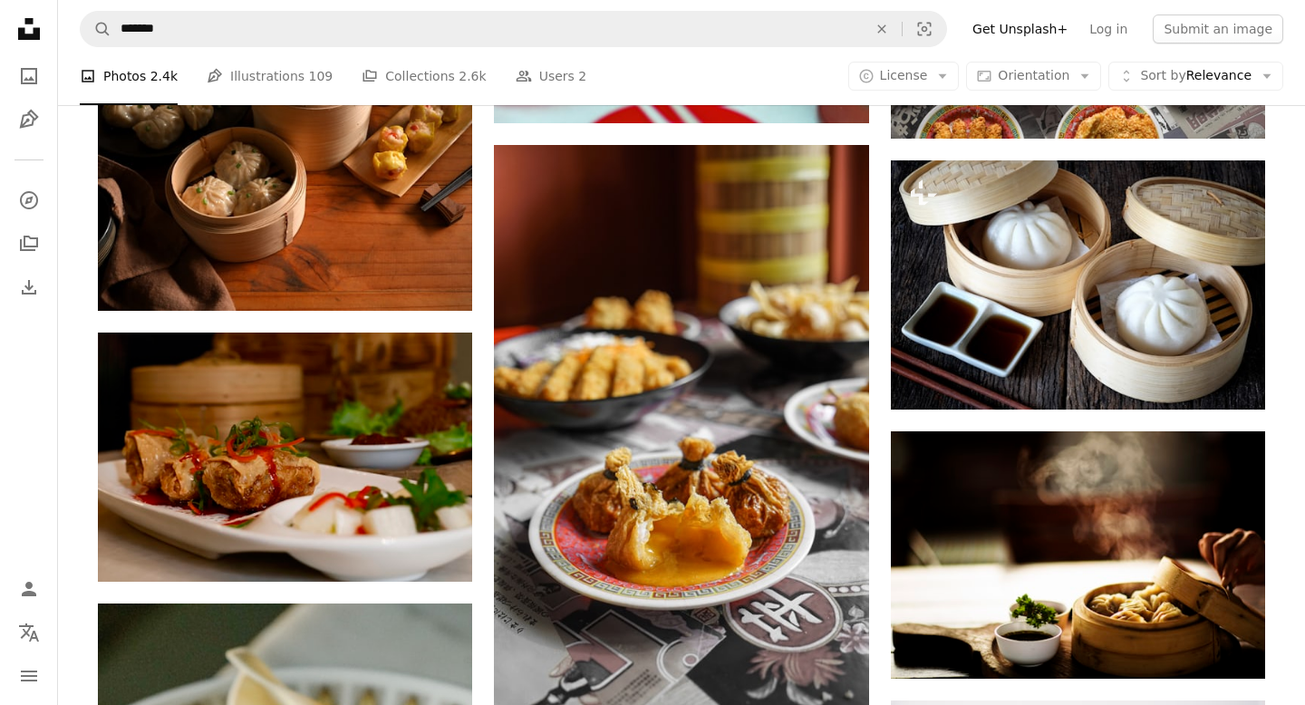
click at [329, 97] on ul "A photo Photos 2.4k Pen Tool Illustrations 109 A stack of folders Collections 2…" at bounding box center [333, 76] width 506 height 58
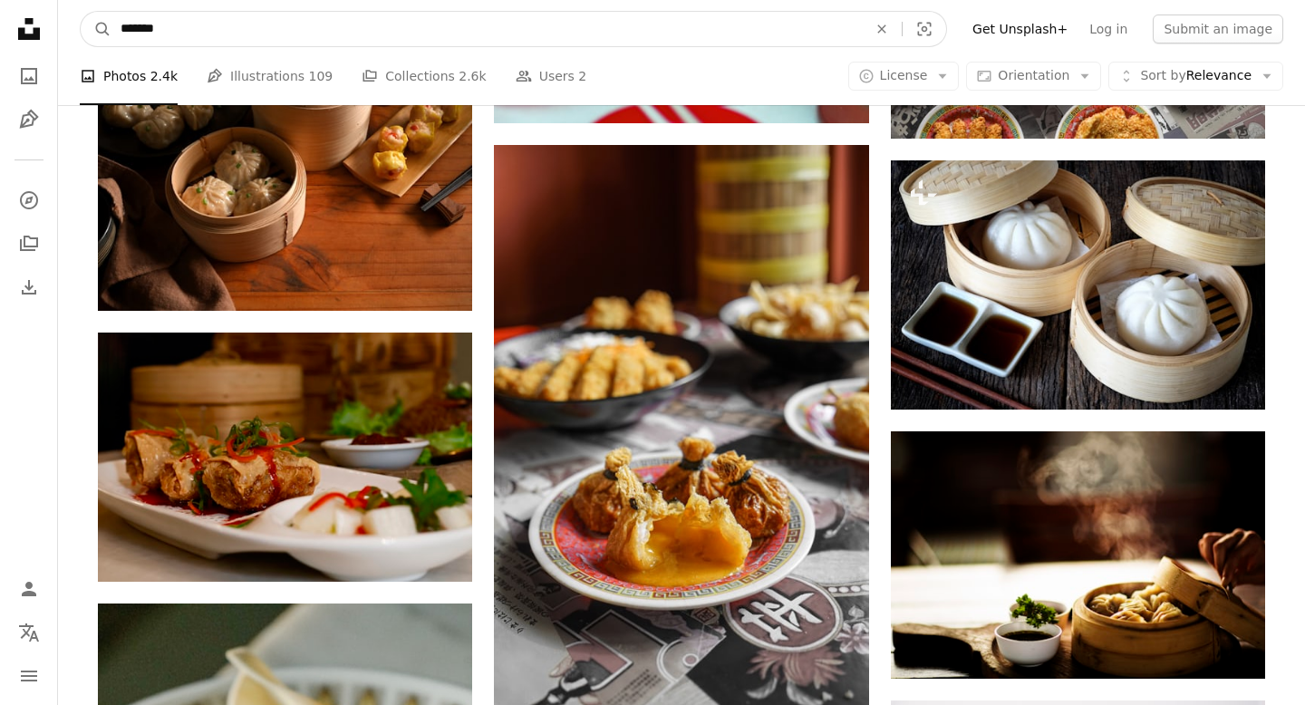
click at [246, 25] on input "*******" at bounding box center [486, 29] width 750 height 34
type input "**********"
click at [81, 12] on button "A magnifying glass" at bounding box center [96, 29] width 31 height 34
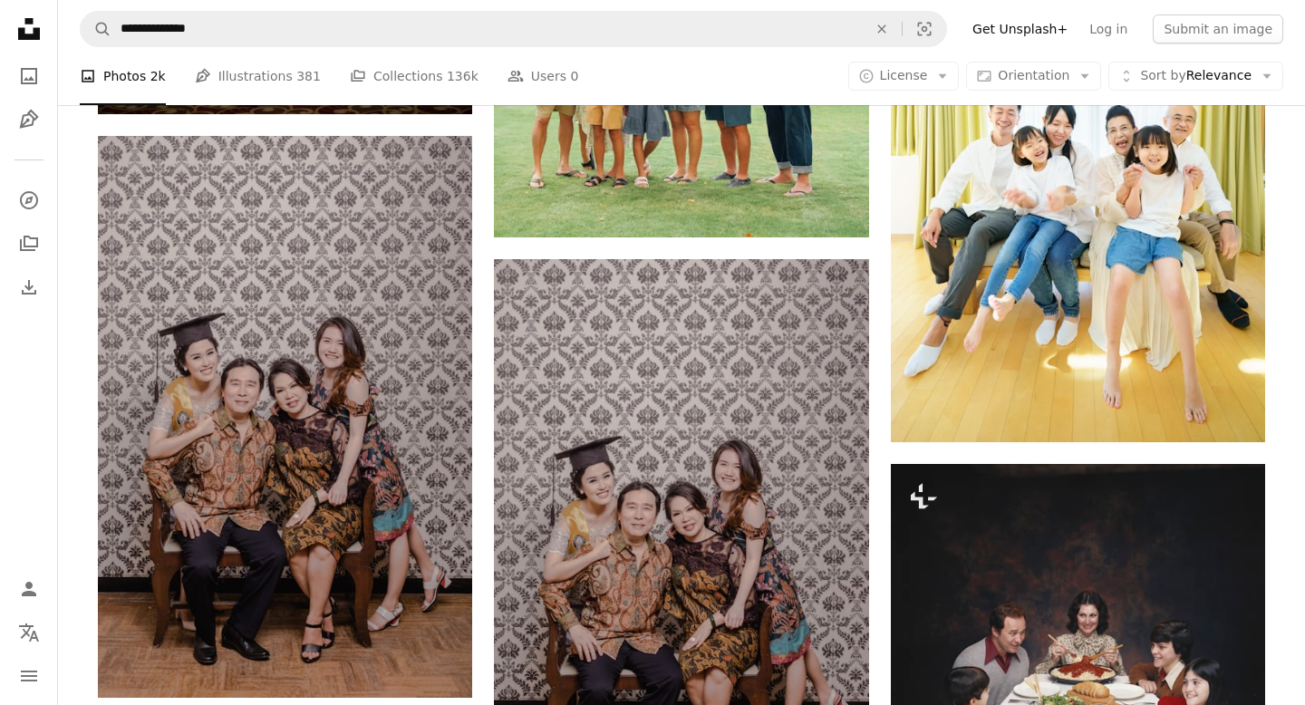
scroll to position [1470, 0]
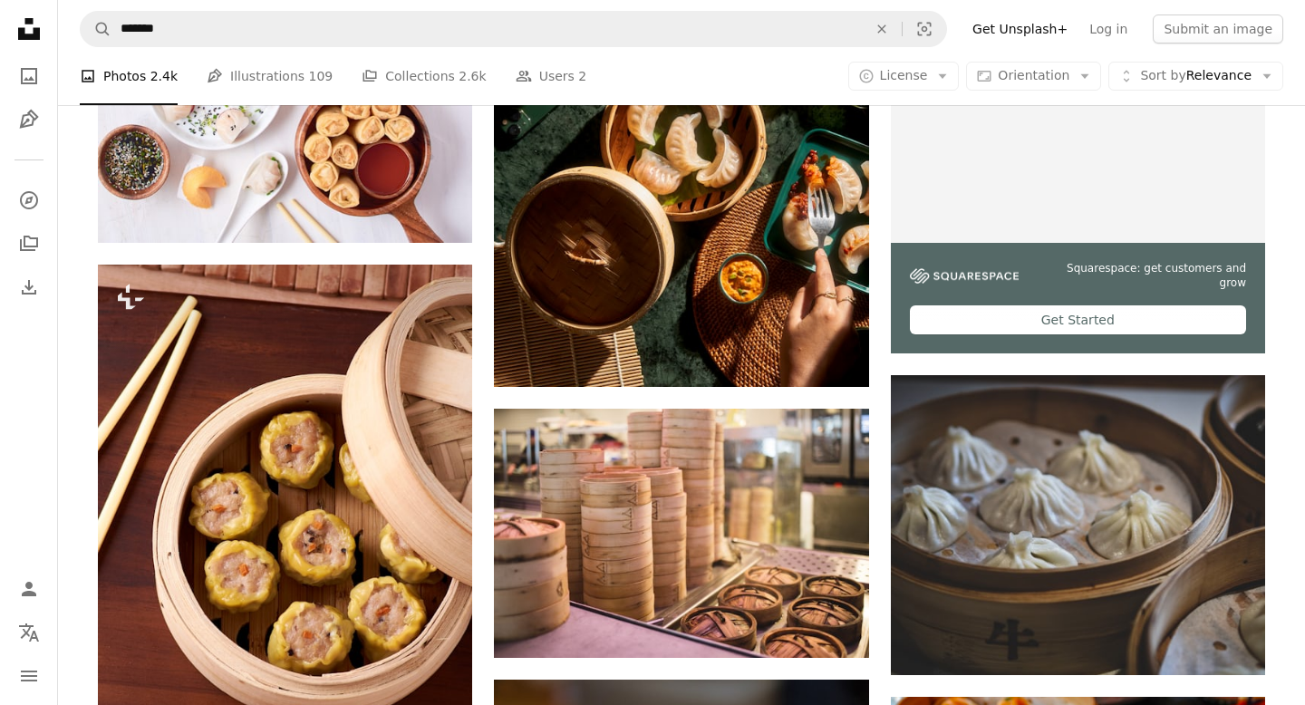
scroll to position [580, 0]
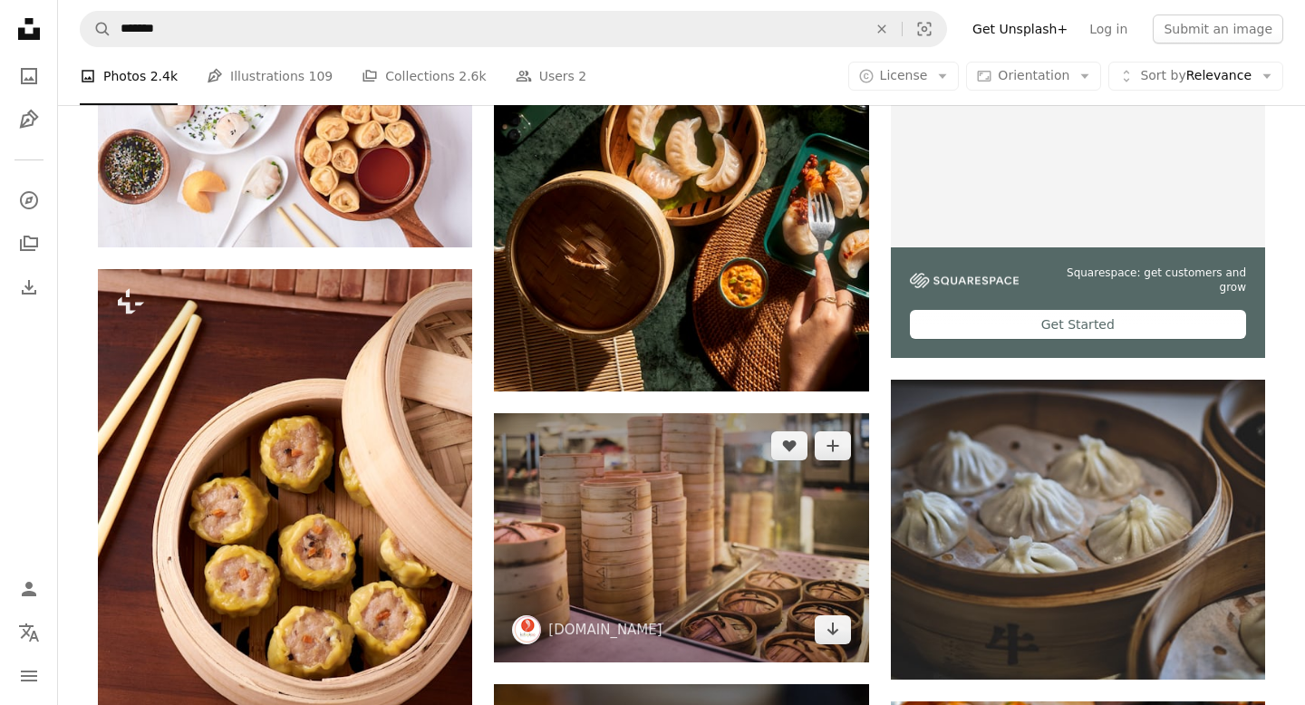
click at [634, 549] on img at bounding box center [681, 537] width 374 height 249
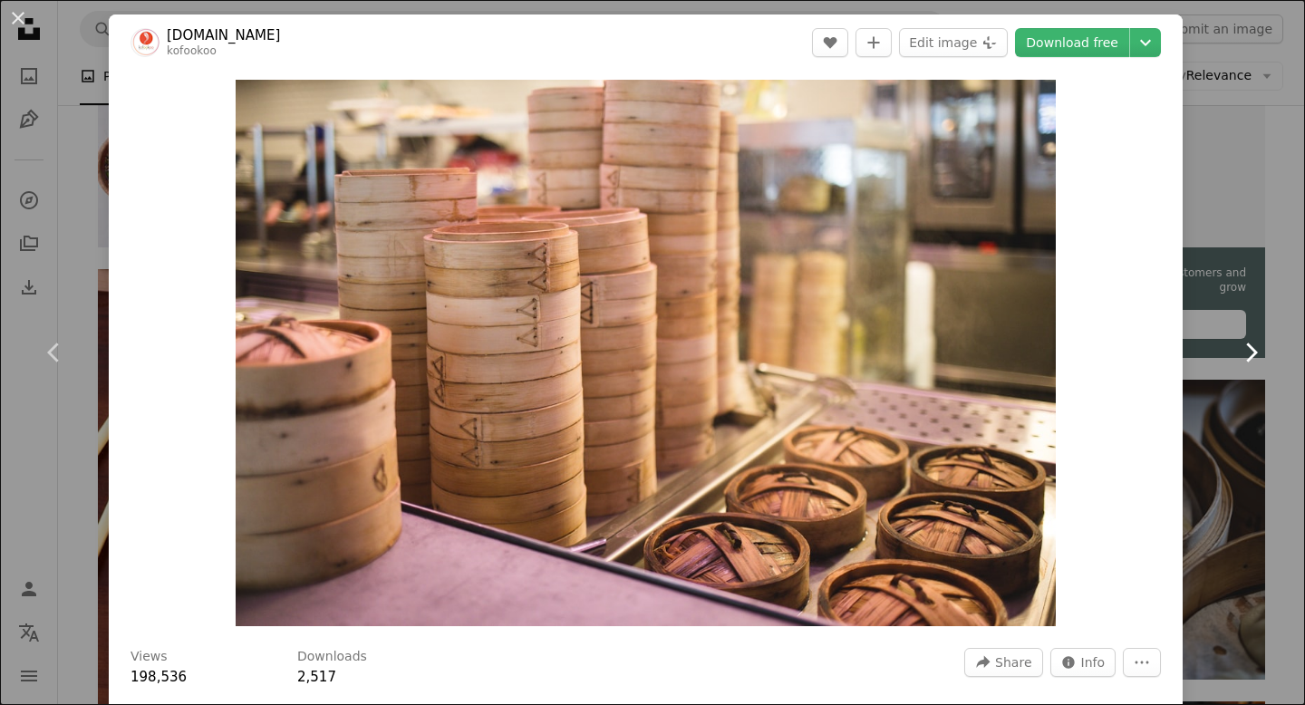
click at [1270, 280] on link "Chevron right" at bounding box center [1250, 352] width 109 height 174
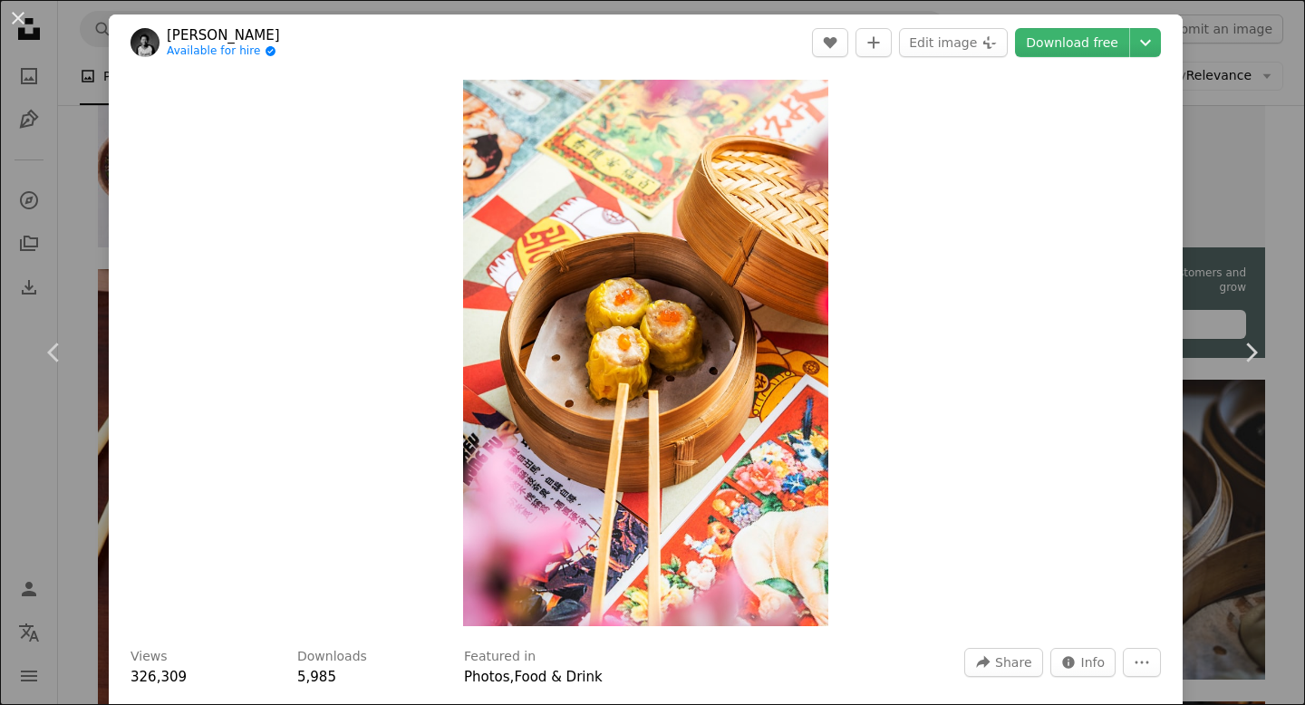
click at [1281, 217] on div "An X shape Chevron left Chevron right Febrian Zakaria Available for hire A chec…" at bounding box center [652, 352] width 1305 height 705
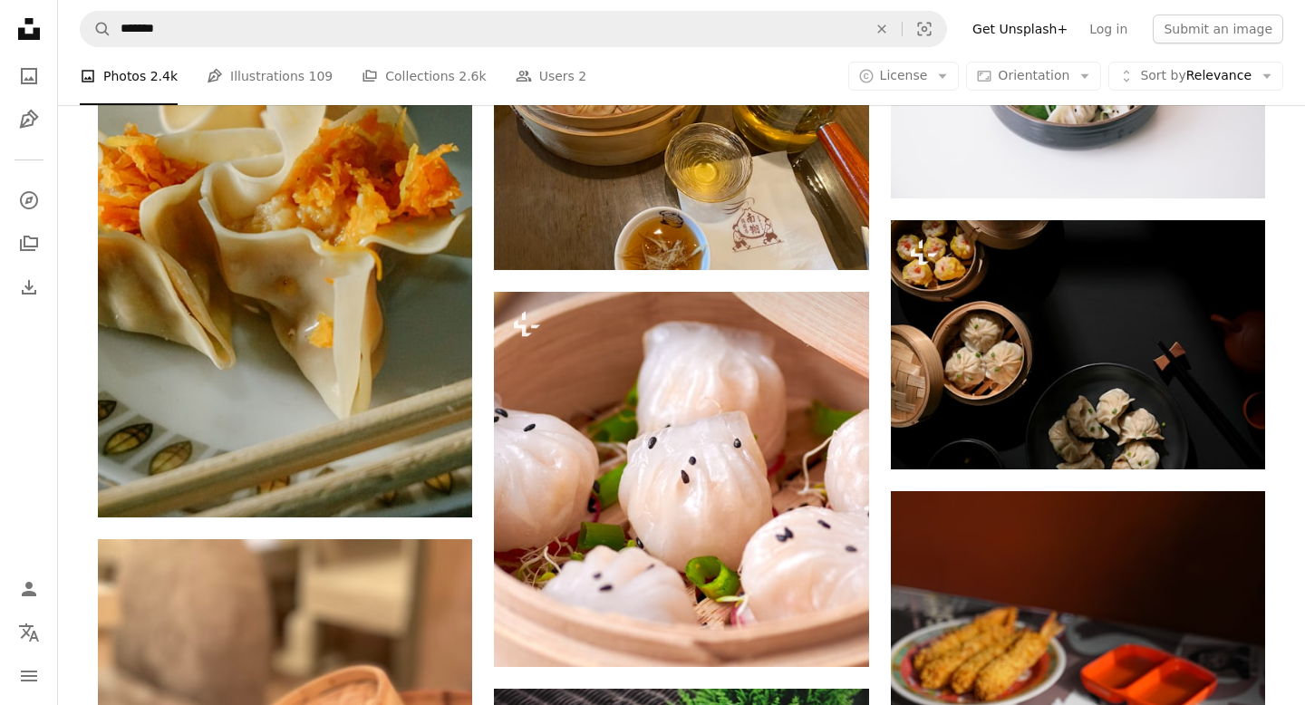
scroll to position [2529, 0]
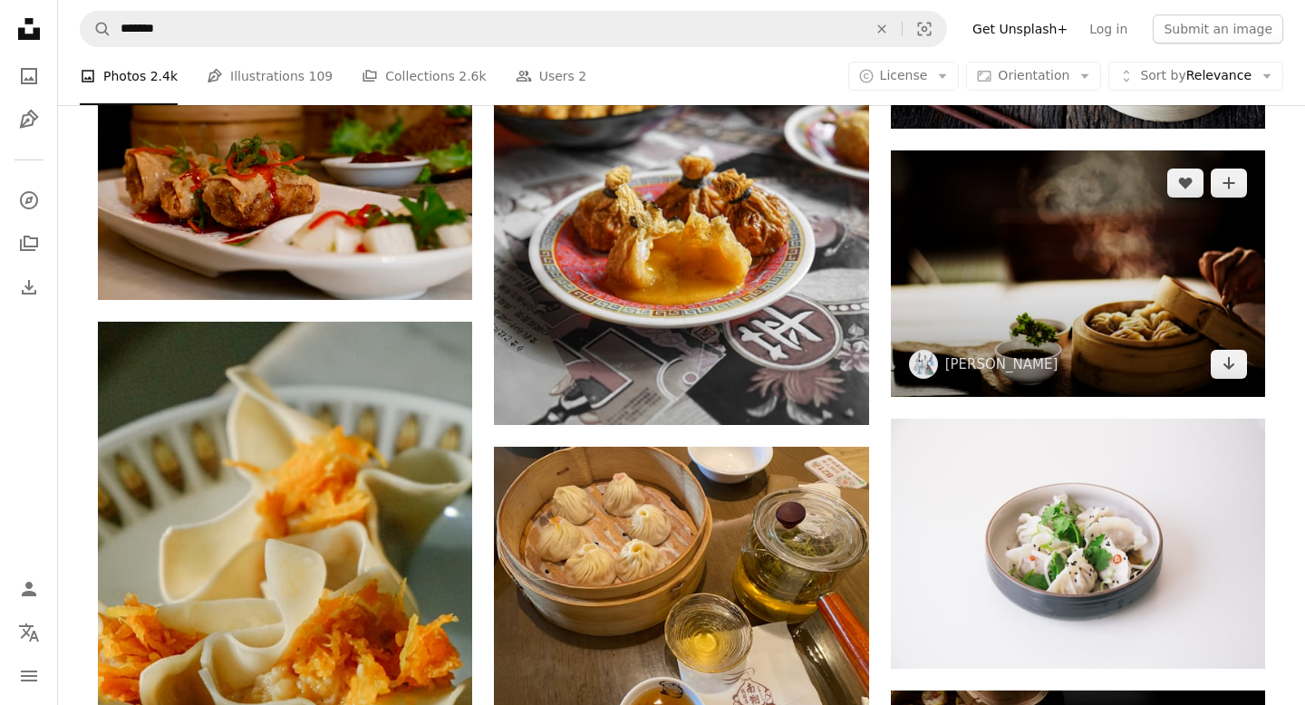
click at [1090, 329] on img at bounding box center [1078, 273] width 374 height 247
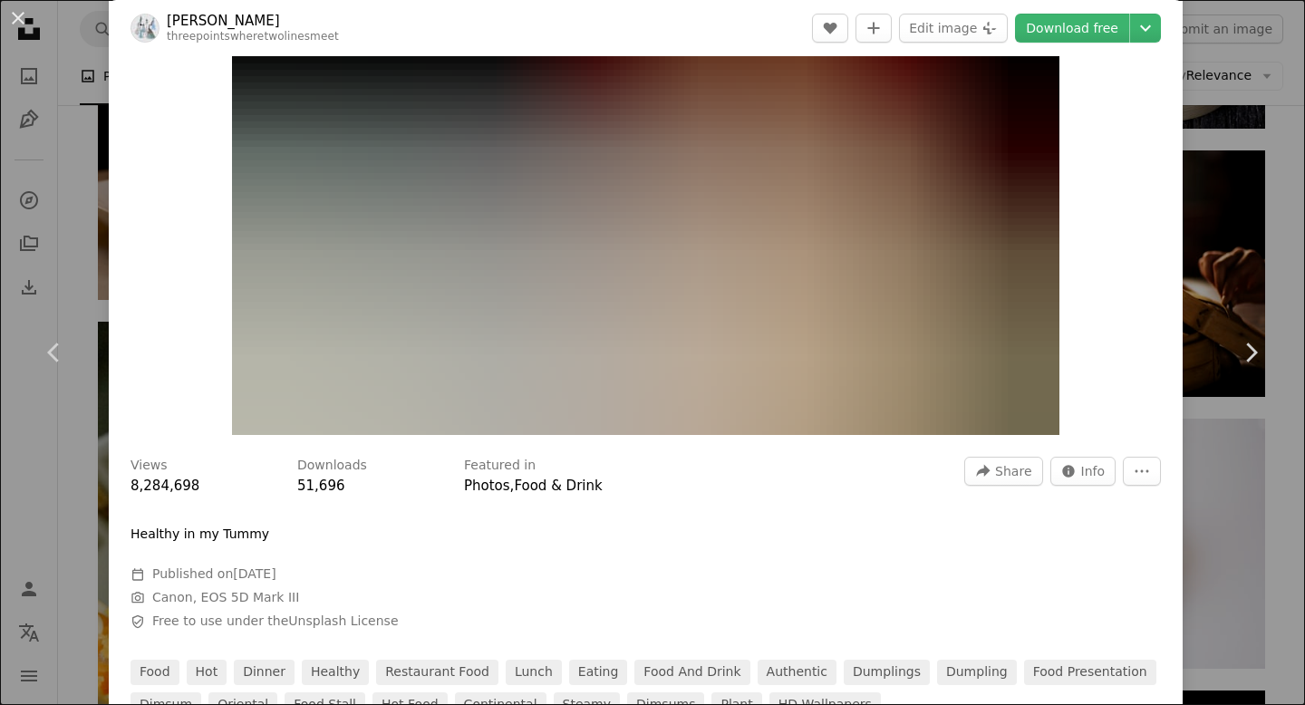
scroll to position [88, 0]
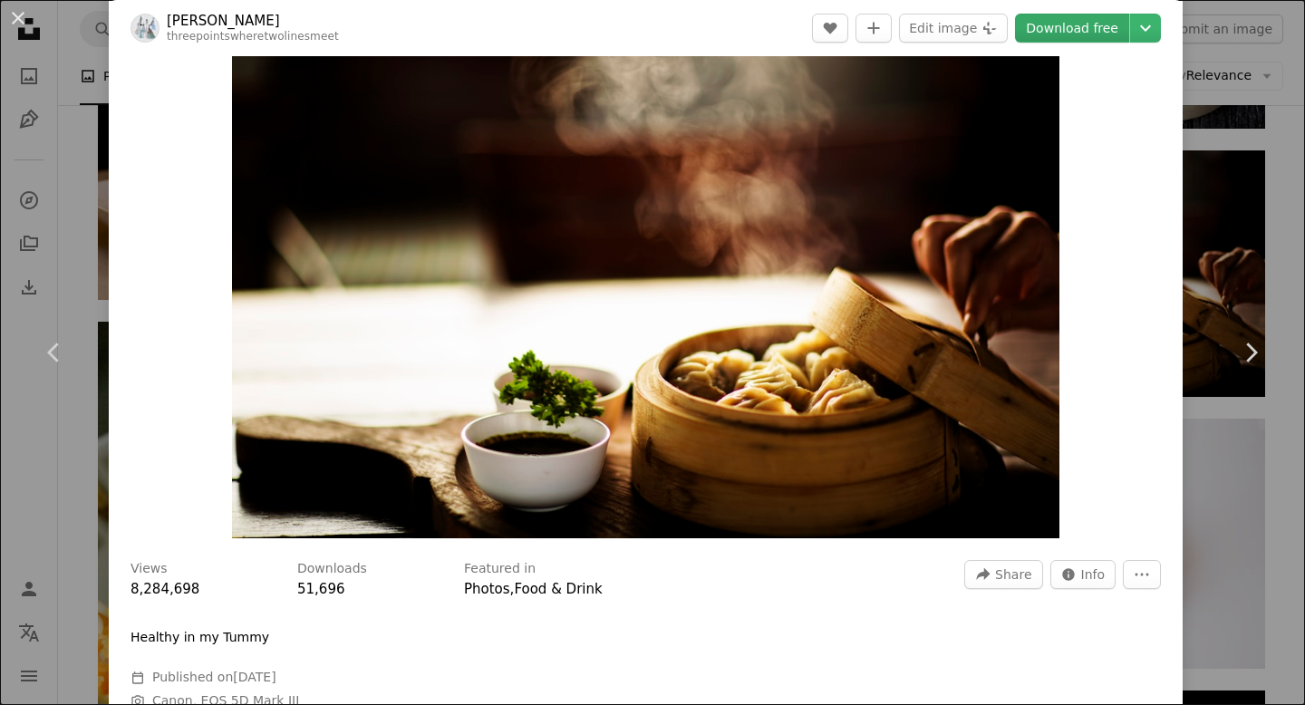
click at [1076, 38] on link "Download free" at bounding box center [1072, 28] width 114 height 29
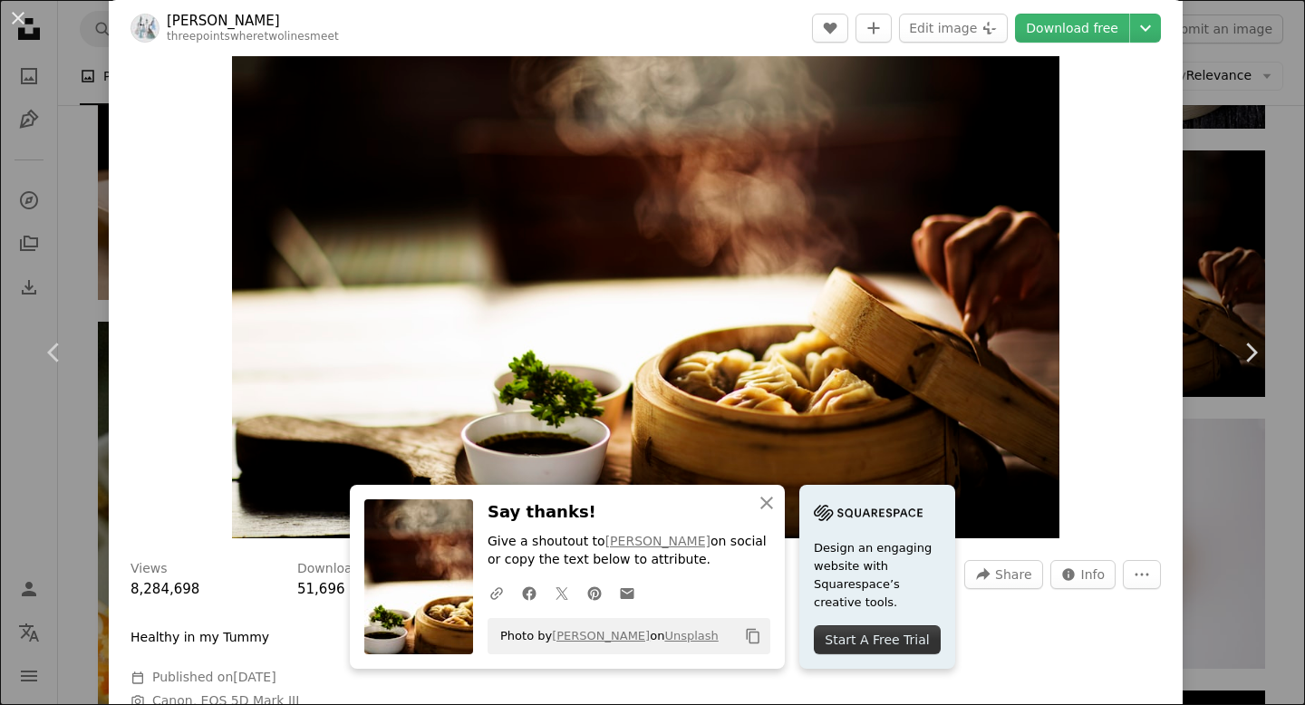
click at [1289, 227] on div "An X shape Chevron left Chevron right An X shape Close Say thanks! Give a shout…" at bounding box center [652, 352] width 1305 height 705
